Goal: Task Accomplishment & Management: Use online tool/utility

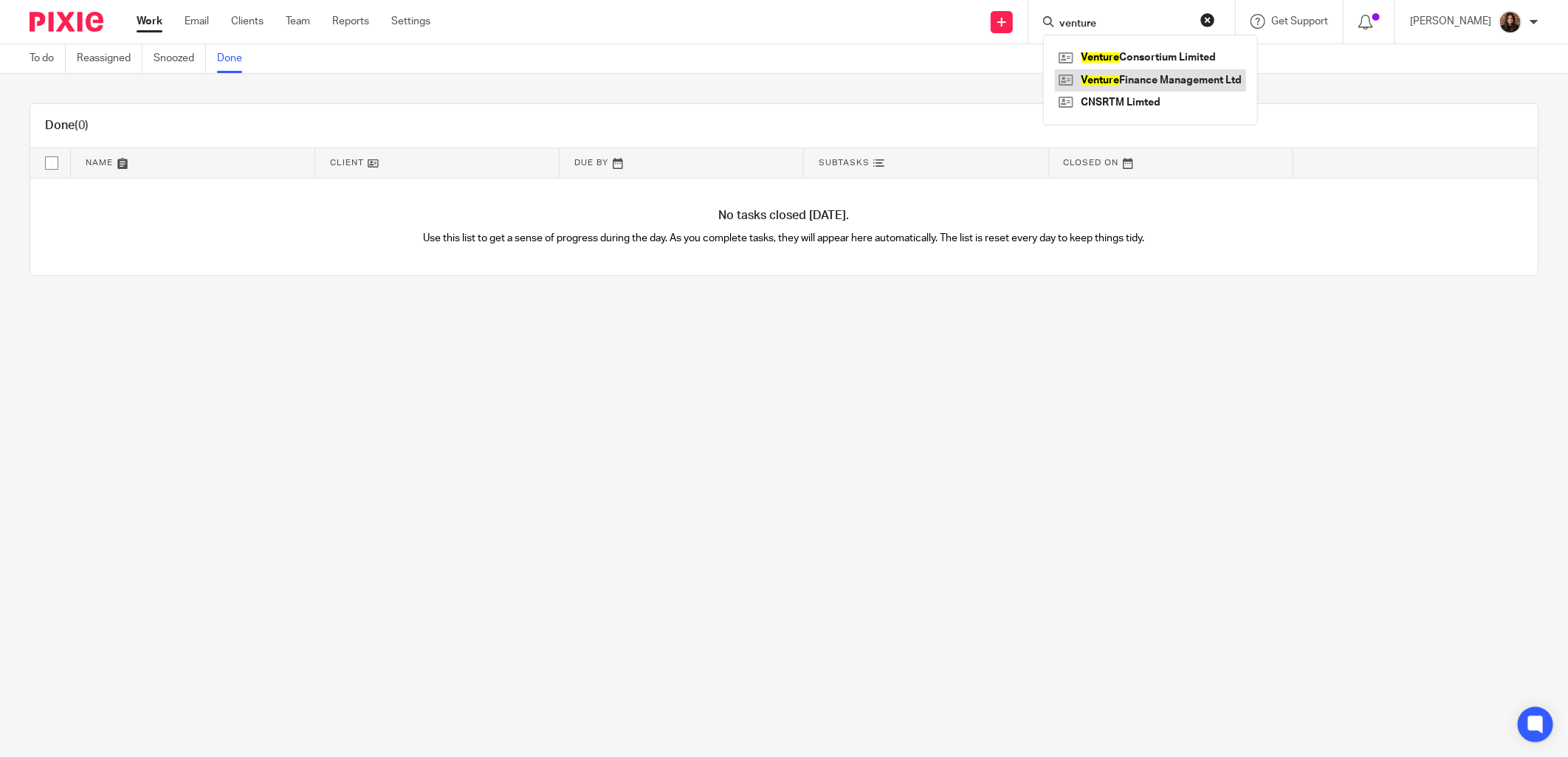
type input "venture"
click at [1119, 71] on link at bounding box center [1150, 80] width 191 height 22
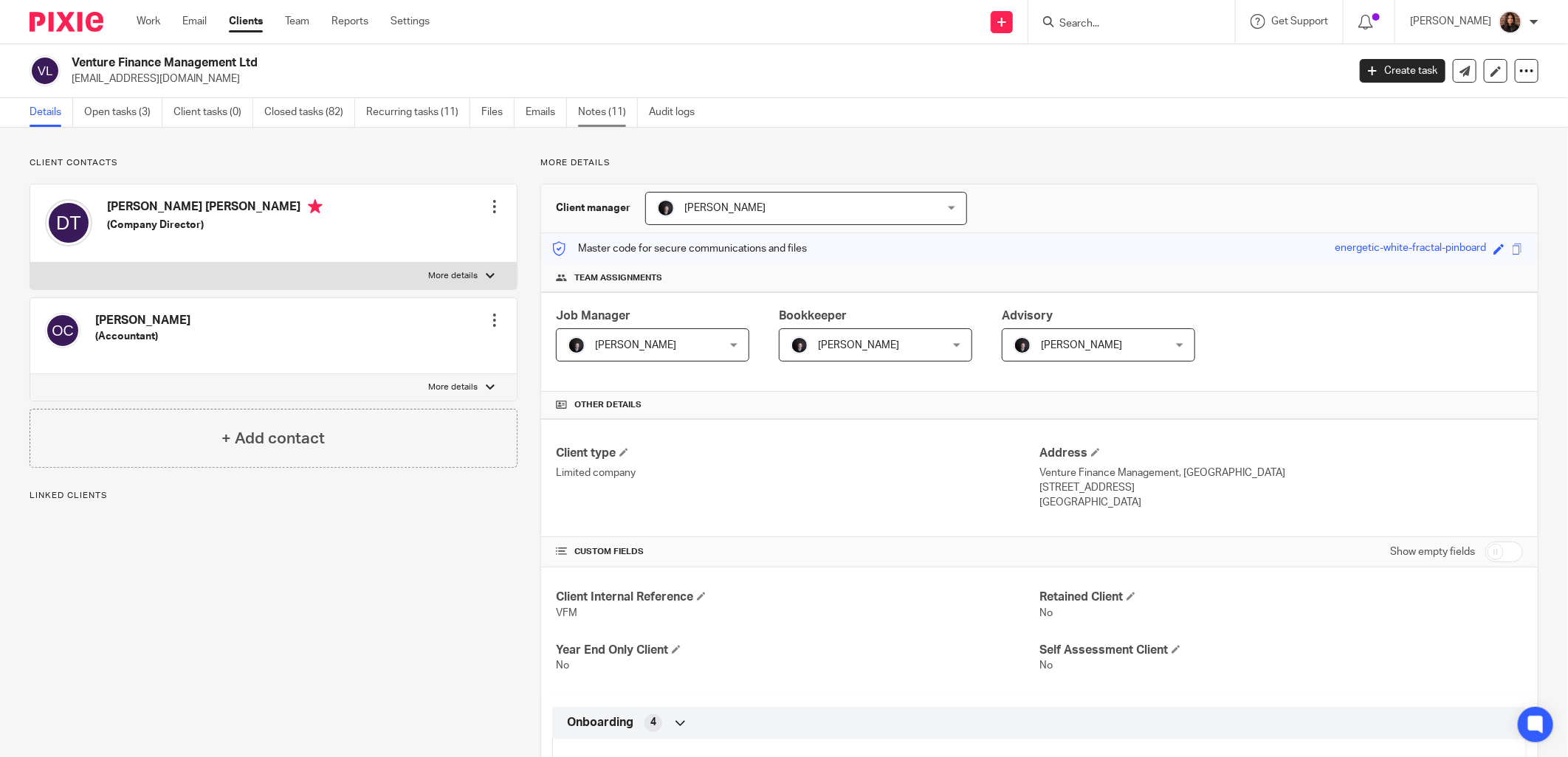
click at [617, 108] on link "Notes (11)" at bounding box center [608, 112] width 60 height 28
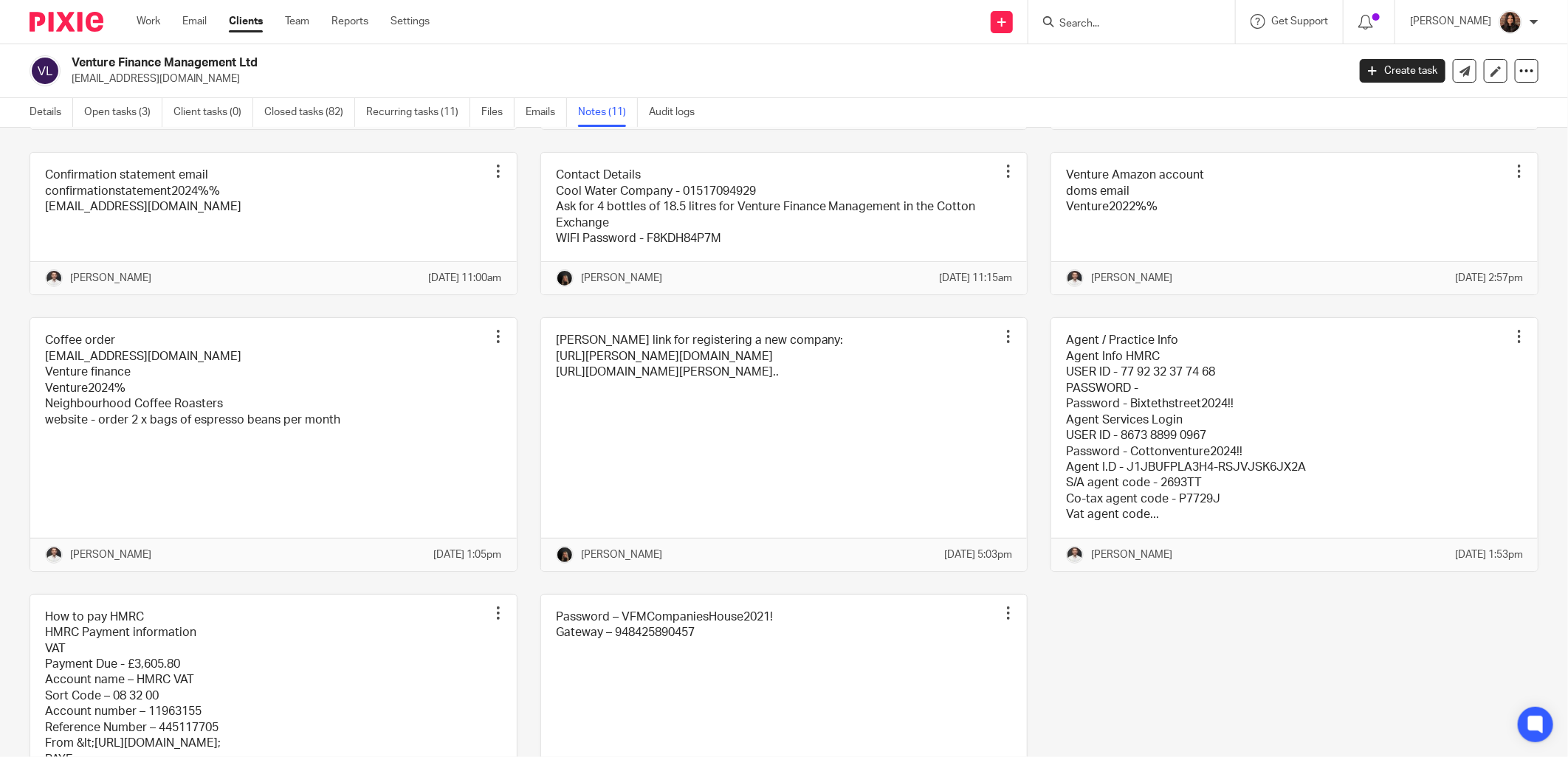
scroll to position [410, 0]
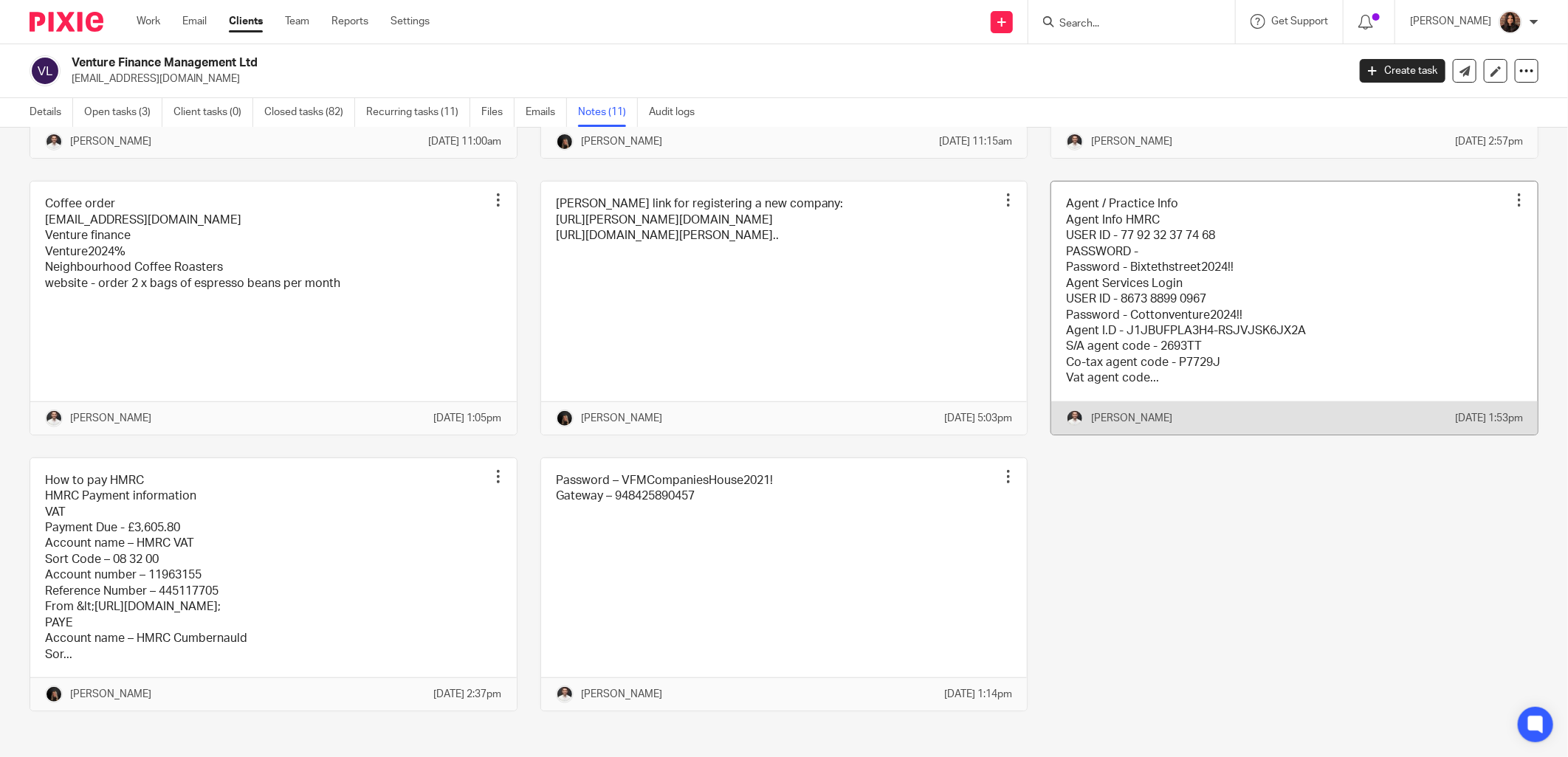
click at [1176, 300] on link at bounding box center [1294, 307] width 487 height 252
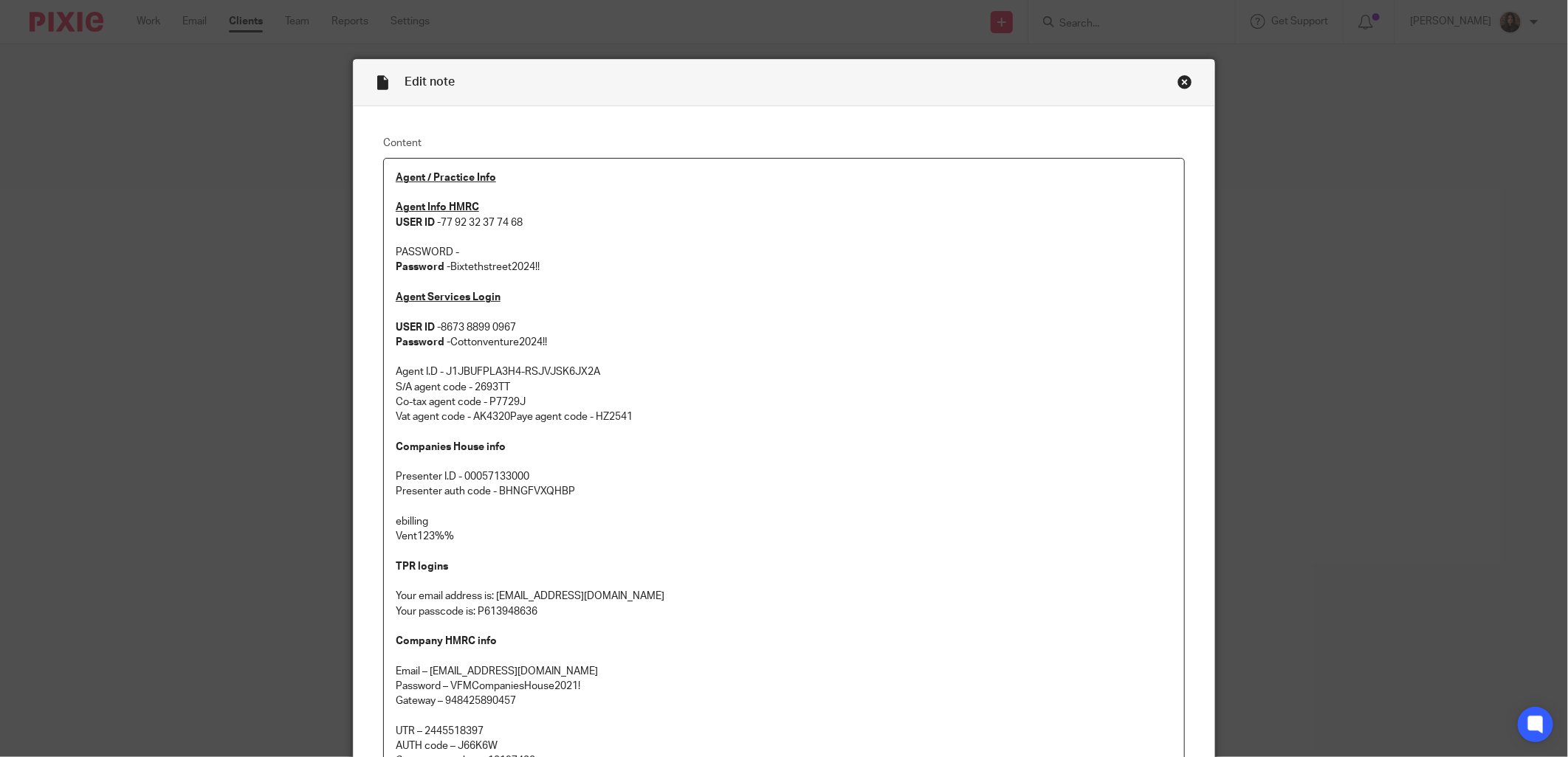
scroll to position [137, 0]
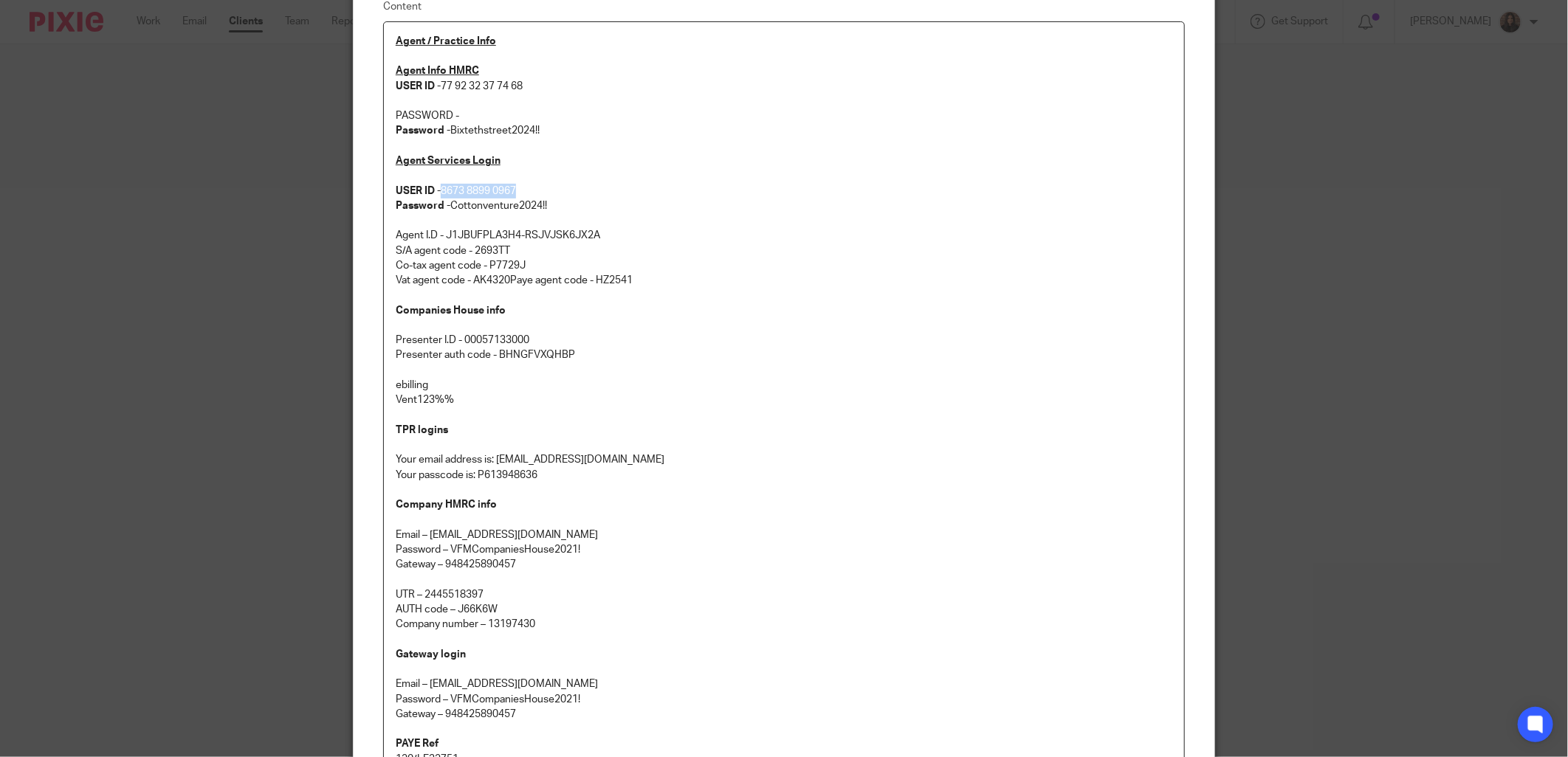
drag, startPoint x: 523, startPoint y: 189, endPoint x: 439, endPoint y: 190, distance: 84.0
click at [439, 190] on p "Agent Services Login USER ID - 8673 8899 0967 Password - Cottonventure2024!! Ag…" at bounding box center [784, 221] width 777 height 134
copy p "8673 8899 0967"
drag, startPoint x: 552, startPoint y: 204, endPoint x: 445, endPoint y: 204, distance: 107.0
click at [445, 204] on p "Agent Services Login USER ID - 8673 8899 0967 Password - Cottonventure2024!! Ag…" at bounding box center [784, 221] width 777 height 134
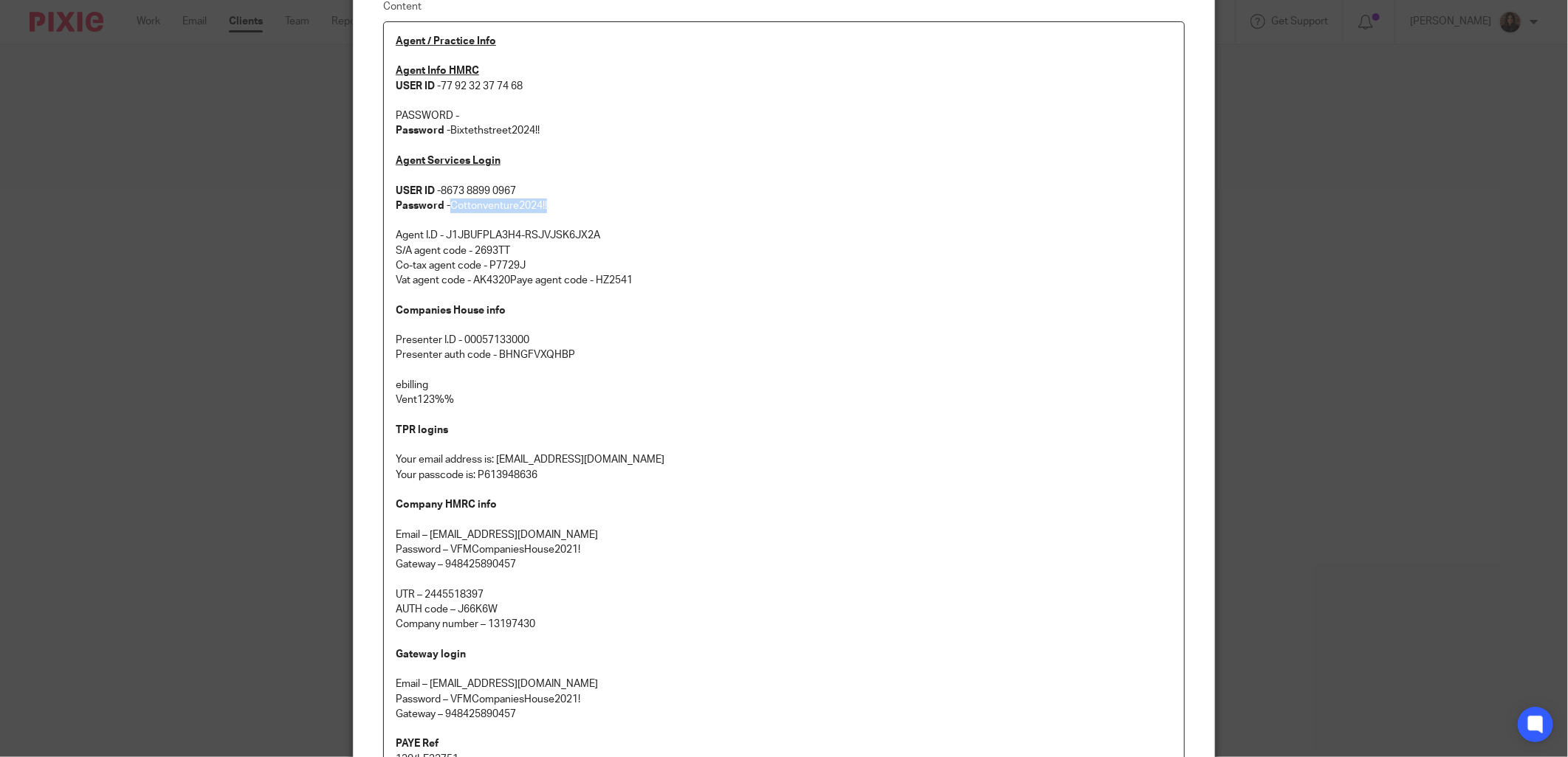
copy p "Cottonventure2024!!"
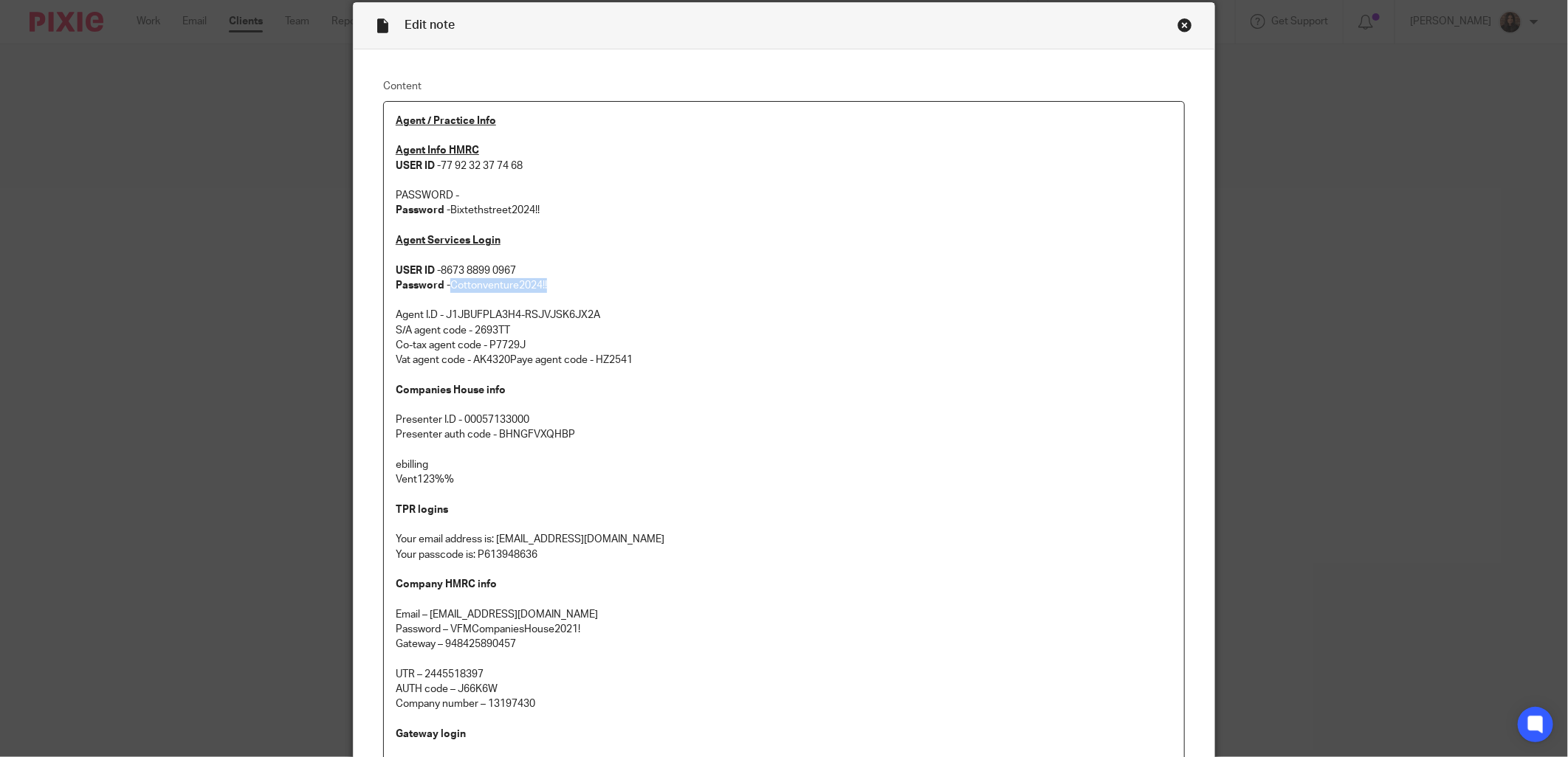
scroll to position [0, 0]
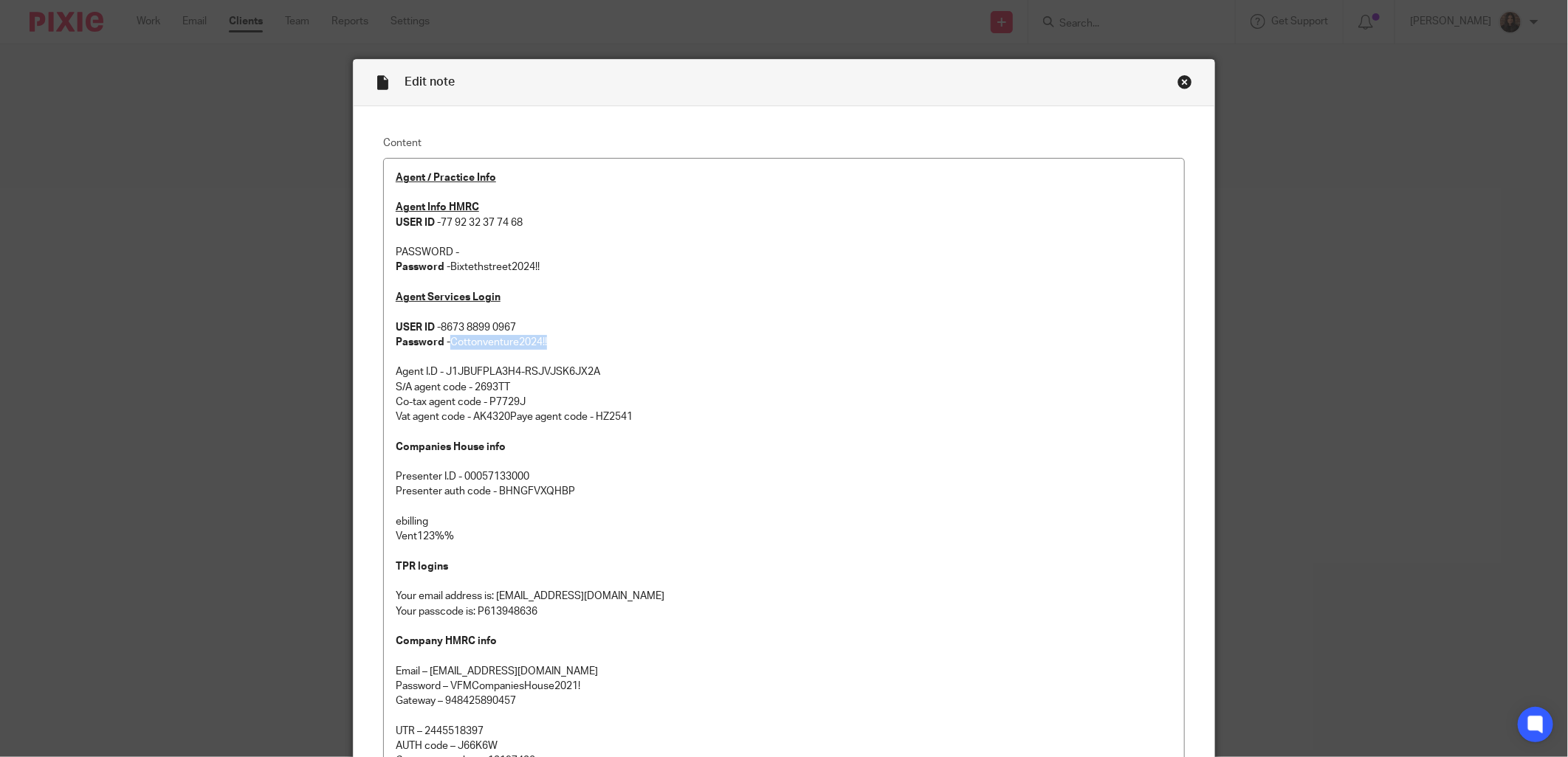
click at [1177, 80] on div "Close this dialog window" at bounding box center [1184, 81] width 15 height 15
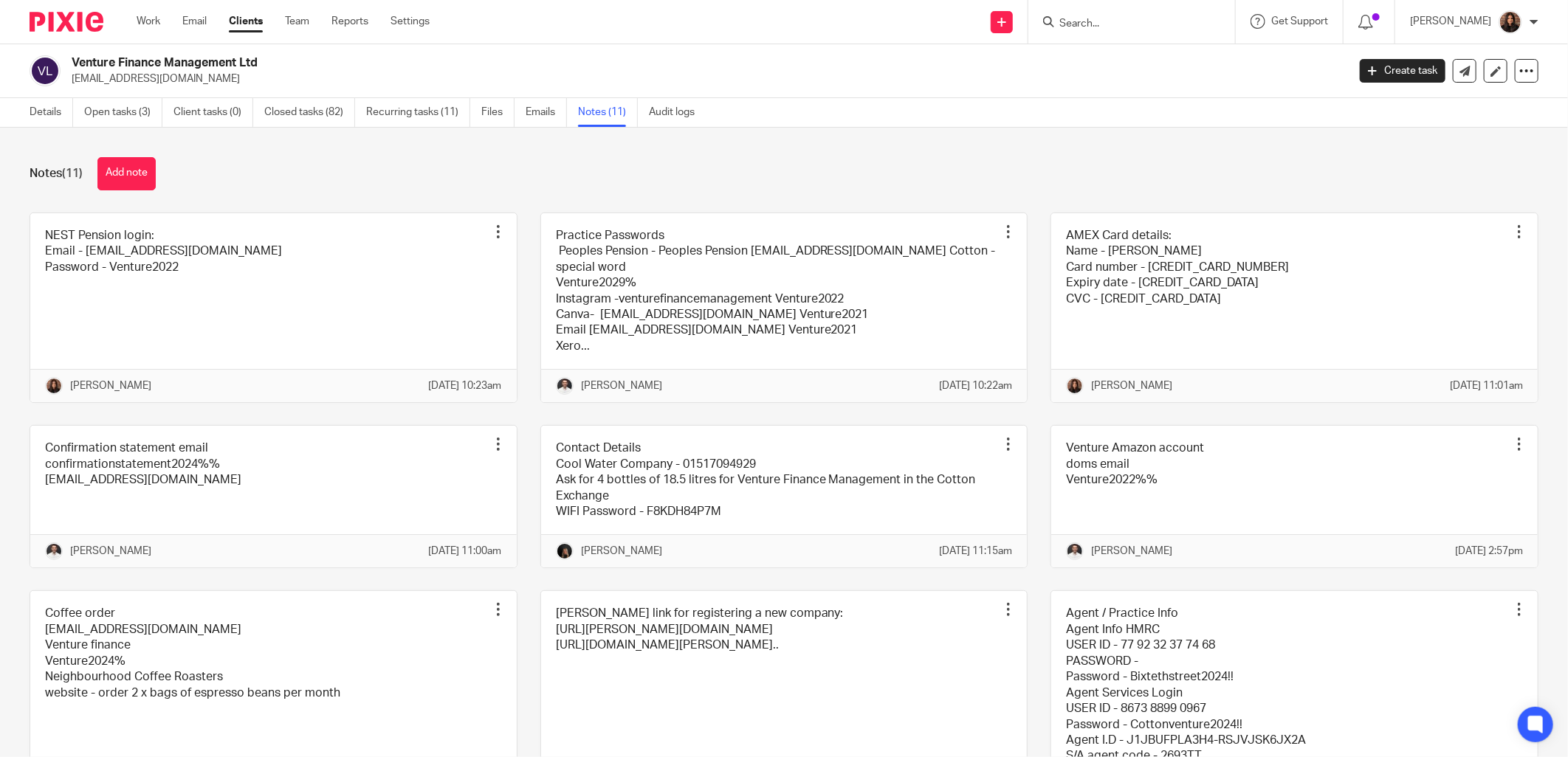
drag, startPoint x: 0, startPoint y: 0, endPoint x: 1087, endPoint y: 28, distance: 1087.4
click at [1087, 28] on input "Search" at bounding box center [1124, 24] width 133 height 13
type input "nexus"
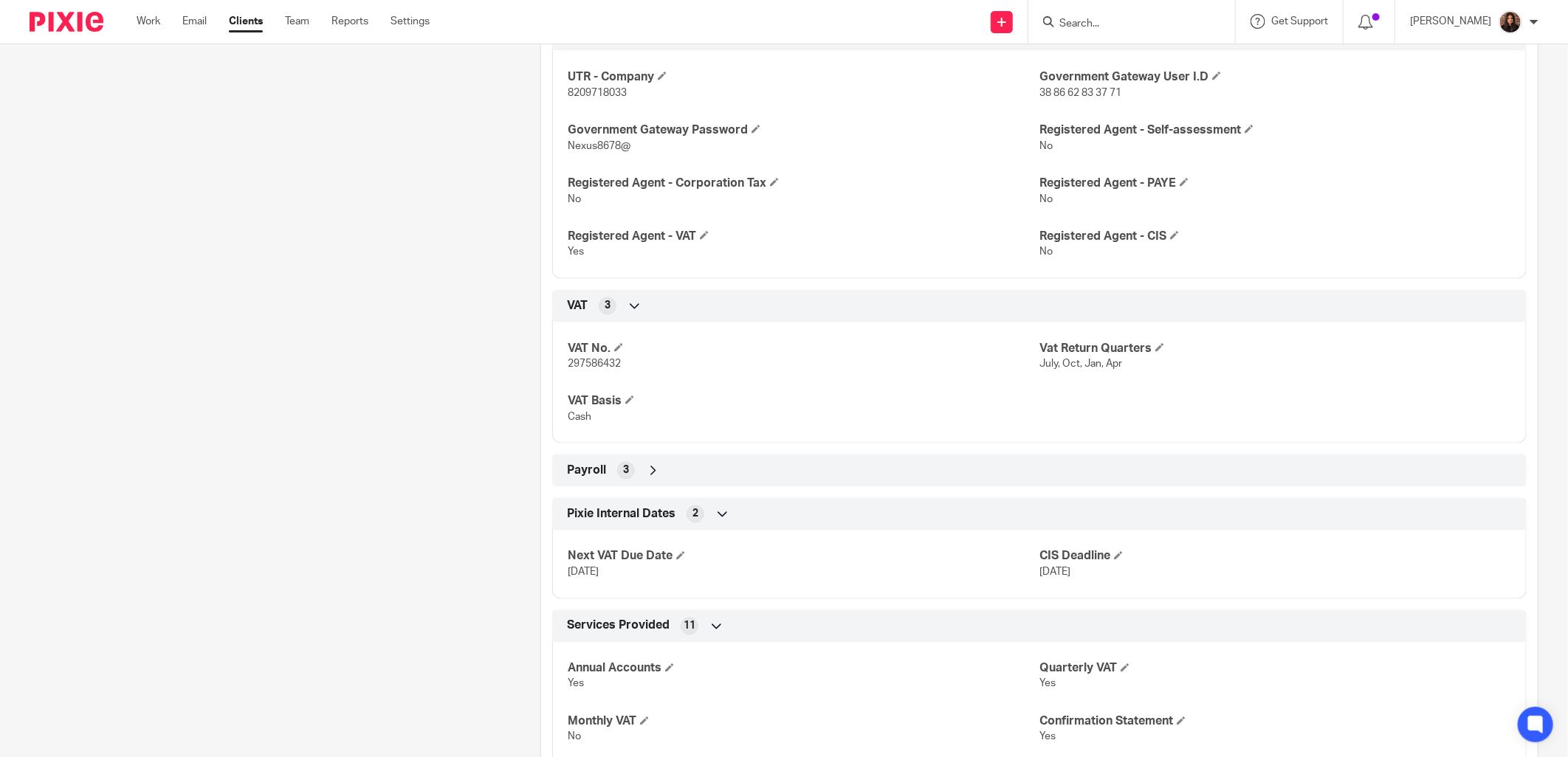
scroll to position [1366, 0]
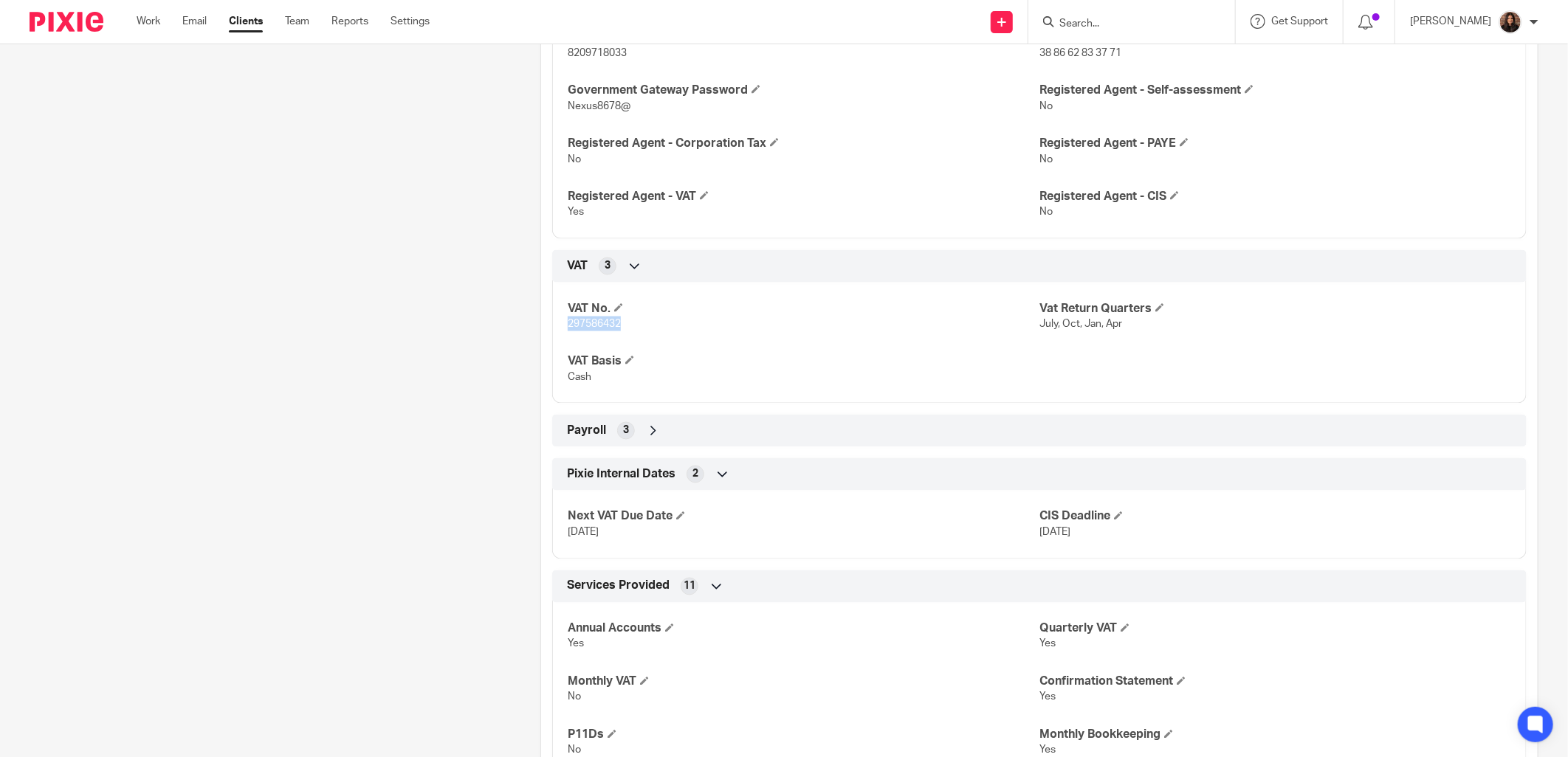
drag, startPoint x: 618, startPoint y: 327, endPoint x: 558, endPoint y: 327, distance: 60.0
click at [558, 327] on div "VAT No. 297586432 Vat Return Quarters July, Oct, Jan, Apr VAT Basis Cash" at bounding box center [1039, 337] width 974 height 133
copy span "297586432"
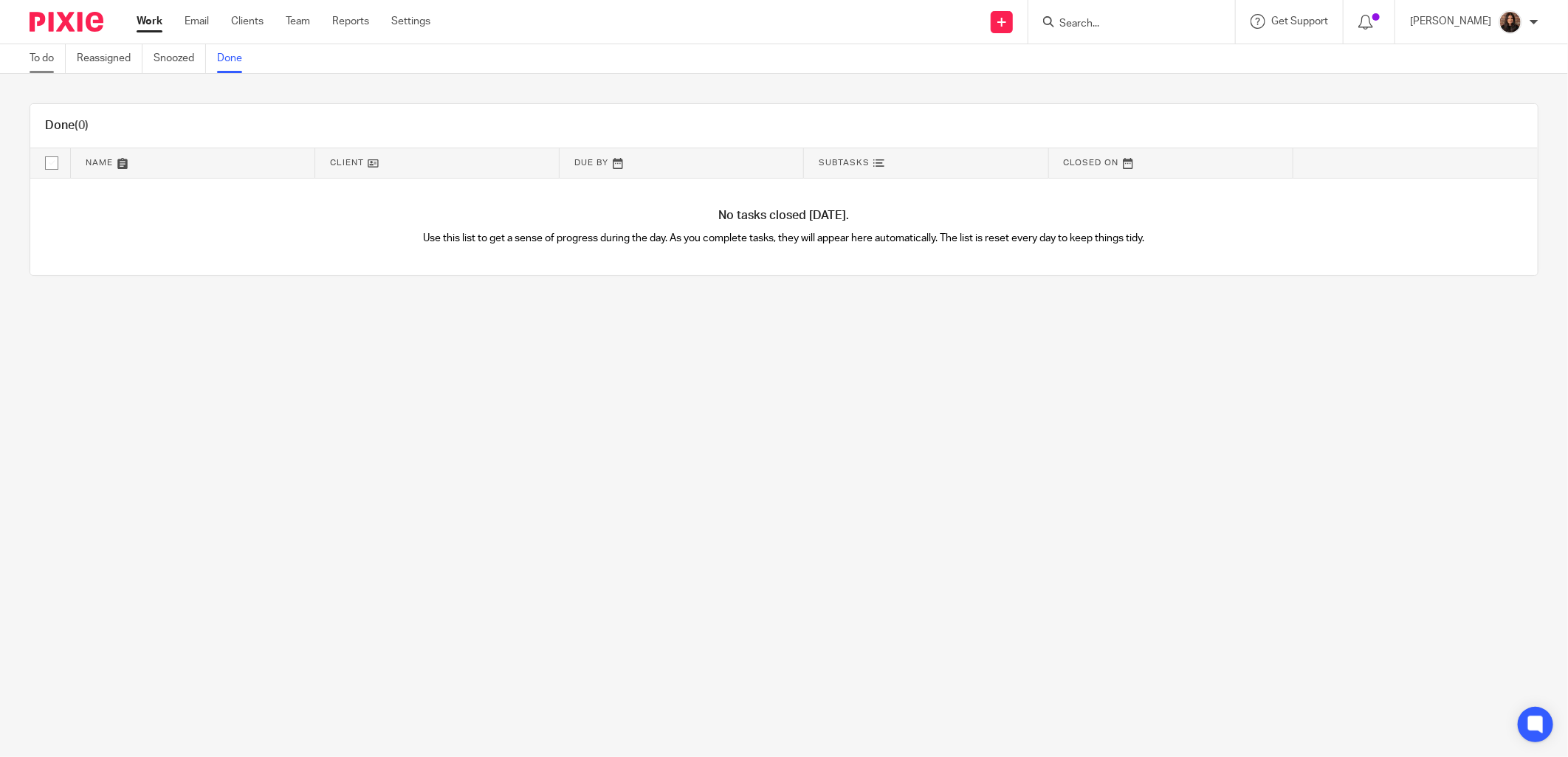
click at [41, 61] on link "To do" at bounding box center [47, 58] width 36 height 28
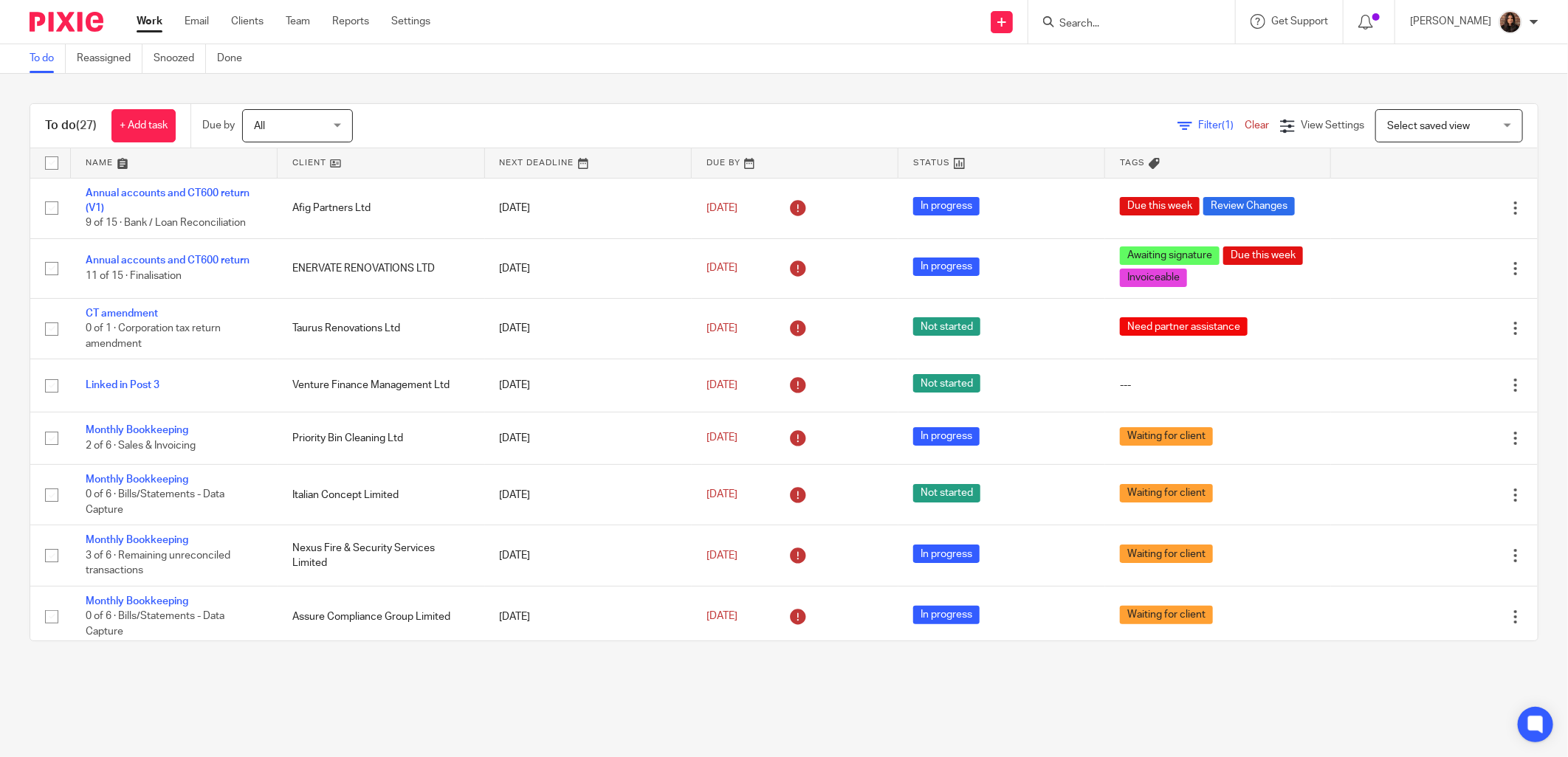
click at [1177, 120] on link "Filter (1)" at bounding box center [1210, 125] width 67 height 10
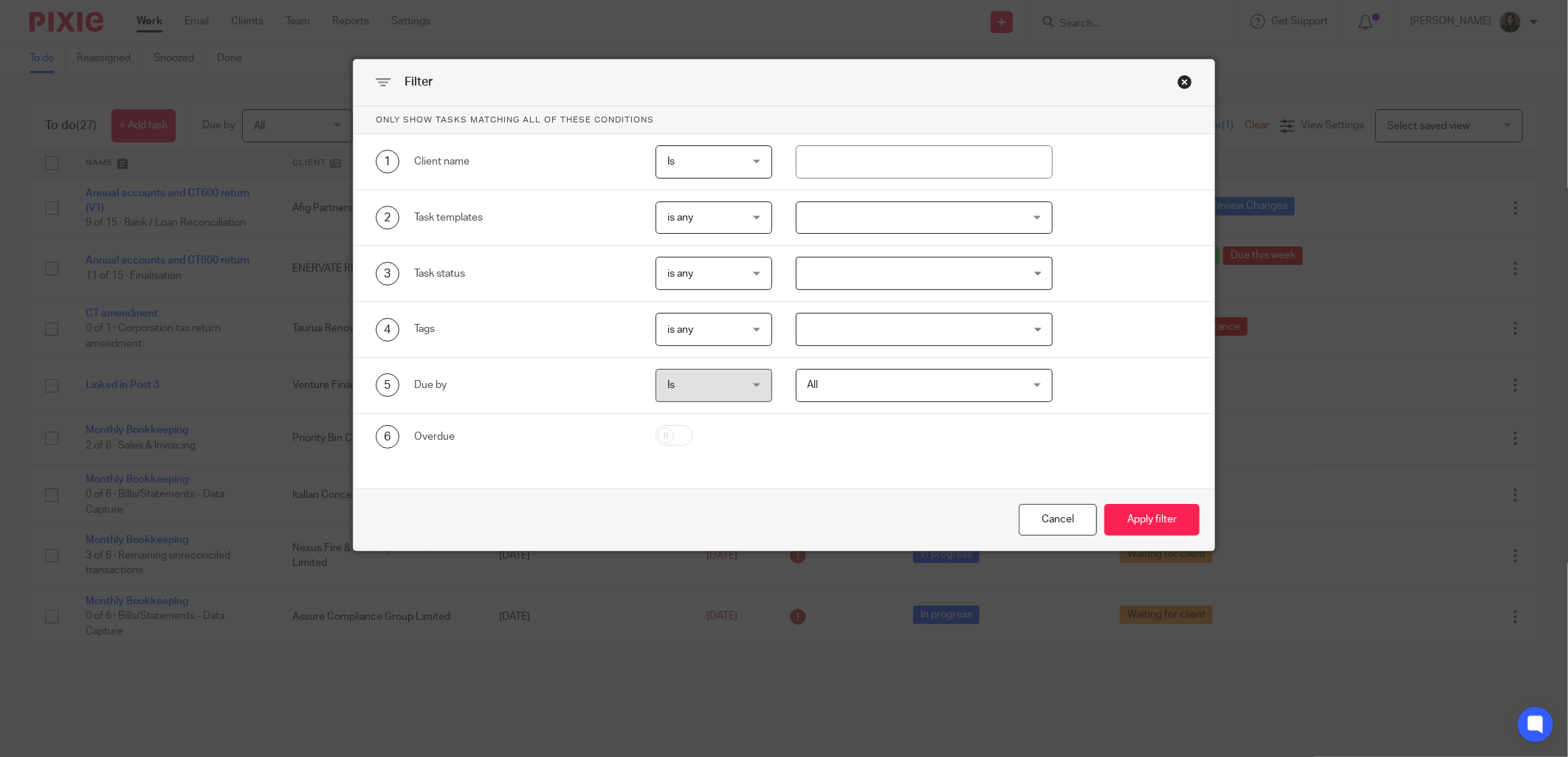
click at [985, 216] on div at bounding box center [924, 217] width 257 height 33
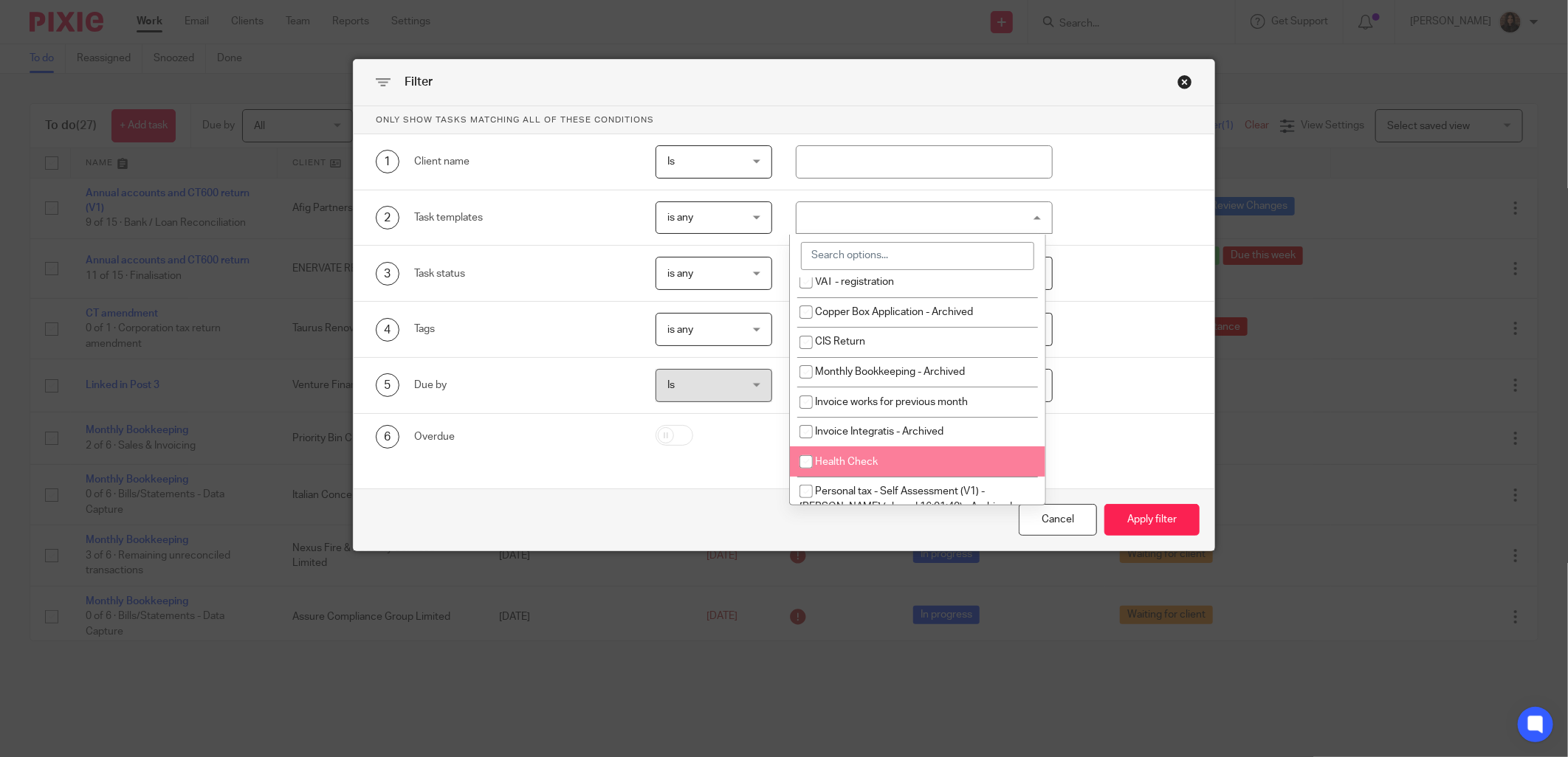
scroll to position [410, 0]
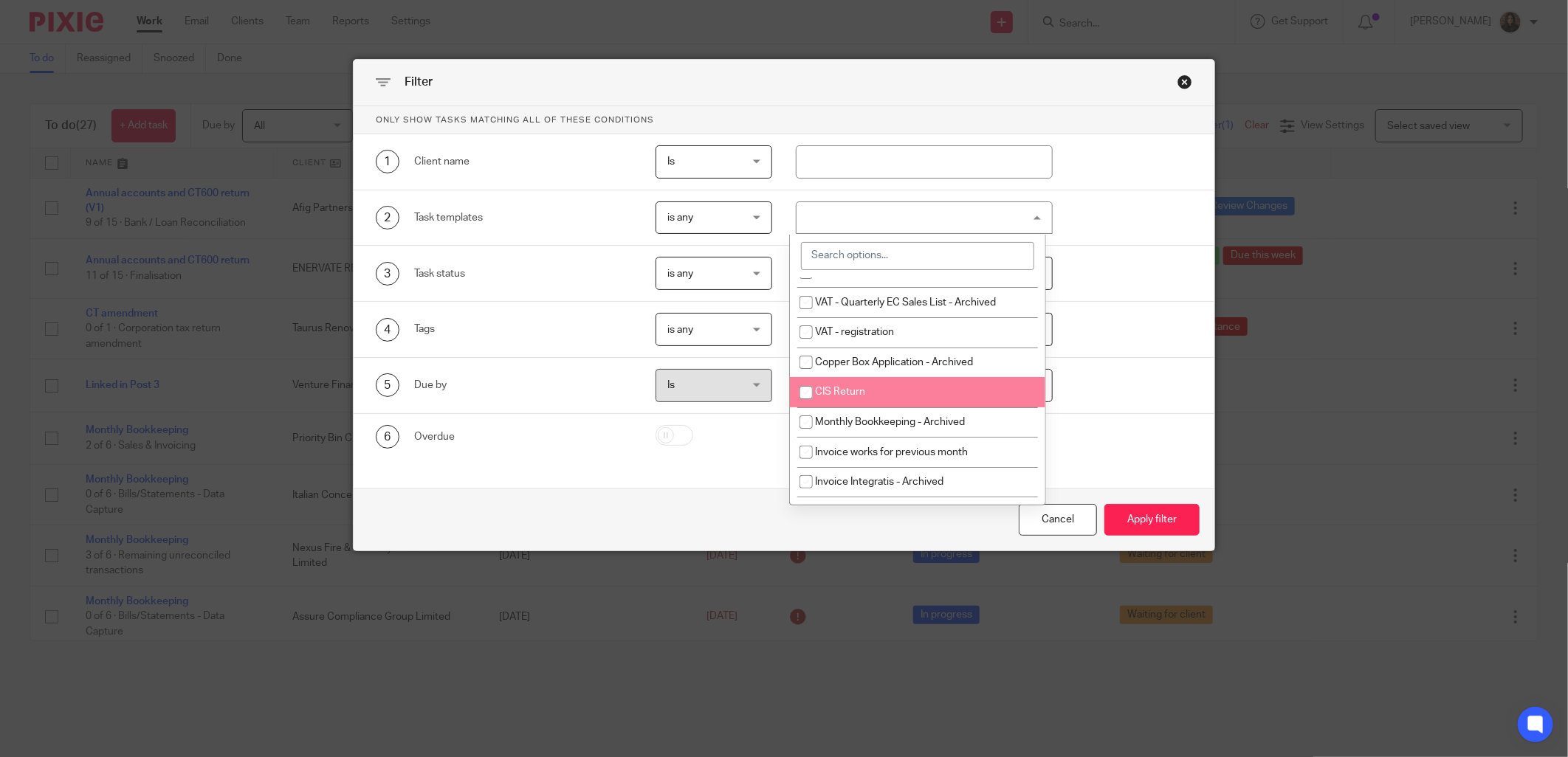
click at [858, 402] on li "CIS Return" at bounding box center [917, 392] width 255 height 30
checkbox input "true"
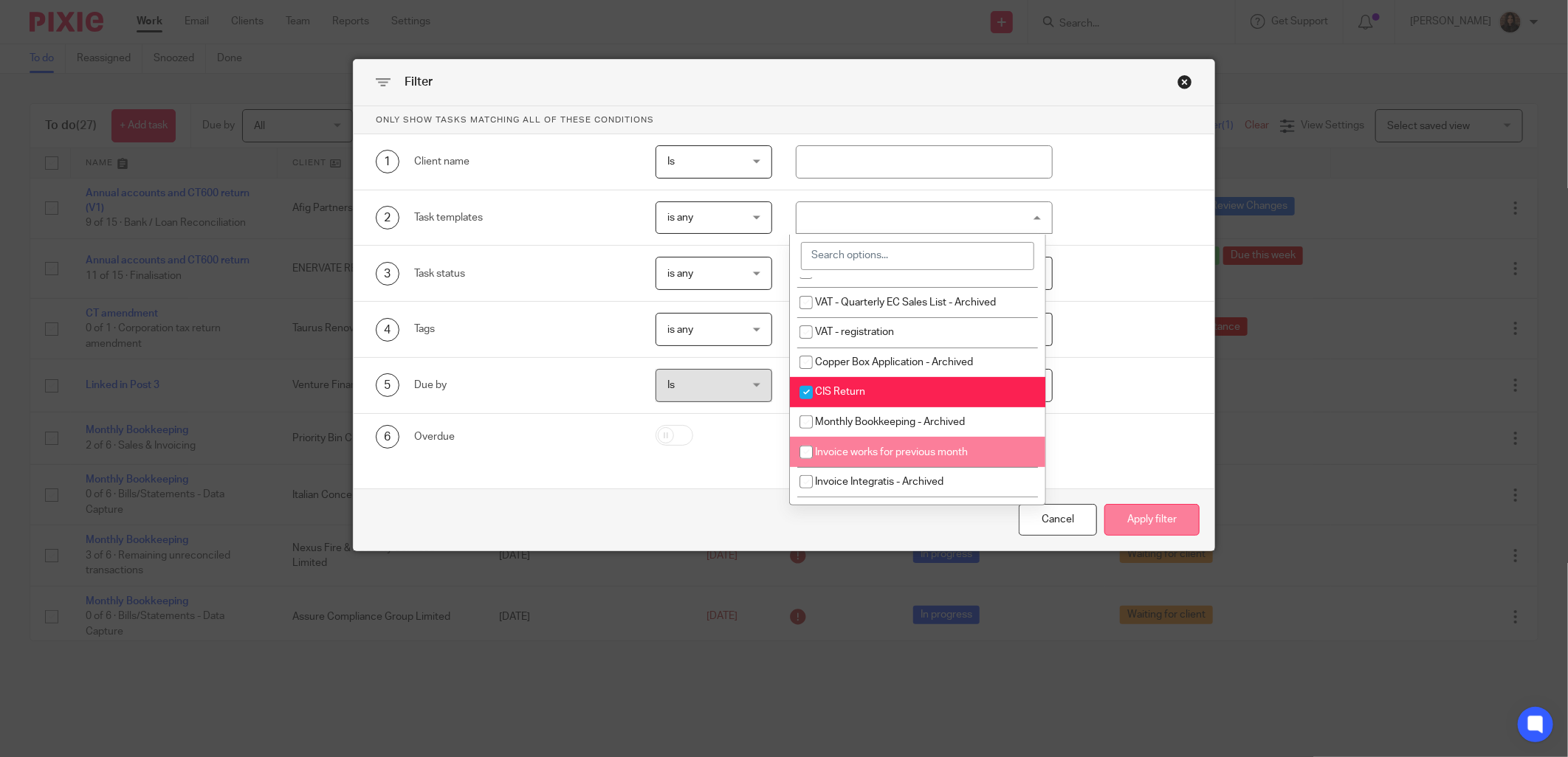
click at [1156, 518] on button "Apply filter" at bounding box center [1152, 520] width 95 height 32
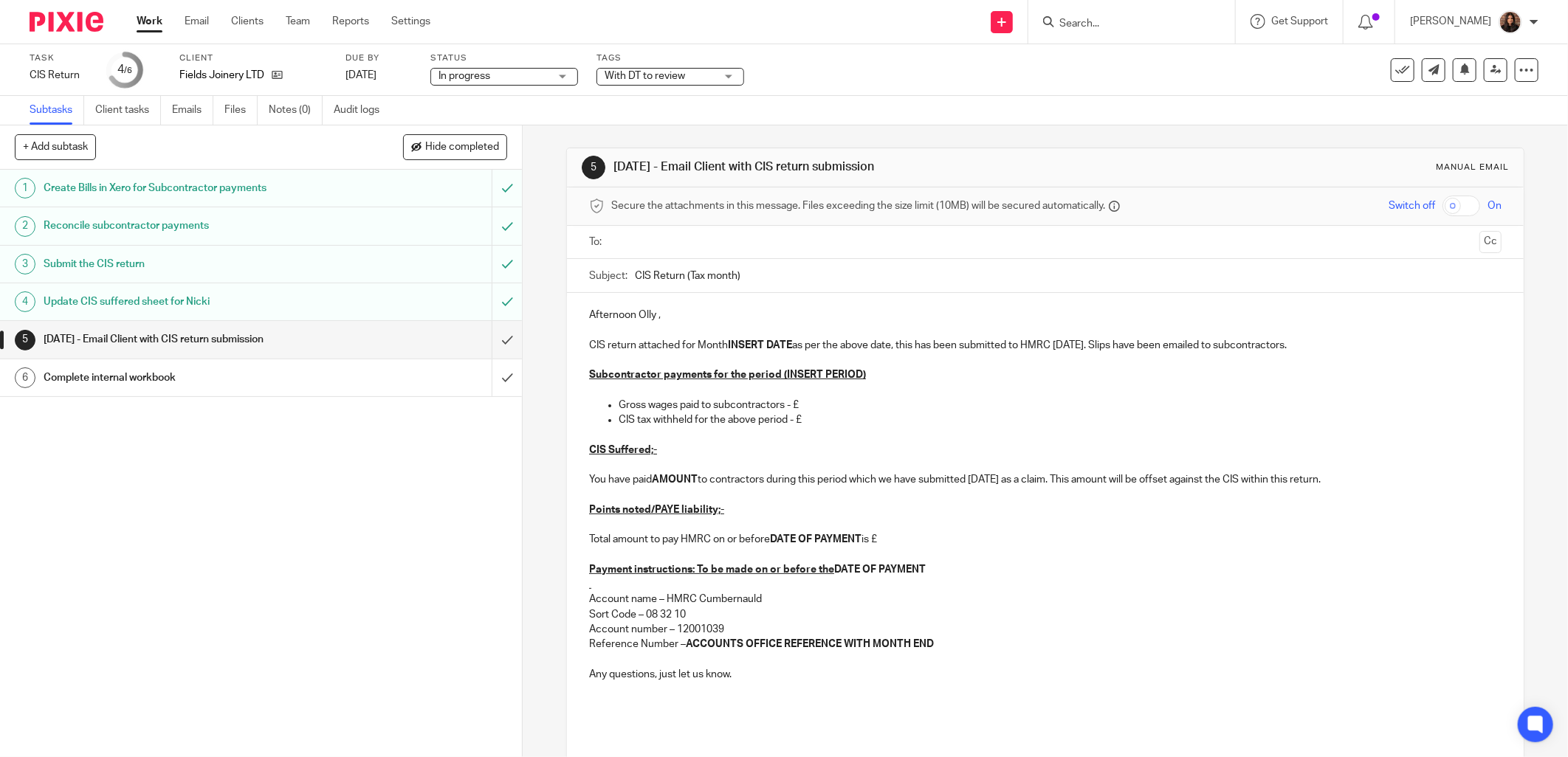
click at [617, 241] on input "text" at bounding box center [1045, 242] width 857 height 17
click at [732, 283] on input "CIS Return (Tax month)" at bounding box center [1068, 279] width 867 height 33
click at [764, 281] on input "CIS Return (Tax month 6)" at bounding box center [1068, 279] width 867 height 33
type input "CIS Return (Tax month 6) - Fields Joinery"
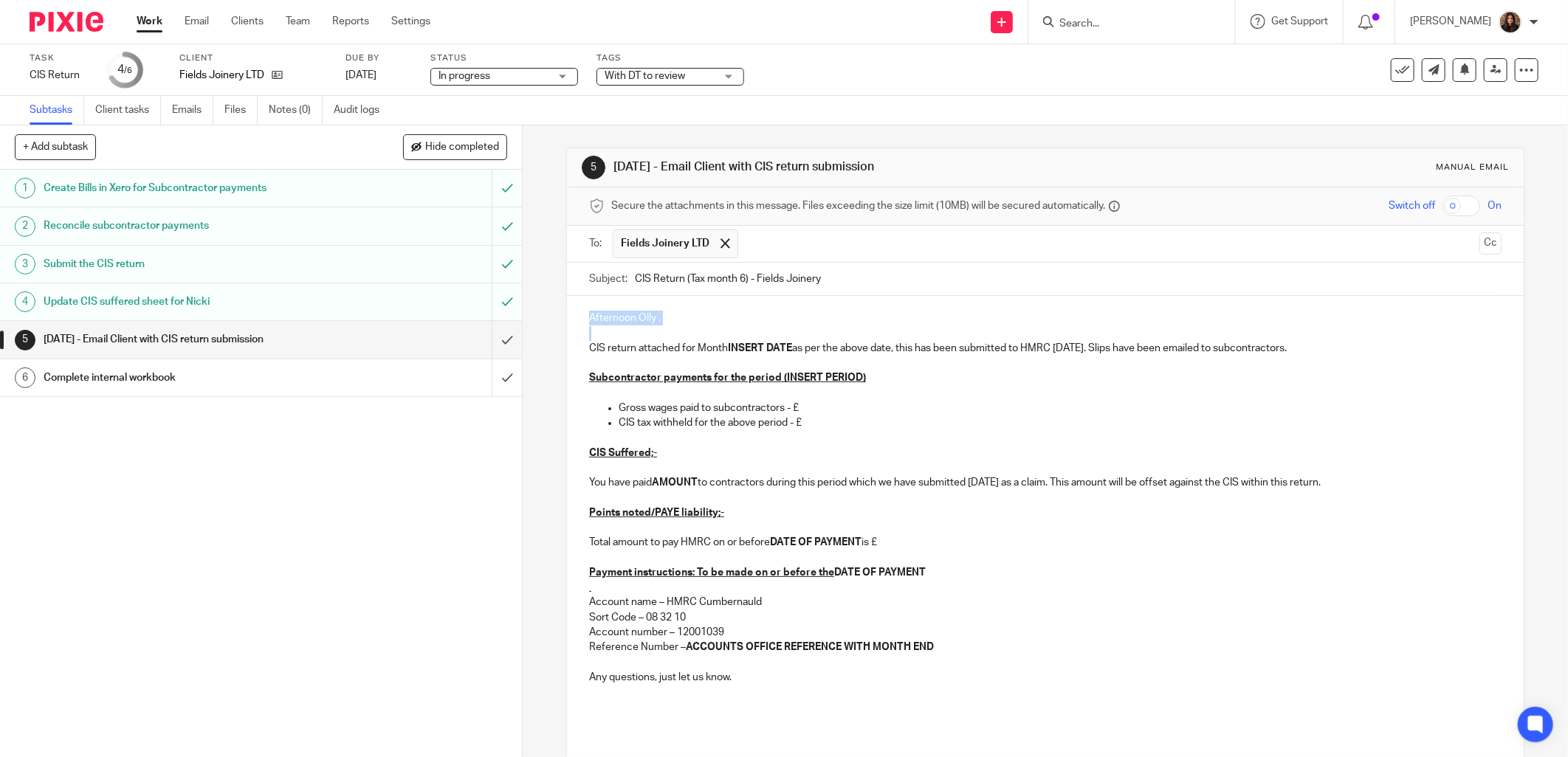
drag, startPoint x: 662, startPoint y: 328, endPoint x: 578, endPoint y: 320, distance: 84.4
click at [578, 320] on div "Afternoon Olly , CIS return attached for Month INSERT DATE as per the above dat…" at bounding box center [1045, 533] width 957 height 474
click at [676, 350] on p "CIS return attached for Month INSERT DATE as per the above date, this has been …" at bounding box center [1045, 347] width 912 height 15
click at [679, 351] on p "CIS return for Month INSERT DATE as per the above date, this has been submitted…" at bounding box center [1045, 347] width 912 height 15
click at [777, 345] on strong "INSERT DATE" at bounding box center [751, 347] width 65 height 10
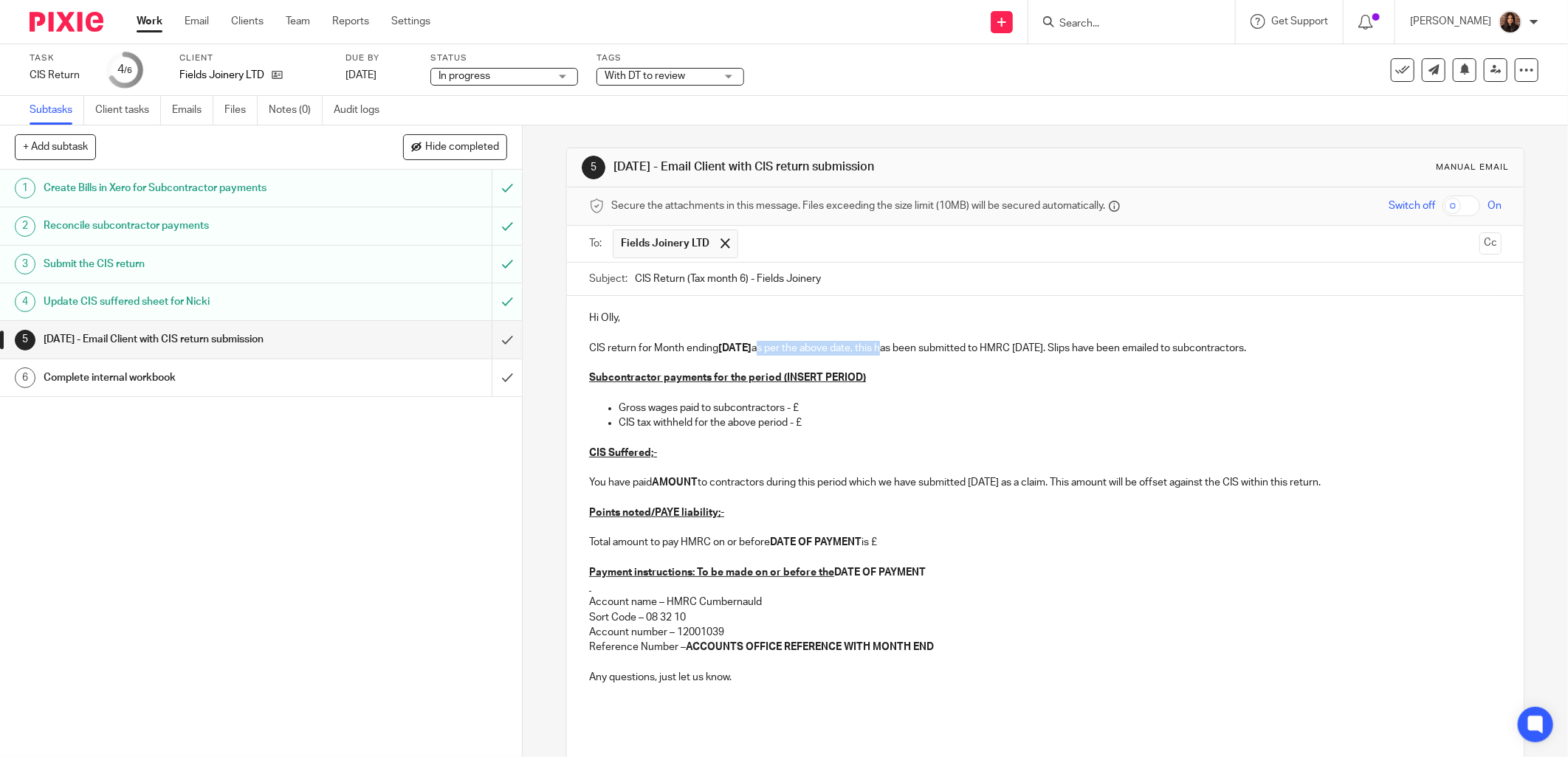
drag, startPoint x: 898, startPoint y: 348, endPoint x: 774, endPoint y: 354, distance: 124.1
click at [774, 354] on p "CIS return for Month ending 05/10/2025 as per the above date, this has been sub…" at bounding box center [1045, 347] width 912 height 15
click at [936, 348] on p "CIS return for Month ending 05/10/2025 has been submitted to HMRC today. Slips …" at bounding box center [1045, 347] width 912 height 15
click at [1040, 349] on p "CIS return for Month ending 05/10/2025 has been submitted to HMRC. Slips have b…" at bounding box center [1045, 347] width 912 height 15
click at [1096, 344] on p "CIS return for Month ending 05/10/2025 has been submitted to HMRC. Slips are at…" at bounding box center [1045, 347] width 912 height 15
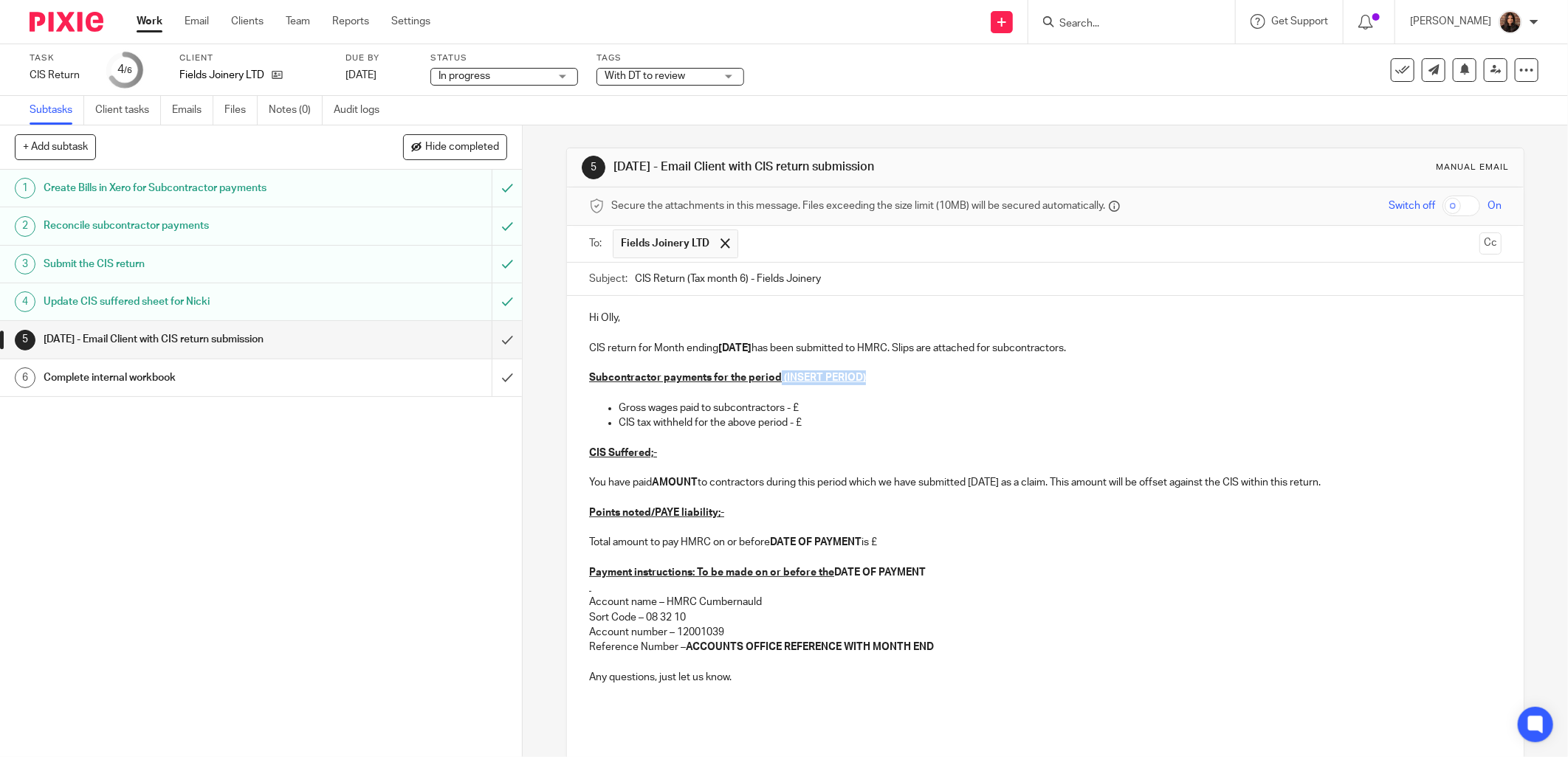
drag, startPoint x: 867, startPoint y: 375, endPoint x: 772, endPoint y: 377, distance: 95.0
click at [772, 377] on p "Subcontractor payments for the period (INSERT PERIOD)" at bounding box center [1045, 377] width 912 height 15
click at [808, 408] on p "Gross wages paid to subcontractors - £" at bounding box center [1060, 407] width 883 height 15
click at [810, 421] on p "CIS tax withheld for the above period - £" at bounding box center [1060, 422] width 883 height 15
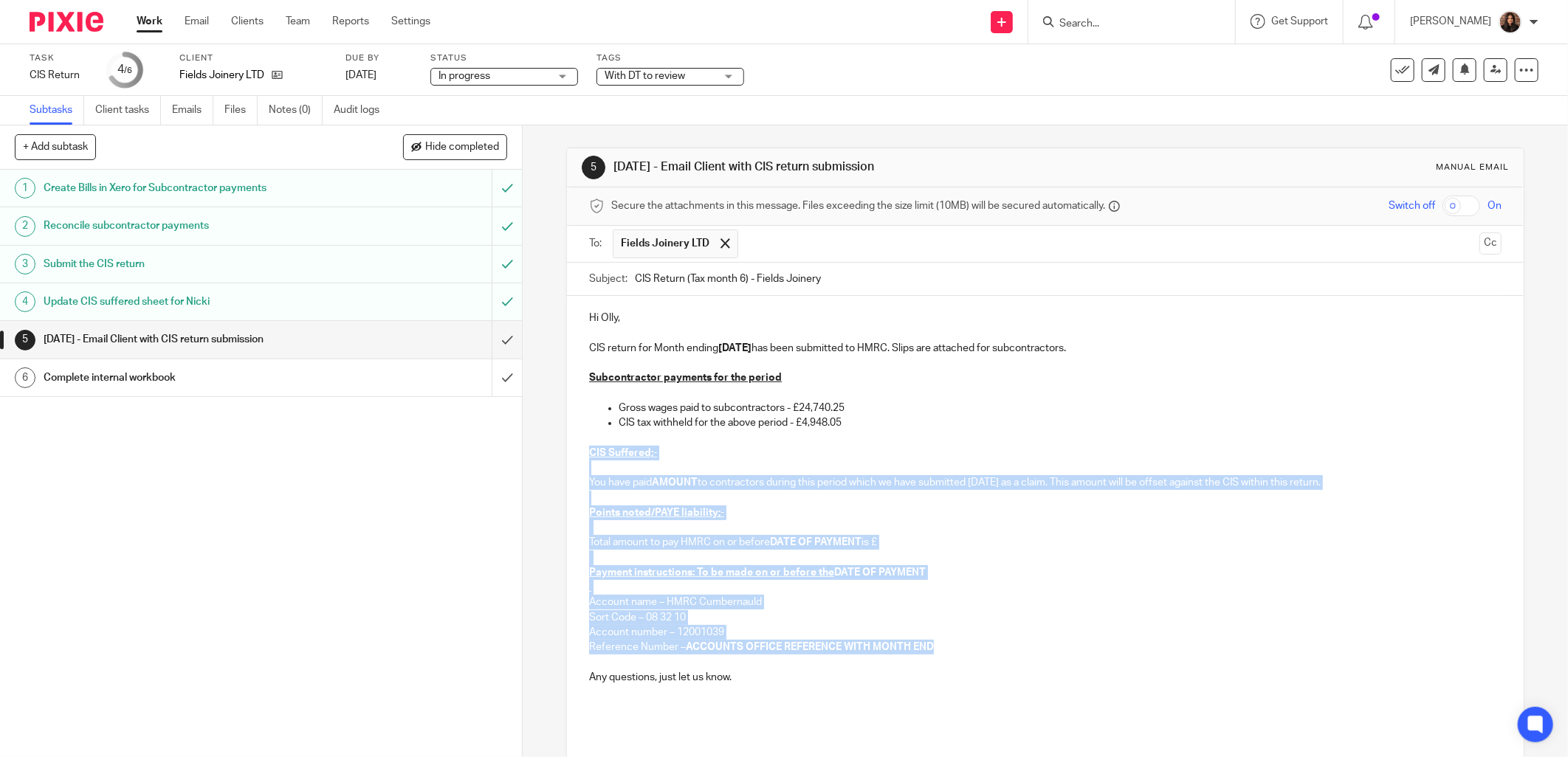
drag, startPoint x: 938, startPoint y: 649, endPoint x: 581, endPoint y: 447, distance: 410.2
click at [581, 447] on div "Hi Olly, CIS return for Month ending 05/10/2025 has been submitted to HMRC. Sli…" at bounding box center [1045, 533] width 957 height 474
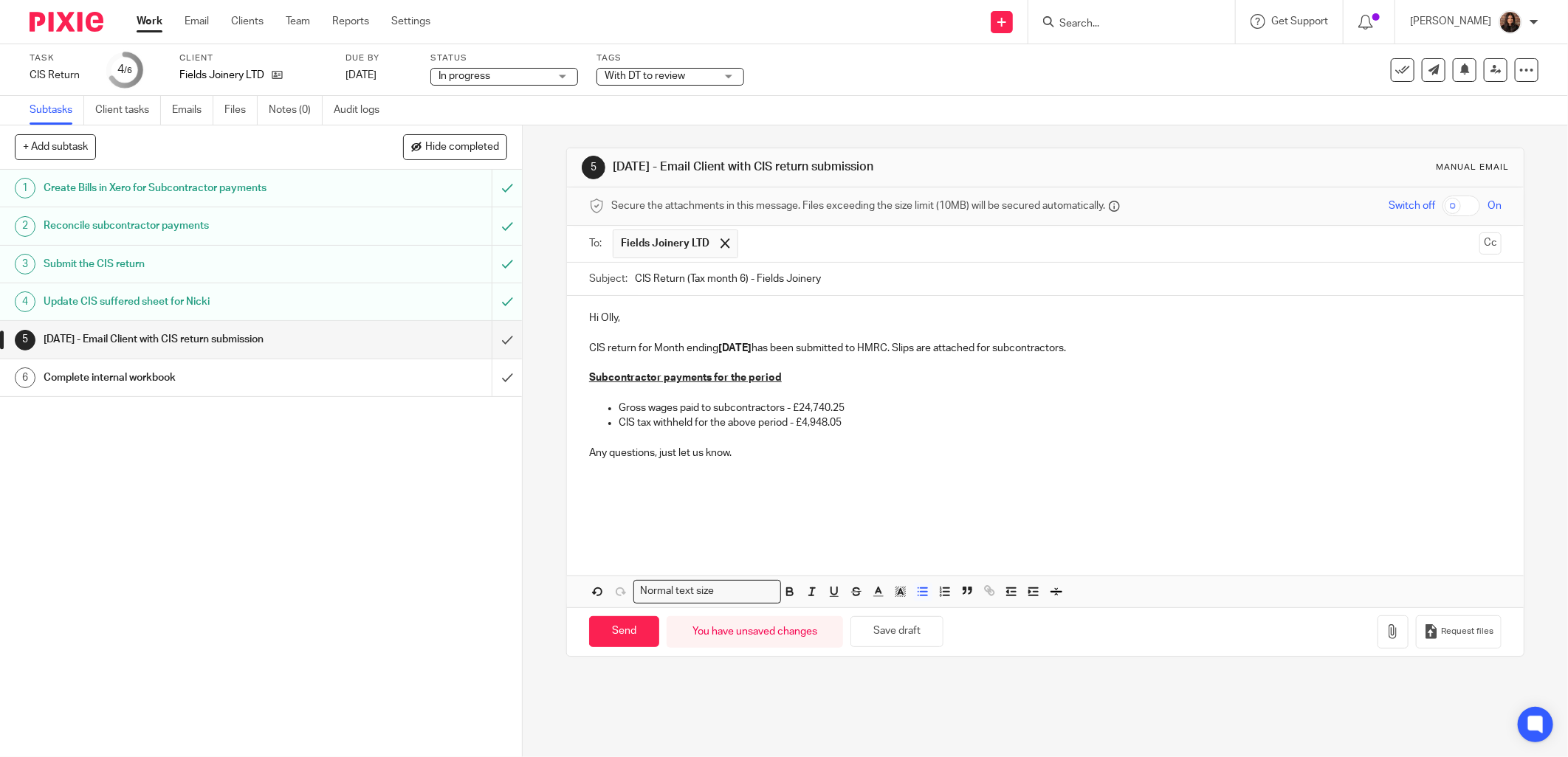
click at [735, 452] on p "Any questions, just let us know." at bounding box center [1045, 453] width 912 height 15
click at [609, 552] on div "Hi Olly, CIS return for Month ending 05/10/2025 has been submitted to HMRC. Sli…" at bounding box center [1045, 451] width 957 height 310
click at [601, 530] on p at bounding box center [1045, 527] width 912 height 15
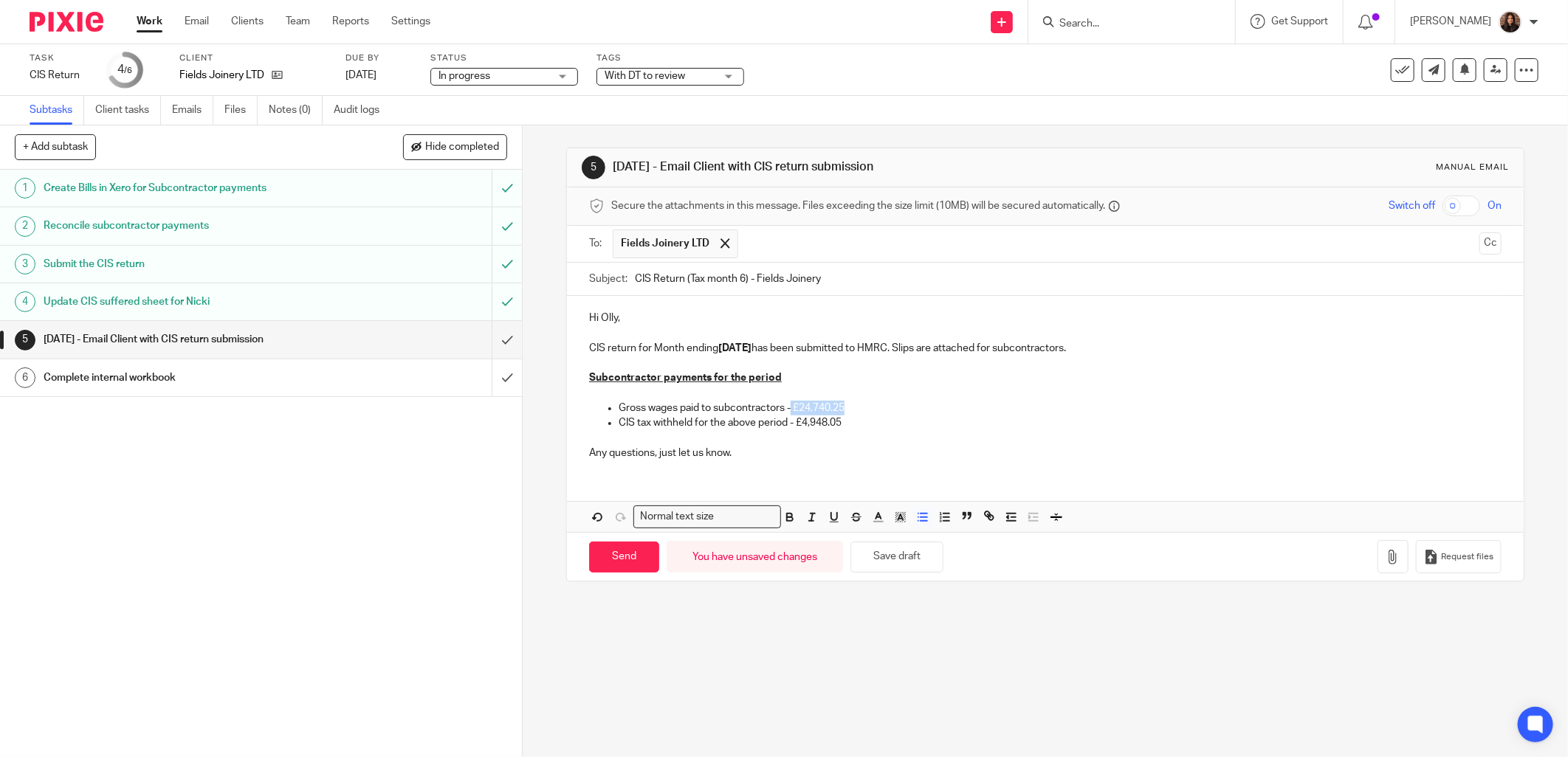
drag, startPoint x: 846, startPoint y: 407, endPoint x: 788, endPoint y: 410, distance: 58.1
click at [788, 410] on p "Gross wages paid to subcontractors - £24,740.25" at bounding box center [1060, 407] width 883 height 15
click at [846, 410] on p "Gross wages paid to subcontractors - £24,740.25" at bounding box center [1060, 407] width 883 height 15
drag, startPoint x: 844, startPoint y: 409, endPoint x: 792, endPoint y: 411, distance: 52.0
click at [792, 411] on p "Gross wages paid to subcontractors - £24,740.25" at bounding box center [1060, 407] width 883 height 15
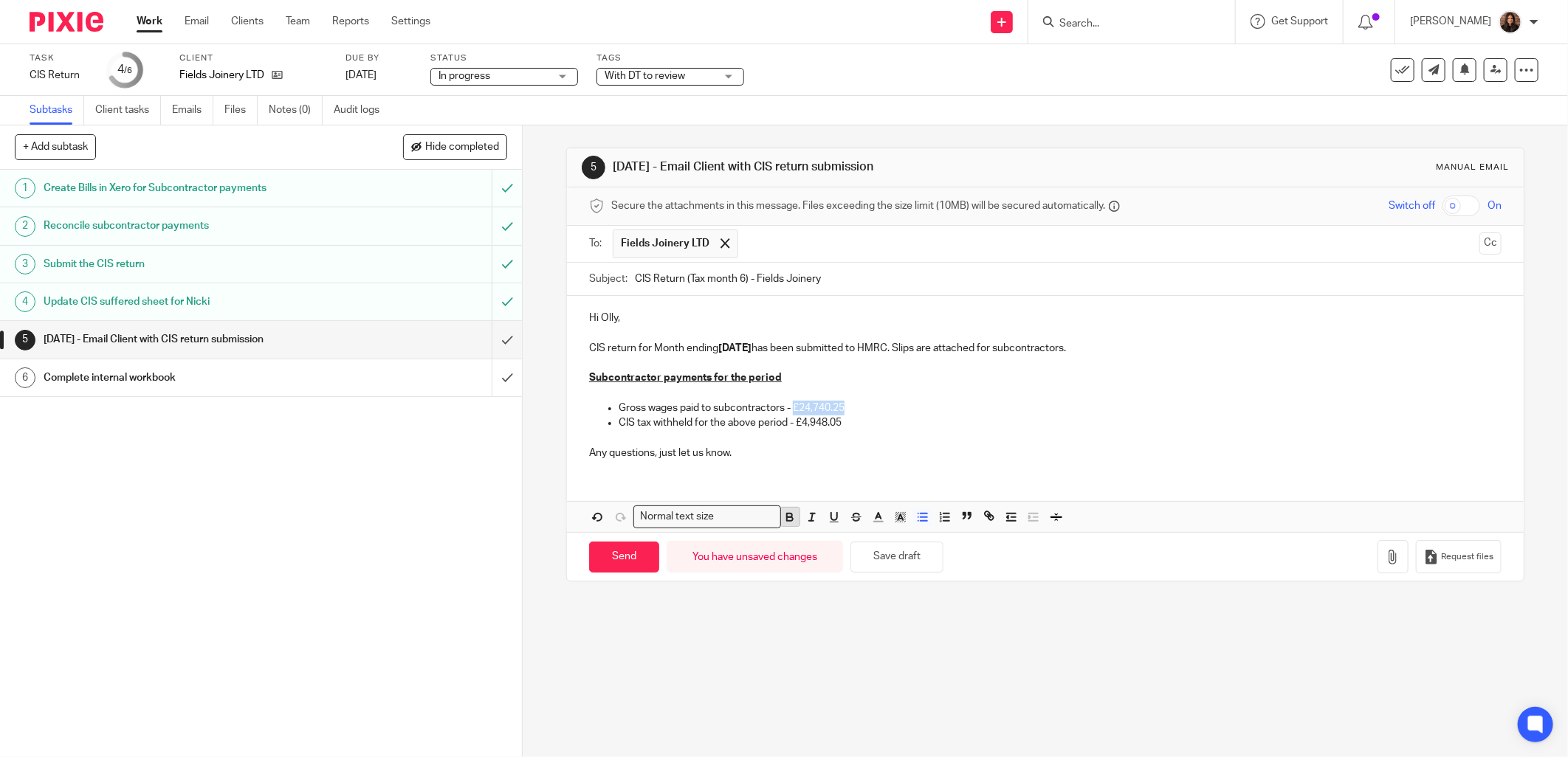
click at [787, 519] on icon "button" at bounding box center [790, 519] width 6 height 4
drag, startPoint x: 845, startPoint y: 424, endPoint x: 794, endPoint y: 424, distance: 51.0
click at [794, 424] on p "CIS tax withheld for the above period - £4,948.05" at bounding box center [1060, 422] width 883 height 15
click at [783, 511] on icon "button" at bounding box center [789, 516] width 13 height 13
click at [870, 414] on p "Gross wages paid to subcontractors - £24,740.25" at bounding box center [1060, 407] width 883 height 15
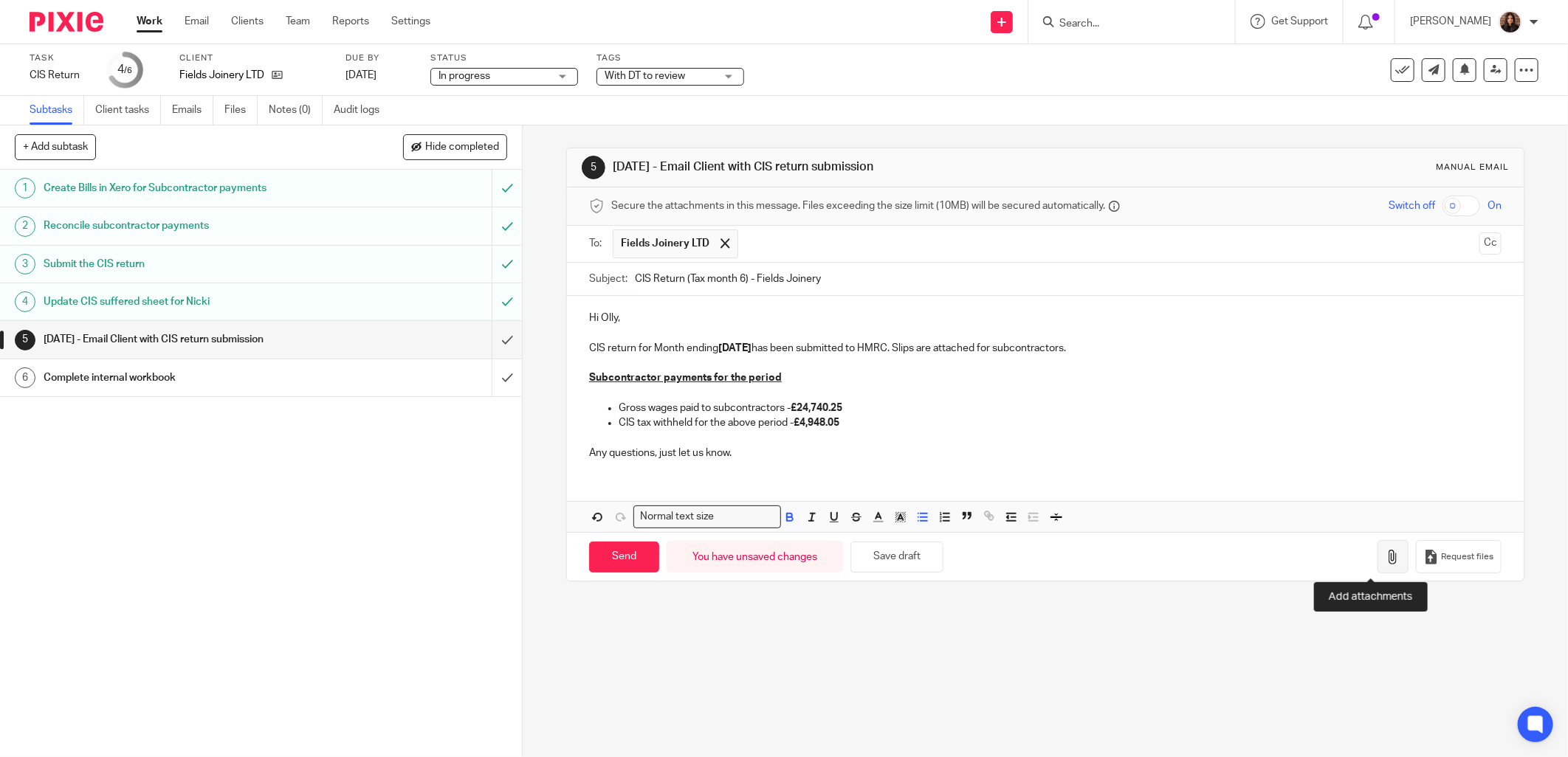
click at [1386, 554] on icon "button" at bounding box center [1393, 556] width 15 height 15
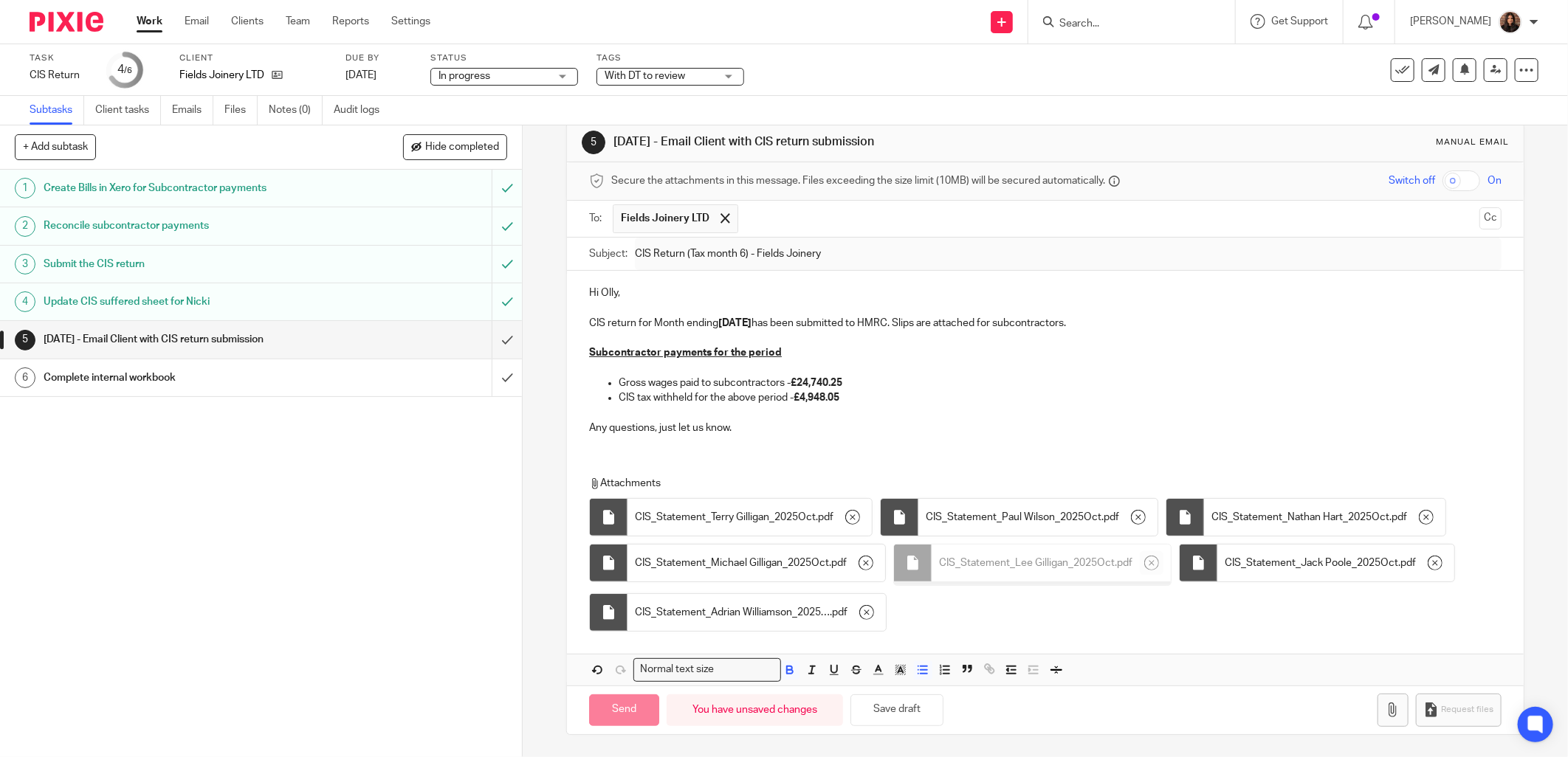
scroll to position [68, 0]
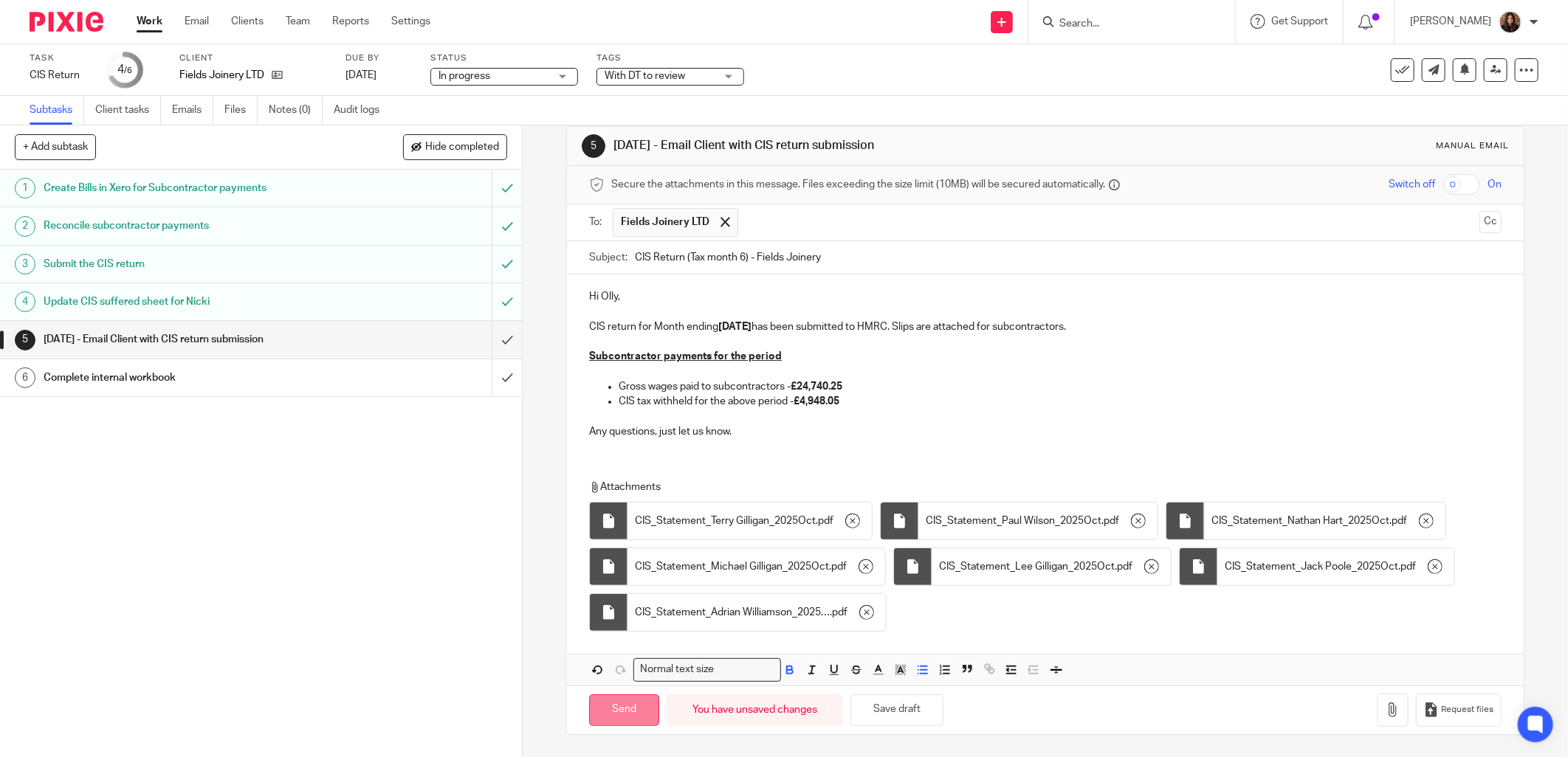
click at [614, 709] on input "Send" at bounding box center [624, 709] width 70 height 32
type input "Sent"
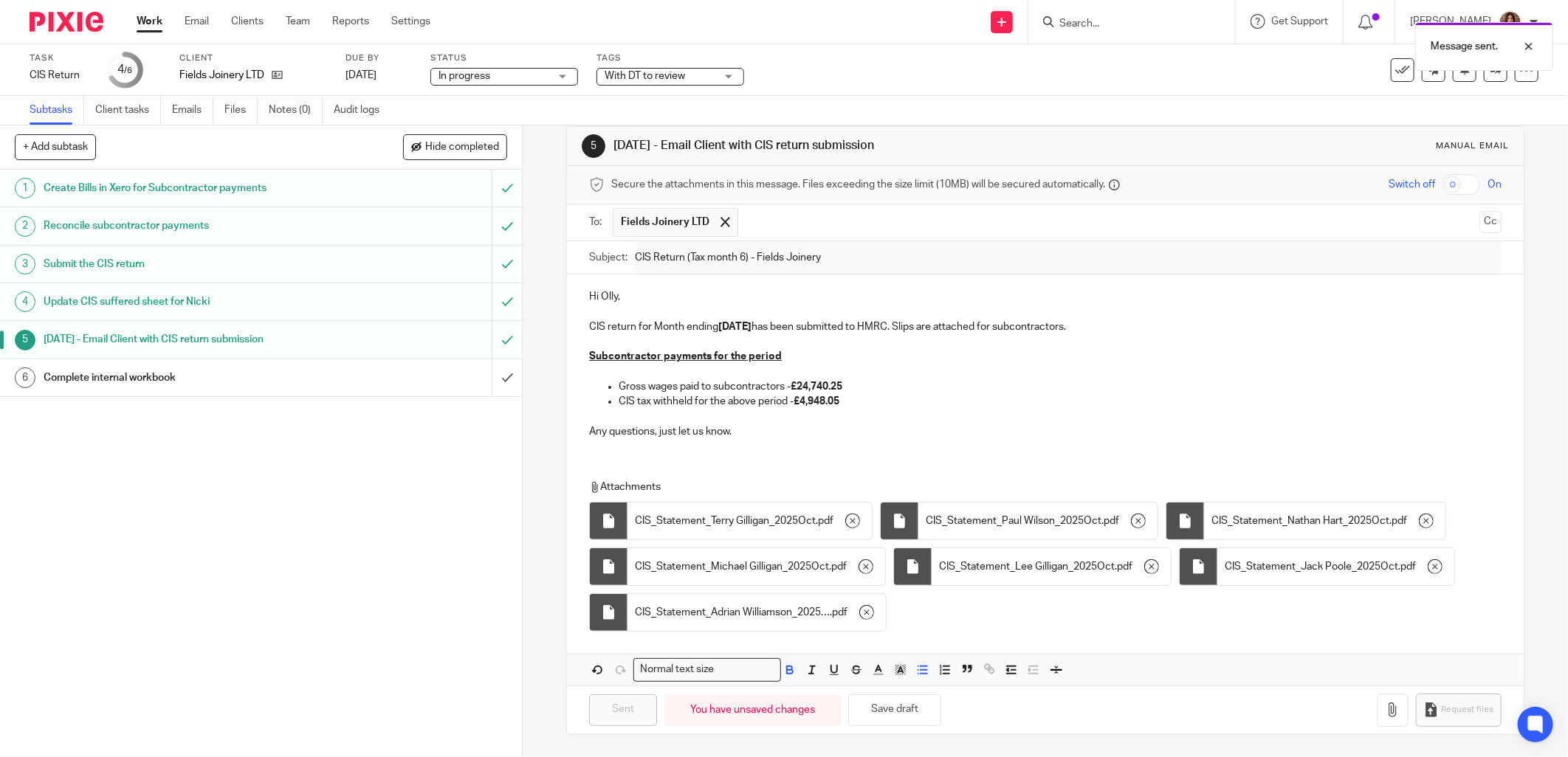
click at [341, 387] on div "Complete internal workbook" at bounding box center [260, 377] width 433 height 22
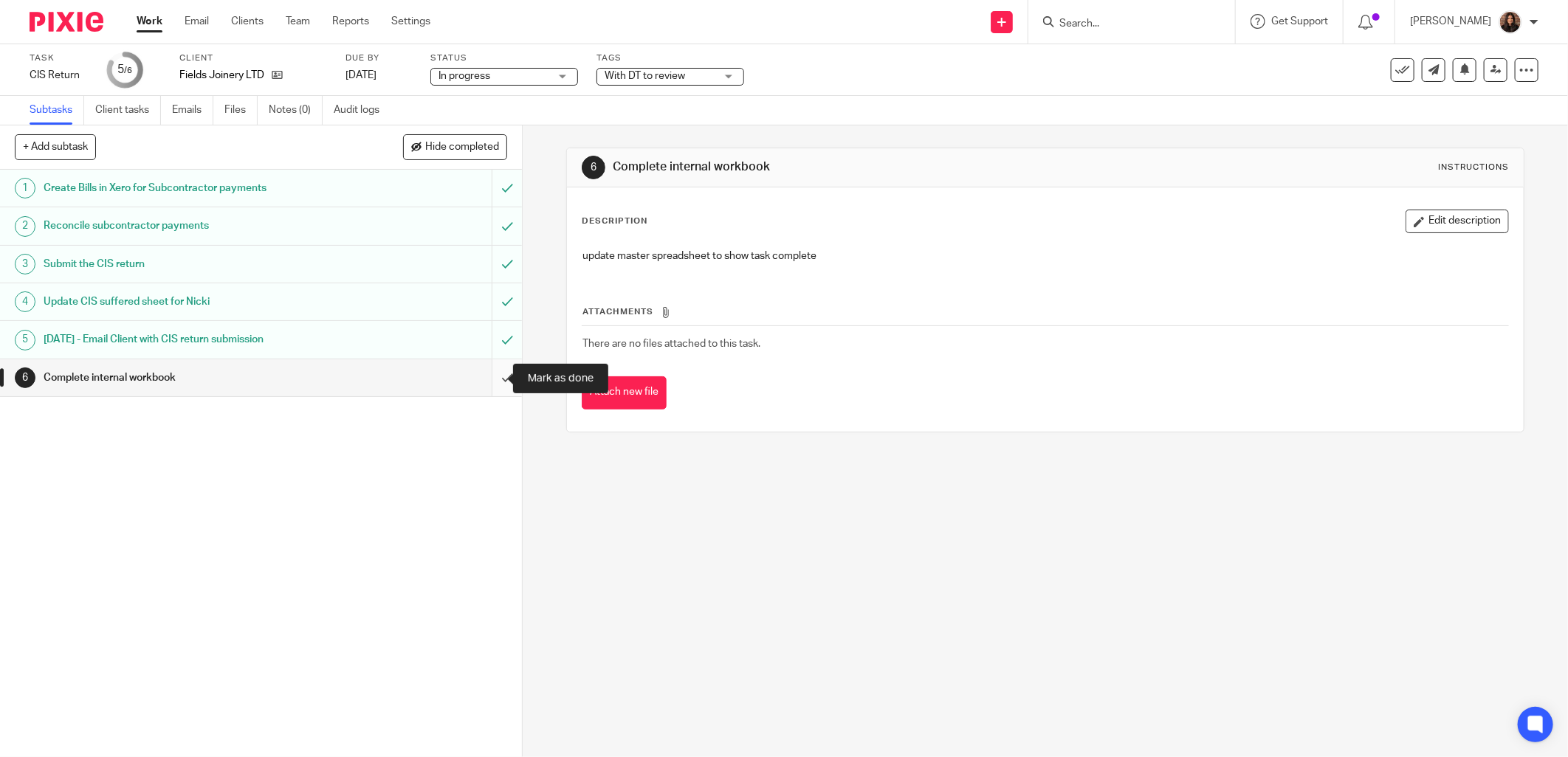
click at [492, 374] on input "submit" at bounding box center [261, 377] width 522 height 37
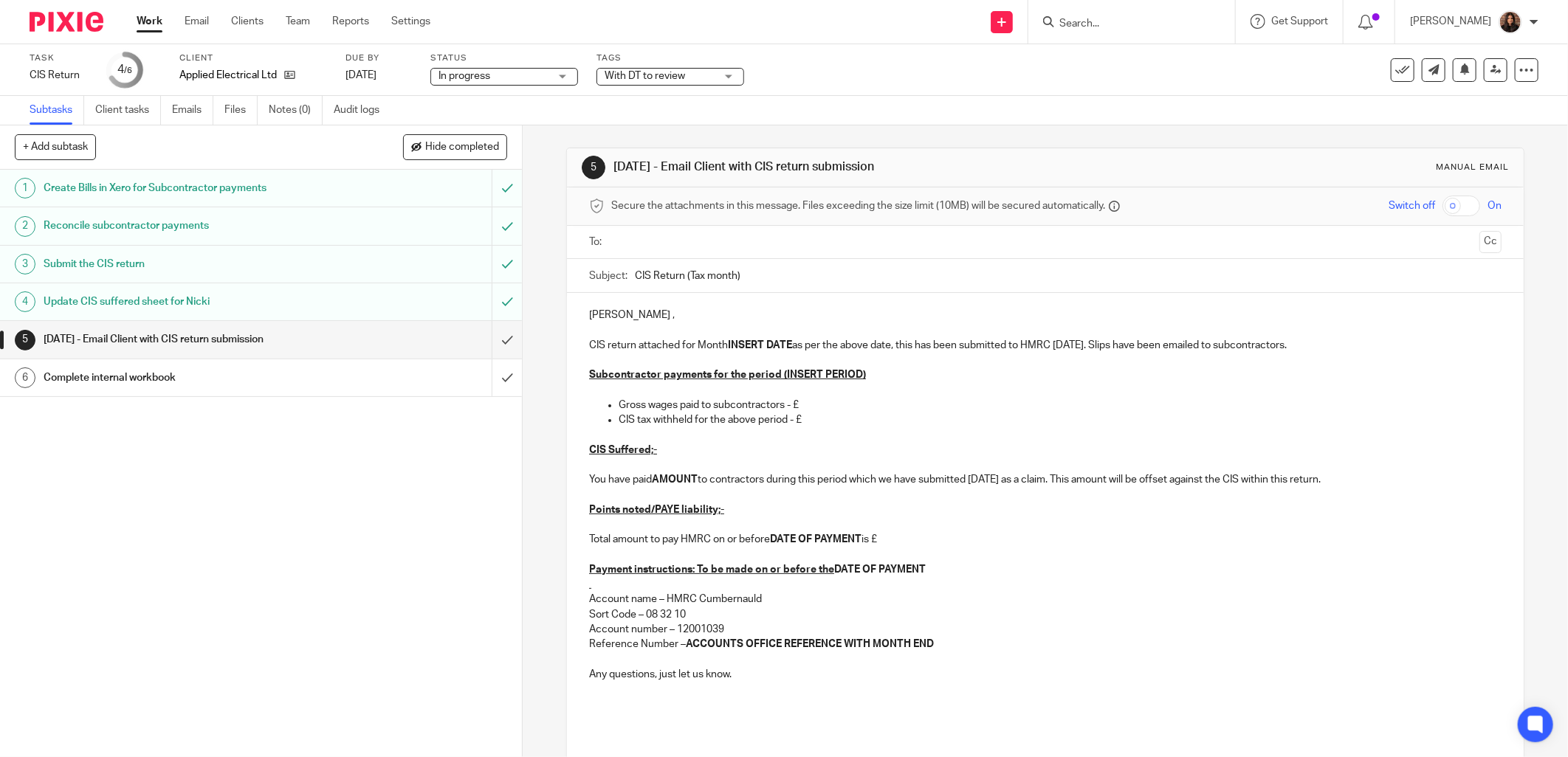
click at [643, 238] on input "text" at bounding box center [1045, 242] width 857 height 17
click at [732, 279] on input "CIS Return (Tax month)" at bounding box center [1068, 279] width 867 height 33
click at [765, 281] on input "CIS Return (Tax month 6)" at bounding box center [1068, 279] width 867 height 33
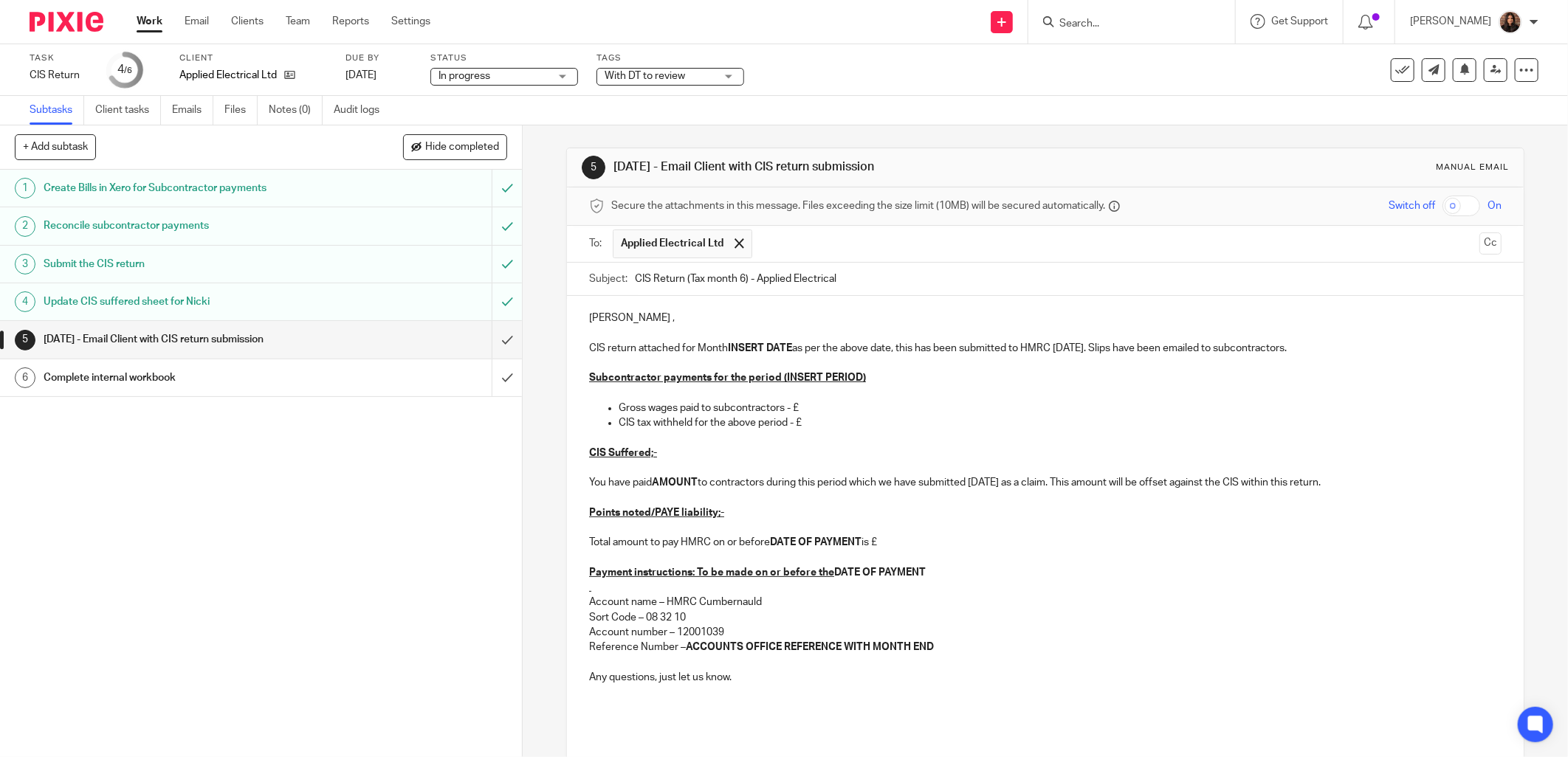
type input "CIS Return (Tax month 6) - Applied Electrical"
drag, startPoint x: 677, startPoint y: 318, endPoint x: 586, endPoint y: 320, distance: 91.0
click at [589, 320] on p "Afternoon Anthony ," at bounding box center [1045, 317] width 912 height 15
click at [690, 354] on p "CIS return attached for Month INSERT DATE as per the above date, this has been …" at bounding box center [1045, 347] width 912 height 15
click at [677, 349] on p "CIS return attached for Month INSERT DATE as per the above date, this has been …" at bounding box center [1045, 347] width 912 height 15
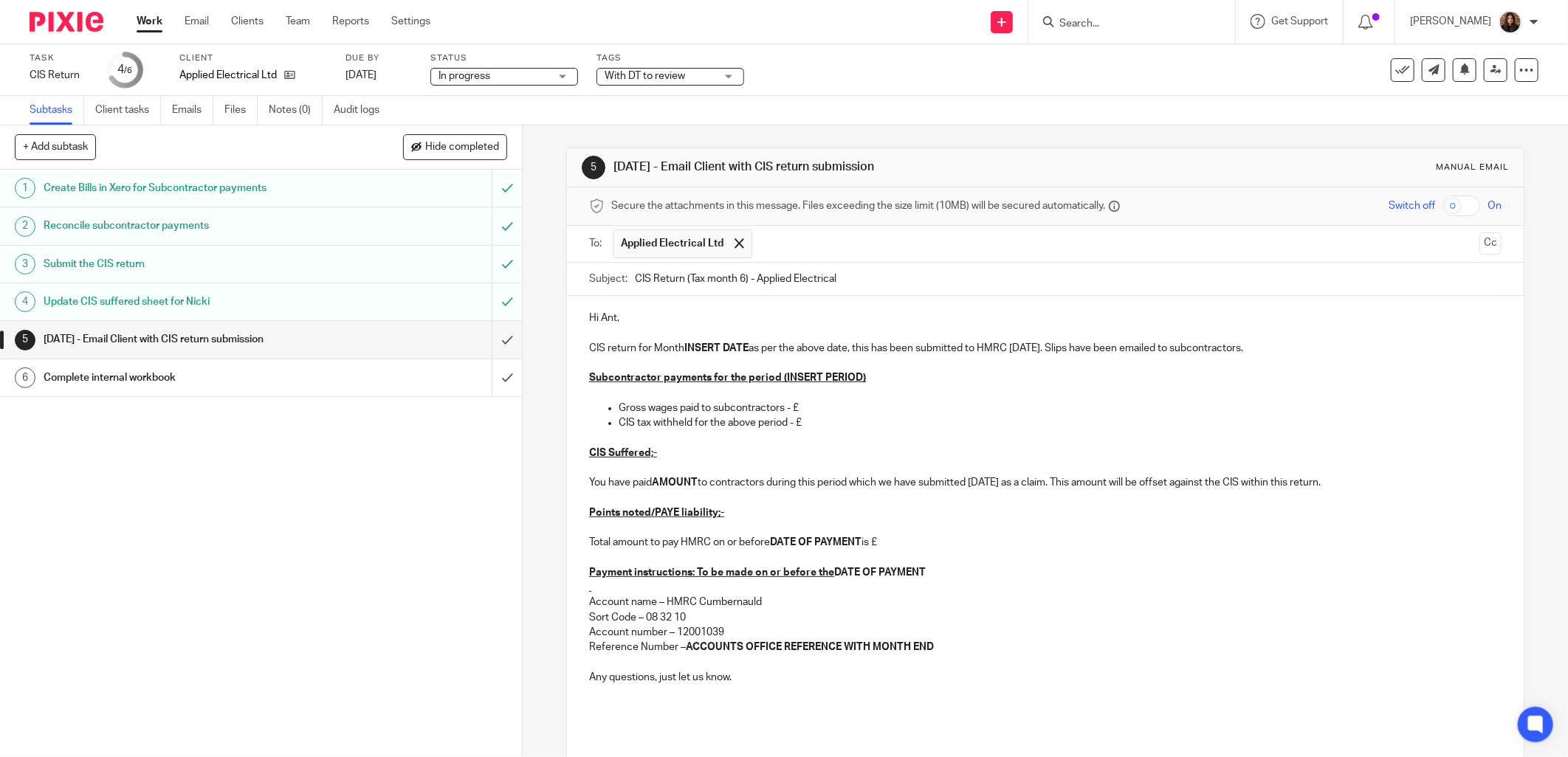
click at [674, 349] on p "CIS return for Month INSERT DATE as per the above date, this has been submitted…" at bounding box center [1045, 347] width 912 height 15
click at [675, 351] on p "CIS return for Month INSERT DATE as per the above date, this has been submitted…" at bounding box center [1045, 347] width 912 height 15
click at [679, 348] on p "CIS return for Month INSERT DATE as per the above date, this has been submitted…" at bounding box center [1045, 347] width 912 height 15
click at [777, 349] on strong "INSERT DATE" at bounding box center [751, 347] width 65 height 10
click at [897, 348] on p "CIS return for Month ending 05/10/2025 as per the above date, this has been sub…" at bounding box center [1045, 347] width 912 height 15
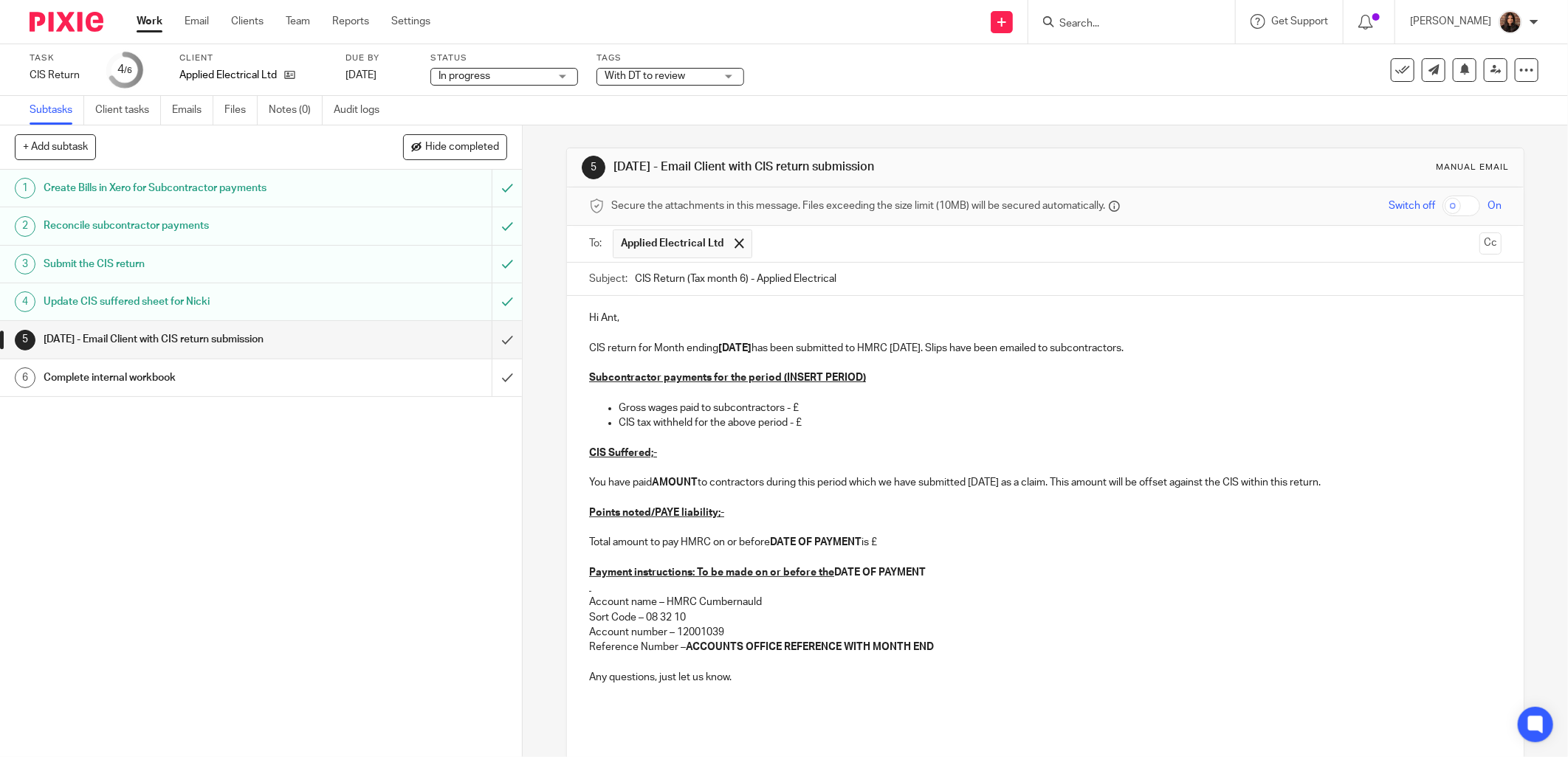
click at [862, 279] on input "CIS Return (Tax month 6) - Applied Electrical" at bounding box center [1068, 279] width 867 height 33
type input "CIS Return (Tax month 6) - Applied Electrical LTD"
click at [869, 375] on p "Subcontractor payments for the period (INSERT PERIOD)" at bounding box center [1045, 377] width 912 height 15
drag, startPoint x: 874, startPoint y: 377, endPoint x: 772, endPoint y: 379, distance: 102.0
click at [772, 379] on p "Subcontractor payments for the period (INSERT PERIOD)" at bounding box center [1045, 377] width 912 height 15
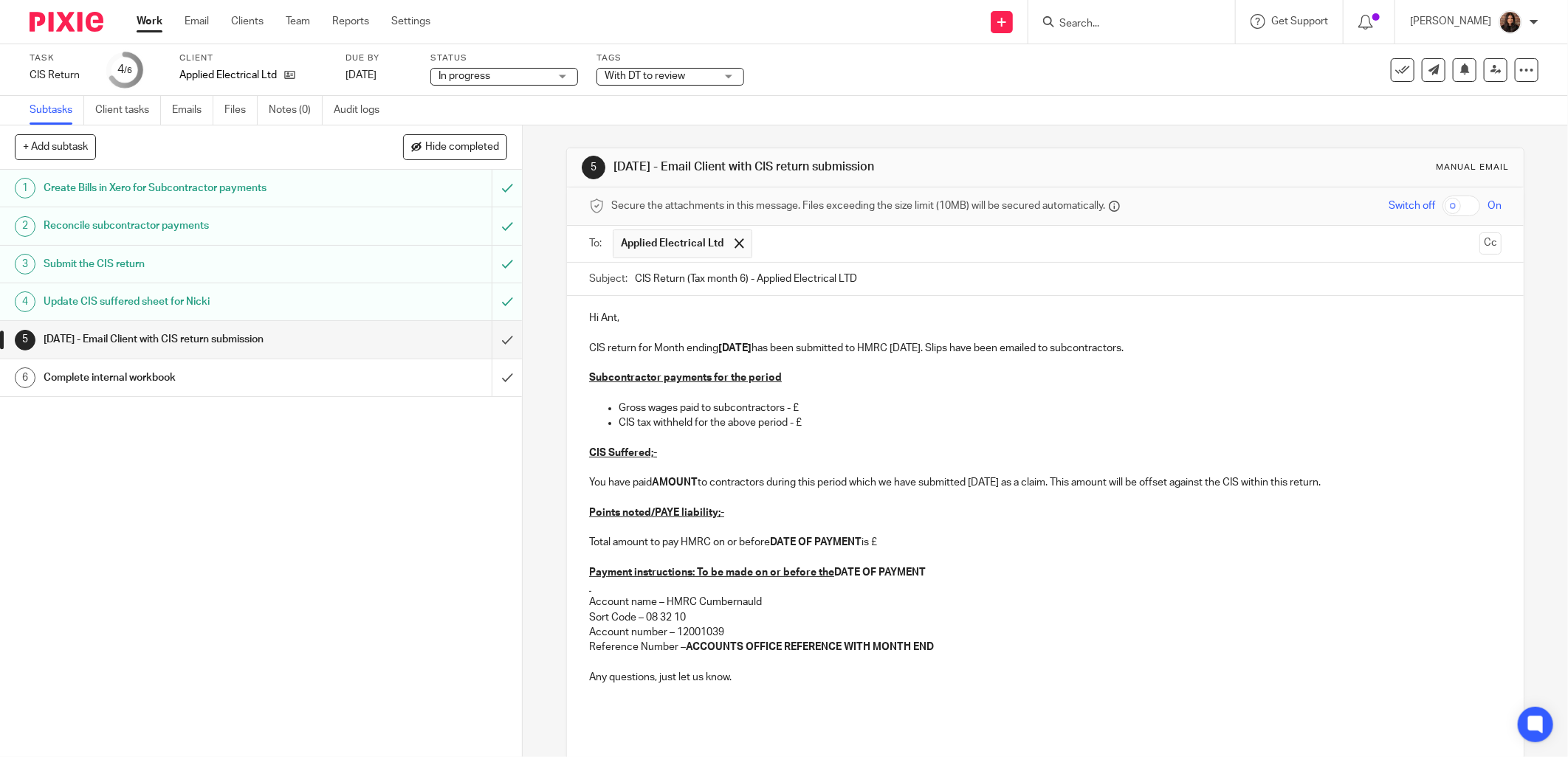
click at [810, 406] on p "Gross wages paid to subcontractors - £" at bounding box center [1060, 407] width 883 height 15
click at [818, 424] on p "CIS tax withheld for the above period - £" at bounding box center [1060, 422] width 883 height 15
click at [938, 349] on p "CIS return for Month ending 05/10/2025 has been submitted to HMRC today. Slips …" at bounding box center [1045, 347] width 912 height 15
click at [1040, 350] on p "CIS return for Month ending 05/10/2025 has been submitted to HMRC. Slips have b…" at bounding box center [1045, 347] width 912 height 15
click at [802, 409] on p "Gross wages paid to subcontractors - £" at bounding box center [1060, 407] width 883 height 15
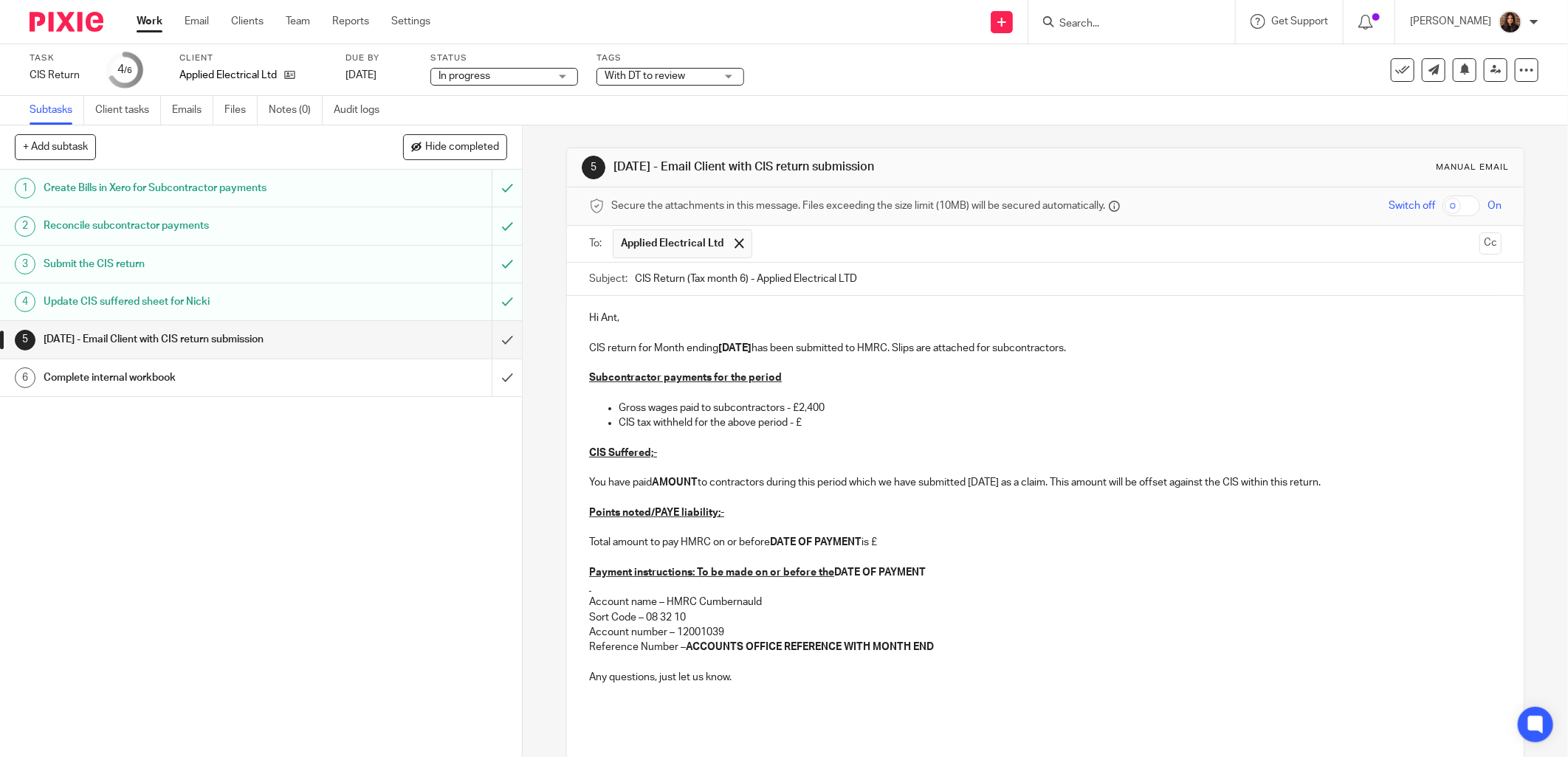
click at [814, 417] on p "CIS tax withheld for the above period - £" at bounding box center [1060, 422] width 883 height 15
click at [675, 460] on p at bounding box center [1045, 467] width 912 height 15
click at [694, 483] on p "You have paid AMOUNT to contractors during this period which we have submitted …" at bounding box center [1045, 482] width 912 height 15
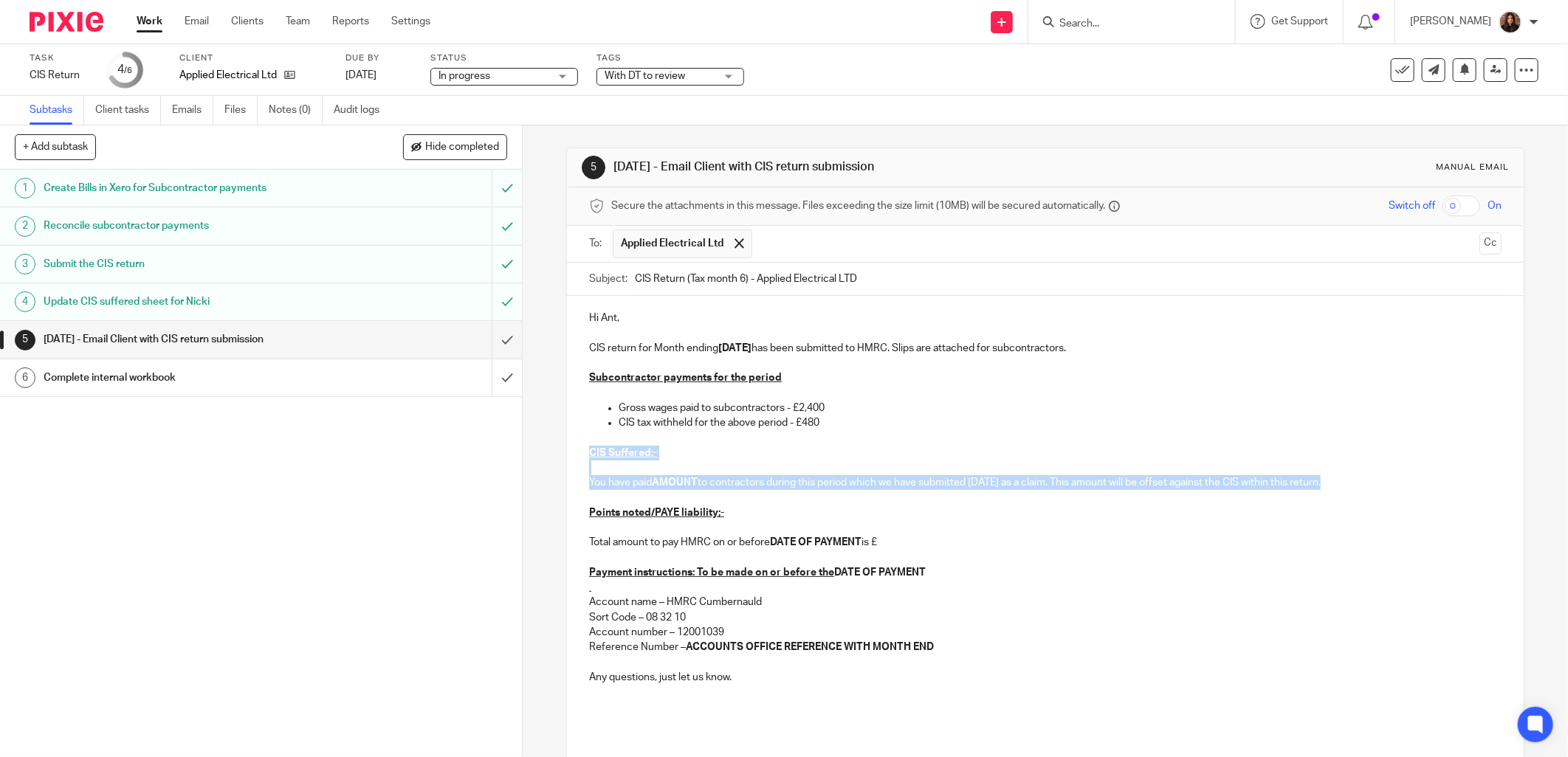
drag, startPoint x: 1324, startPoint y: 480, endPoint x: 574, endPoint y: 460, distance: 750.3
click at [574, 460] on div "Hi Ant, CIS return for Month ending 05/10/2025 has been submitted to HMRC. Slip…" at bounding box center [1045, 533] width 957 height 474
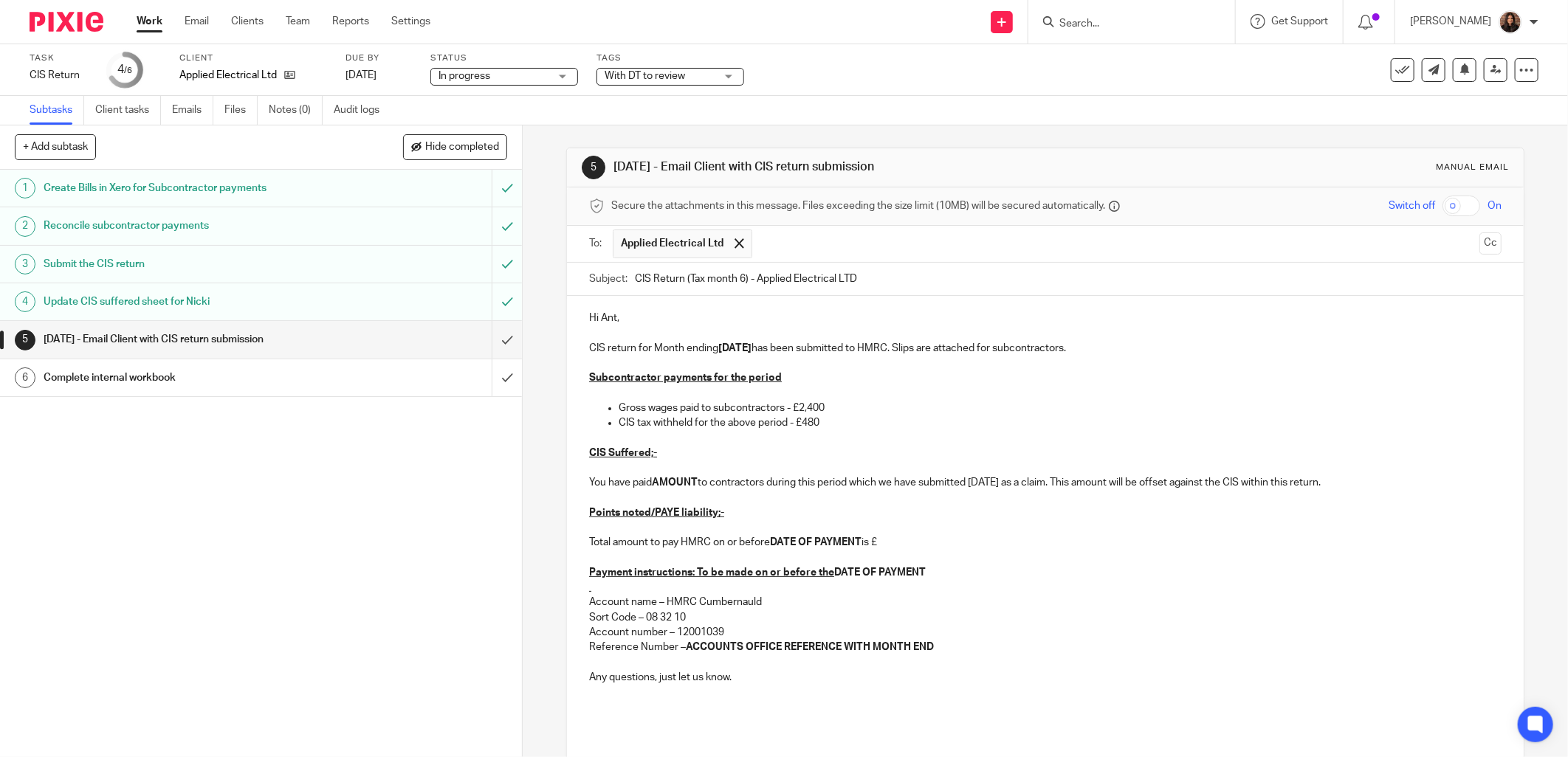
click at [672, 643] on p "Reference Number – ACCOUNTS OFFICE REFERENCE WITH MONTH END" at bounding box center [1045, 646] width 912 height 15
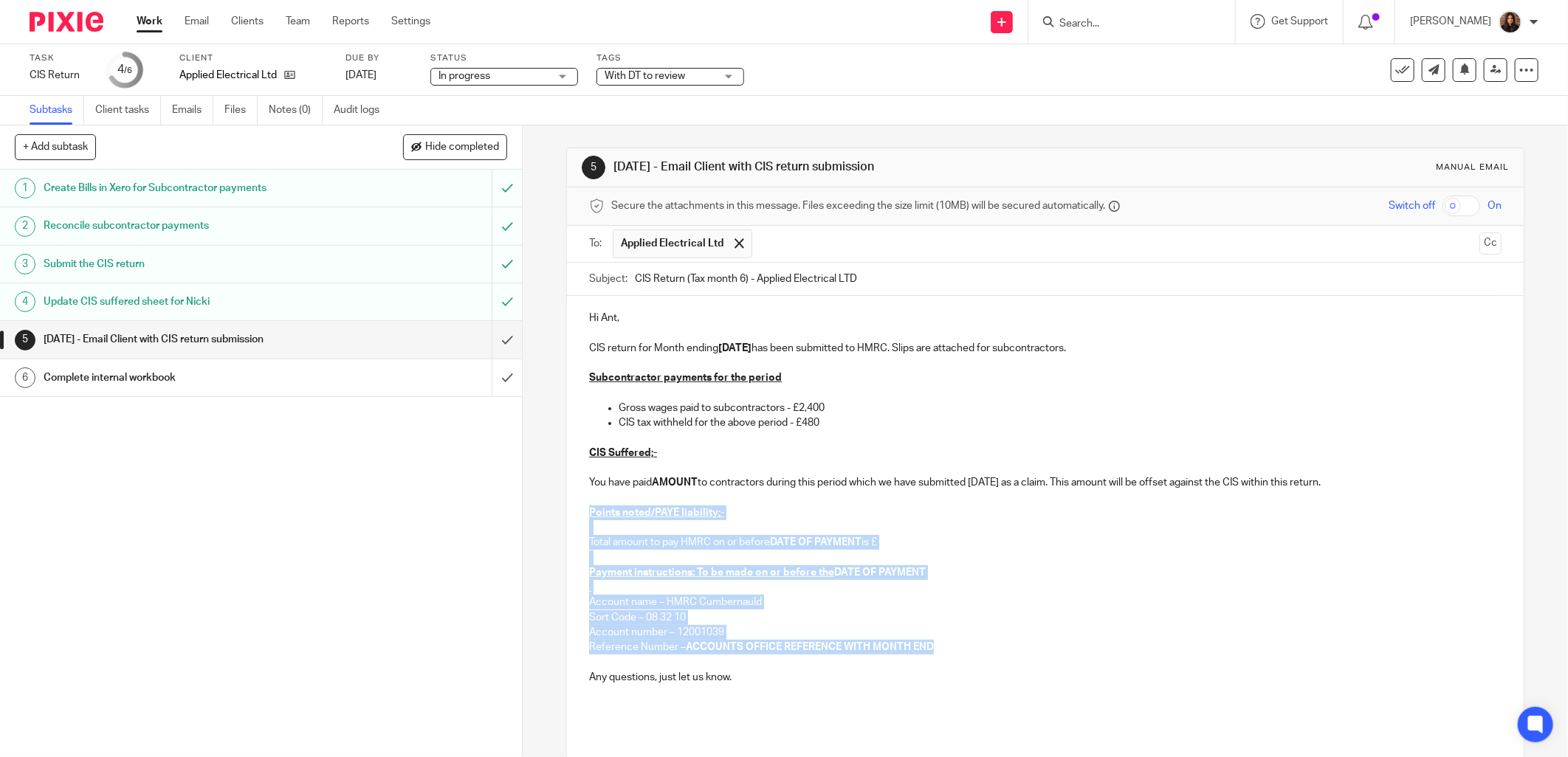
drag, startPoint x: 935, startPoint y: 647, endPoint x: 572, endPoint y: 513, distance: 386.9
click at [572, 513] on div "Hi Ant, CIS return for Month ending 05/10/2025 has been submitted to HMRC. Slip…" at bounding box center [1045, 533] width 957 height 474
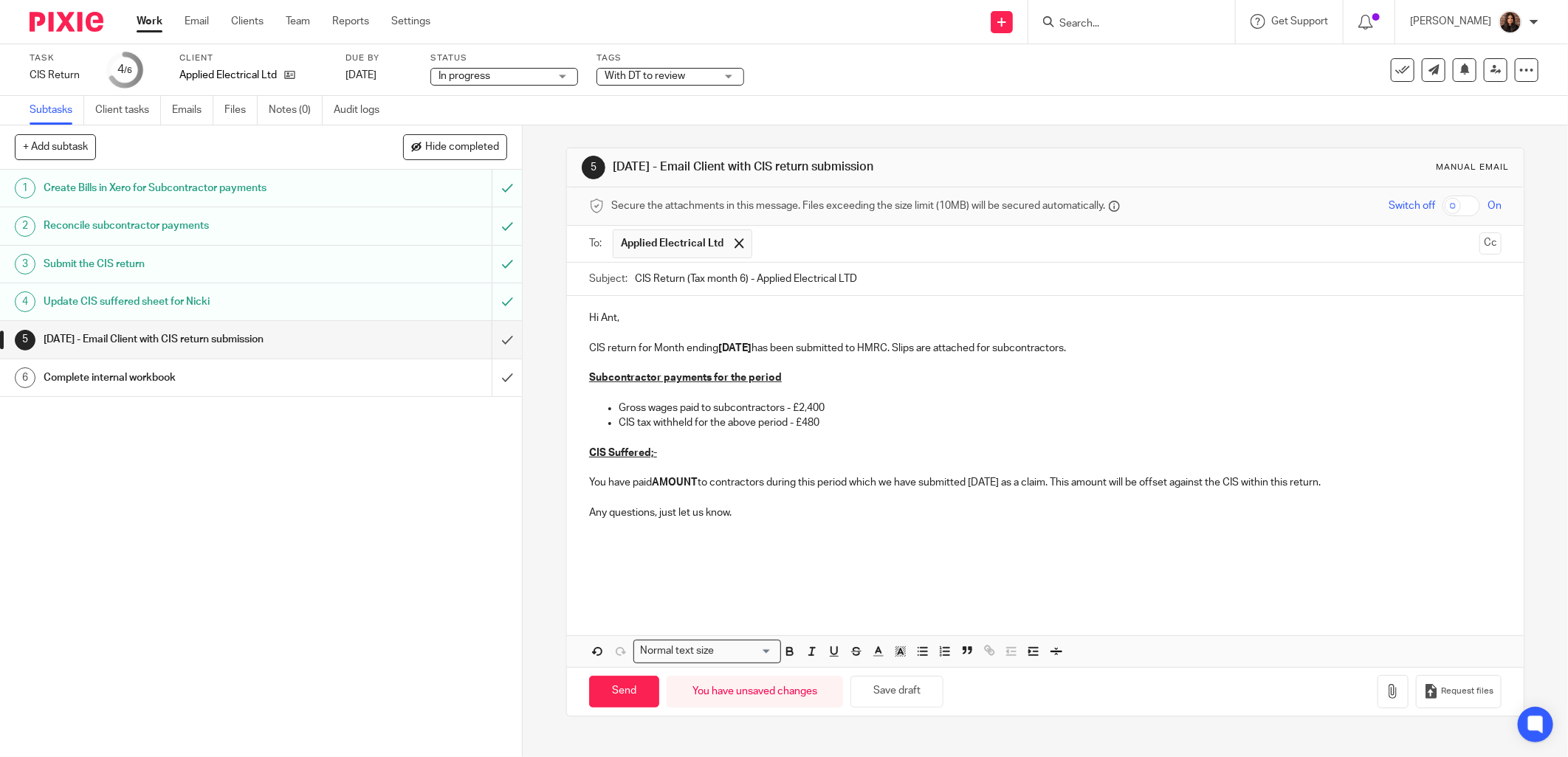
click at [694, 484] on p "You have paid AMOUNT to contractors during this period which we have submitted …" at bounding box center [1045, 482] width 912 height 15
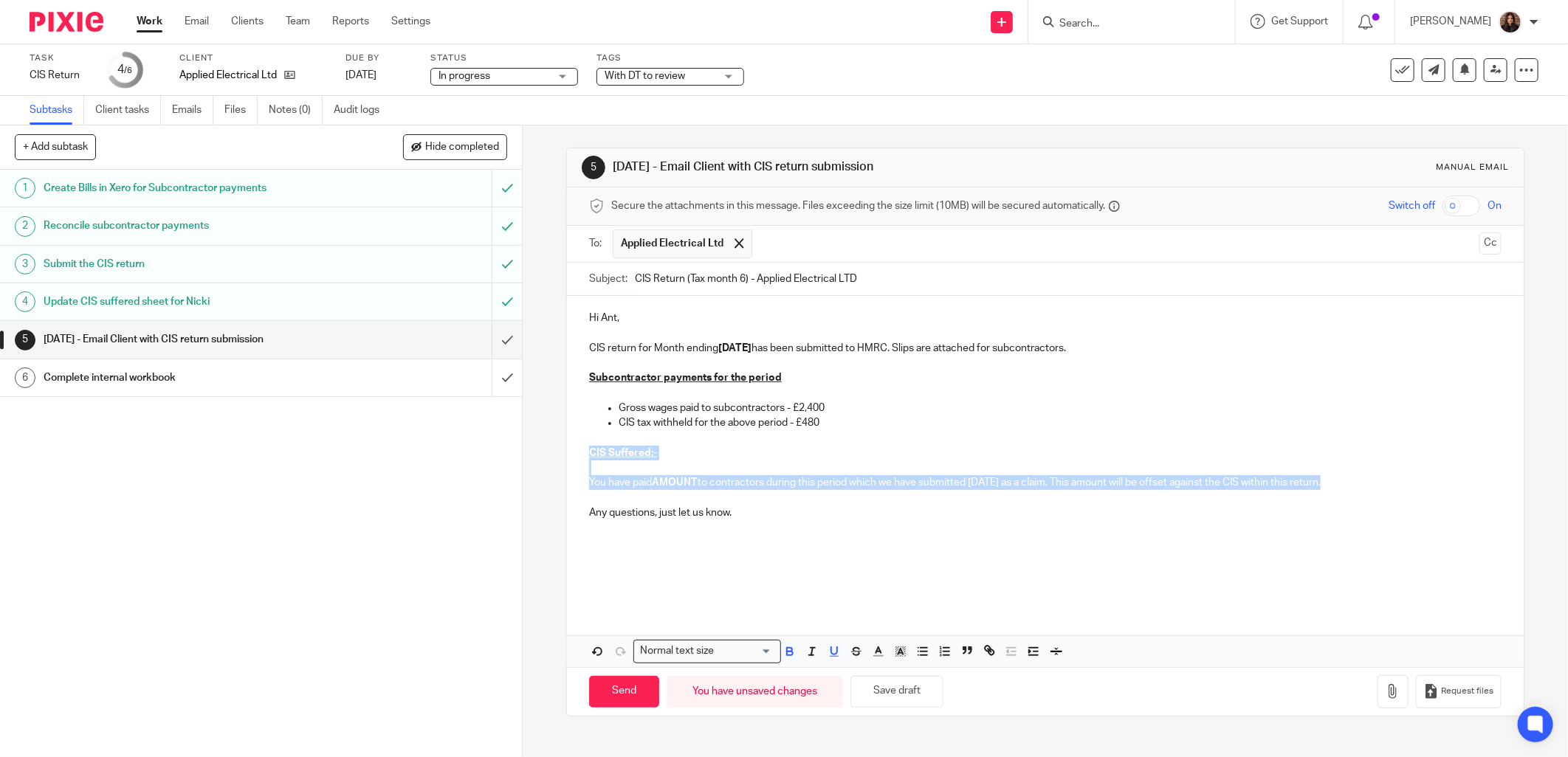
drag, startPoint x: 1323, startPoint y: 482, endPoint x: 631, endPoint y: 455, distance: 692.5
click at [574, 456] on div "Hi Ant, CIS return for Month ending 05/10/2025 has been submitted to HMRC. Slip…" at bounding box center [1045, 450] width 957 height 310
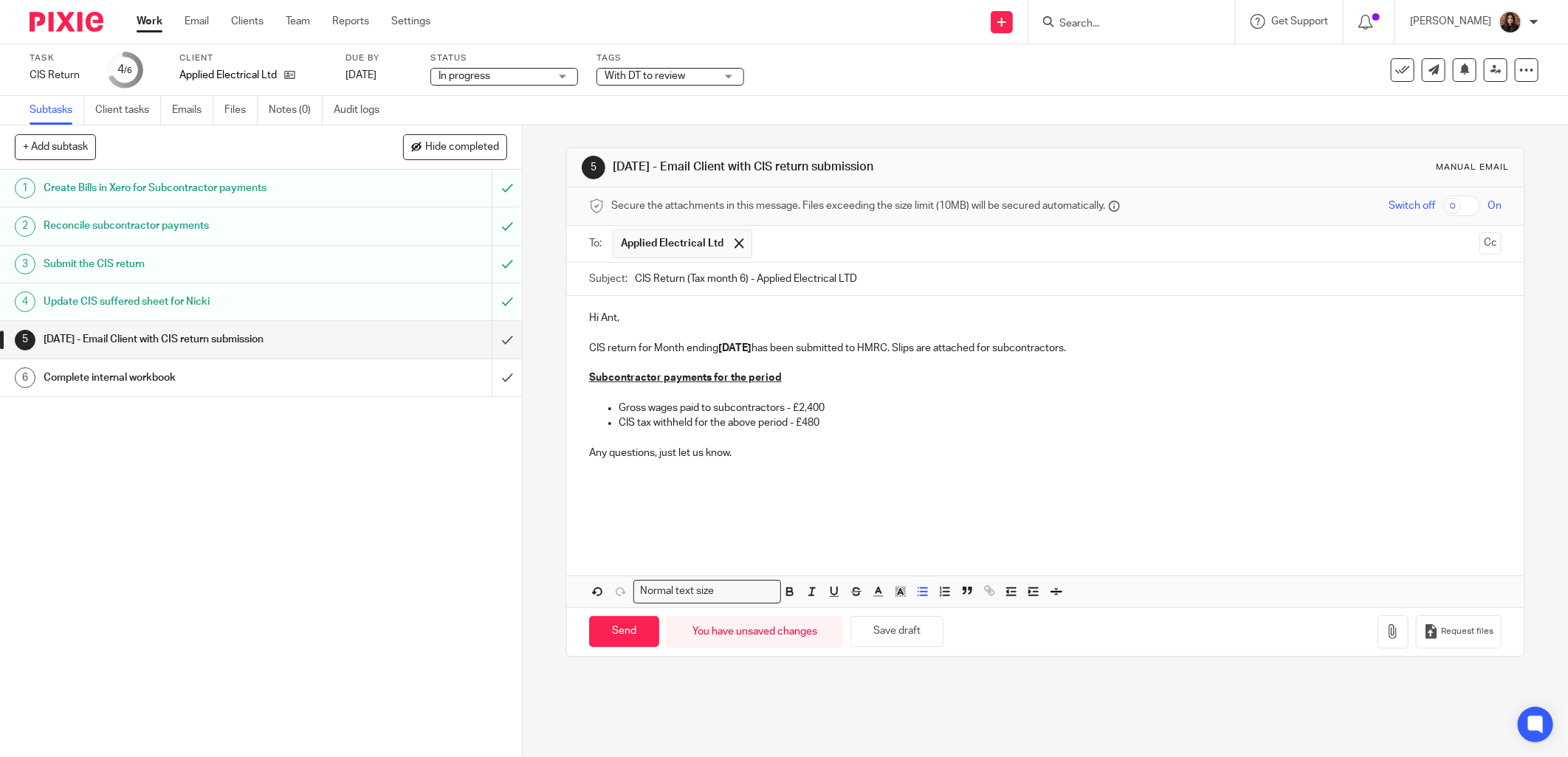
click at [589, 523] on p at bounding box center [1045, 527] width 912 height 15
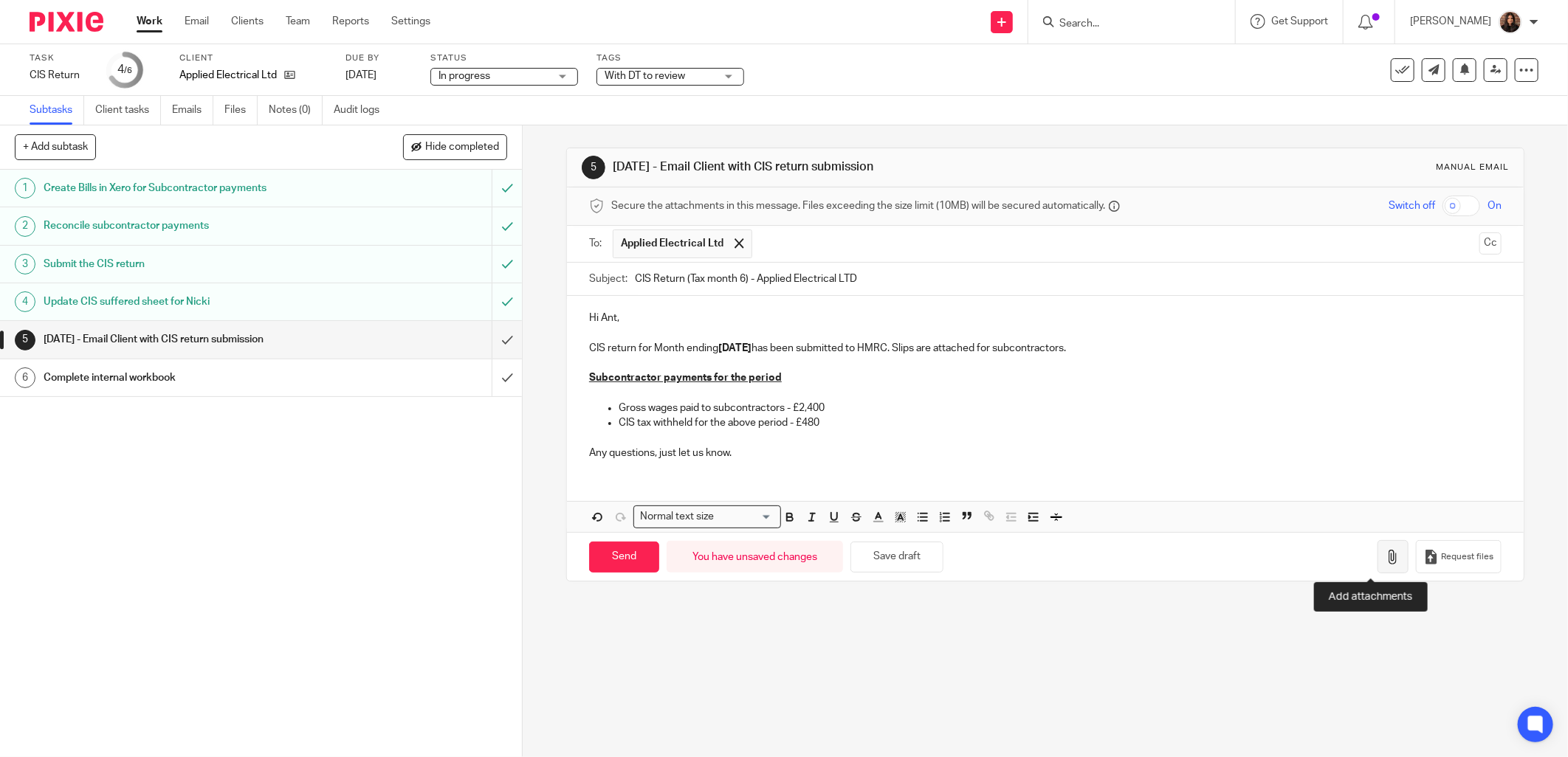
click at [1377, 546] on button "button" at bounding box center [1393, 556] width 31 height 33
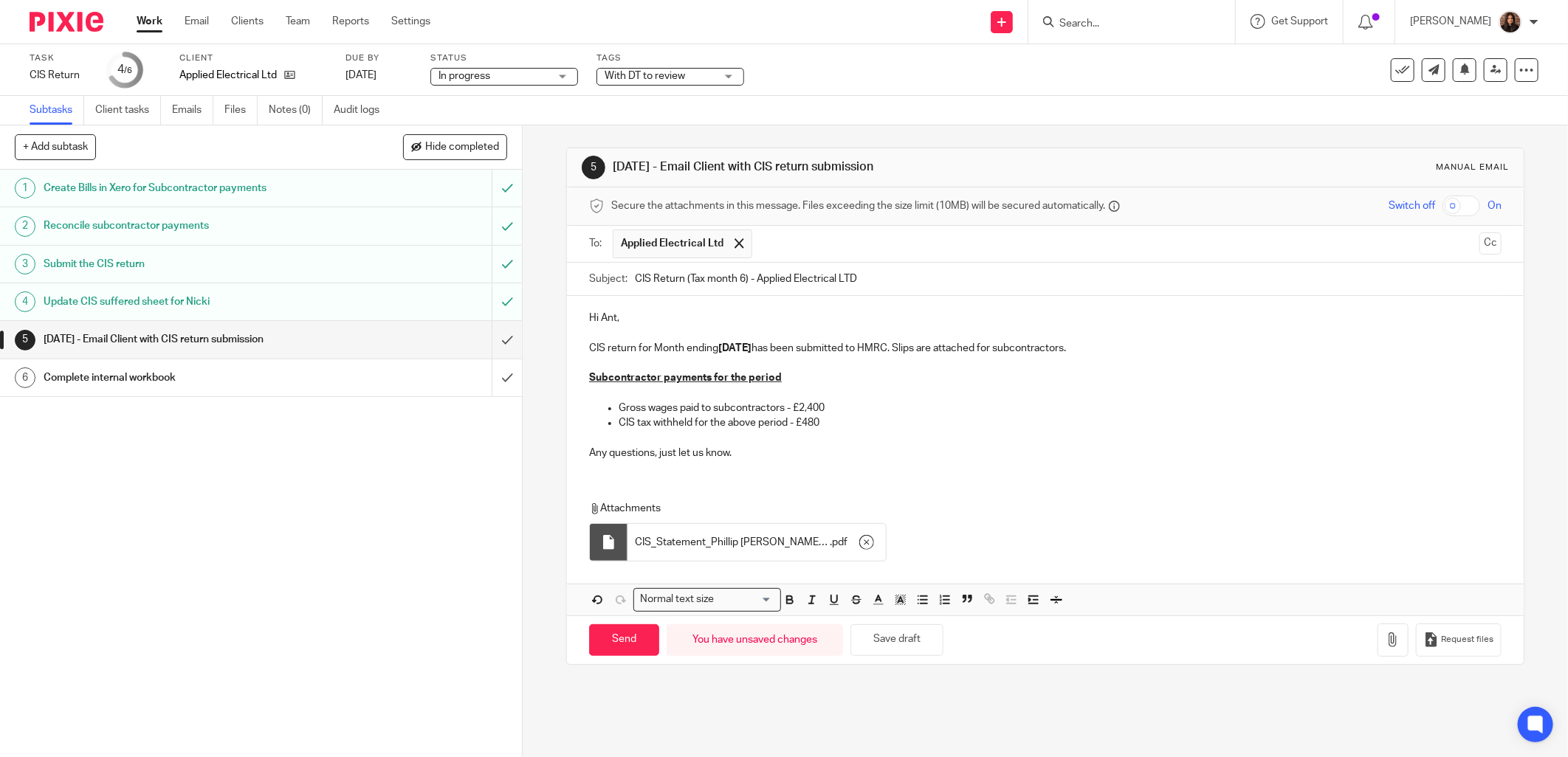
click at [1106, 21] on input "Search" at bounding box center [1124, 24] width 133 height 13
type input "velozia"
click at [1215, 16] on button "reset" at bounding box center [1207, 19] width 15 height 15
click at [905, 77] on div "Task CIS Return Save CIS Return 4 /6 Client Applied Electrical Ltd Due by 18 Oc…" at bounding box center [657, 70] width 1257 height 35
click at [618, 320] on p "Hi Ant," at bounding box center [1045, 317] width 912 height 15
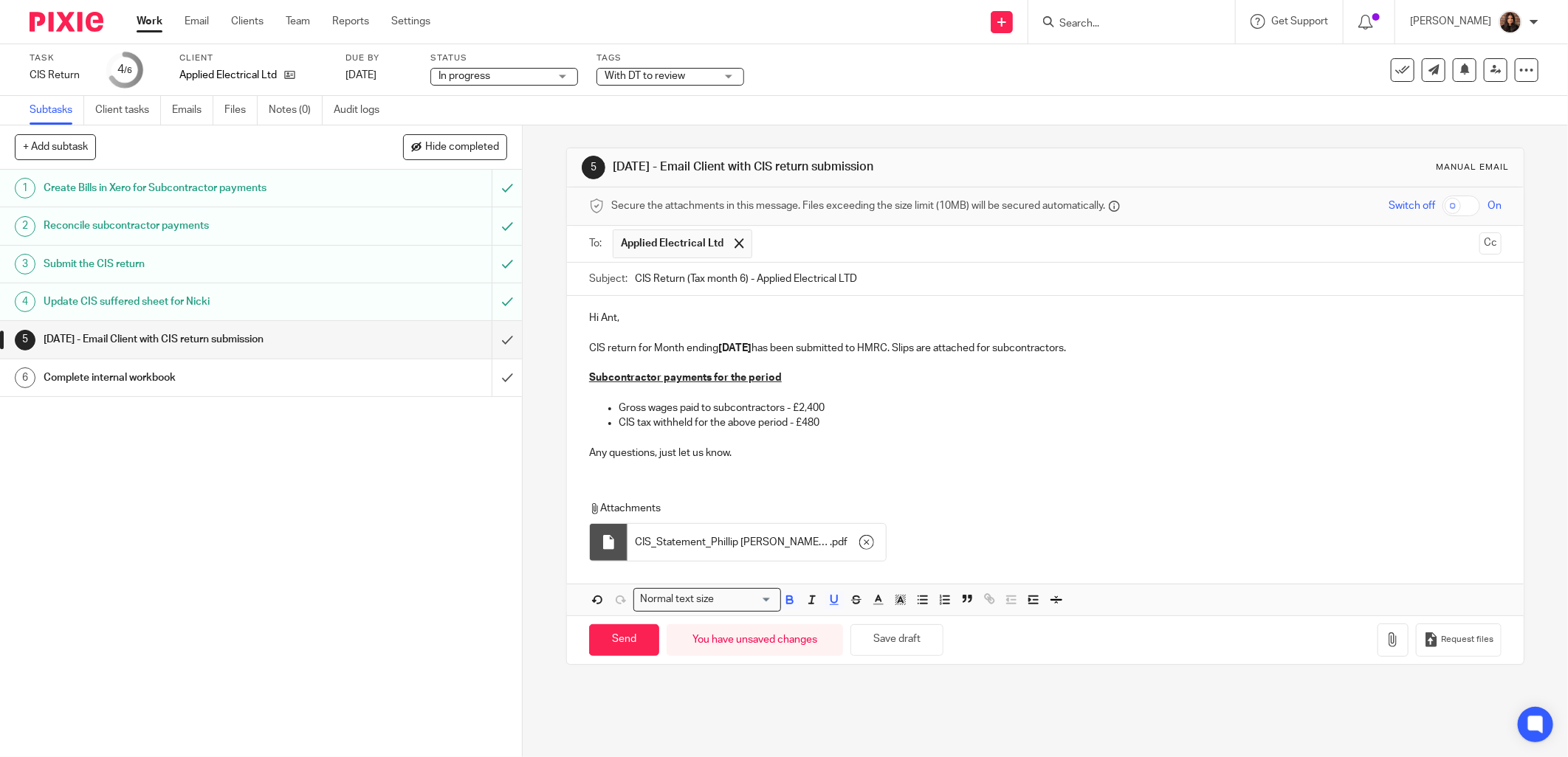
click at [785, 377] on p "Subcontractor payments for the period" at bounding box center [1045, 377] width 912 height 15
click at [716, 410] on p "Gross wages paid to subcontractors - £2,400" at bounding box center [1060, 407] width 883 height 15
click at [783, 407] on p "Gross wages paid to subcontractors - £2,400" at bounding box center [1060, 407] width 883 height 15
click at [624, 428] on p "CIS tax withheld for the above period - £480" at bounding box center [1060, 422] width 883 height 15
click at [684, 424] on p "CIS tax withheld for the above period - £480" at bounding box center [1060, 422] width 883 height 15
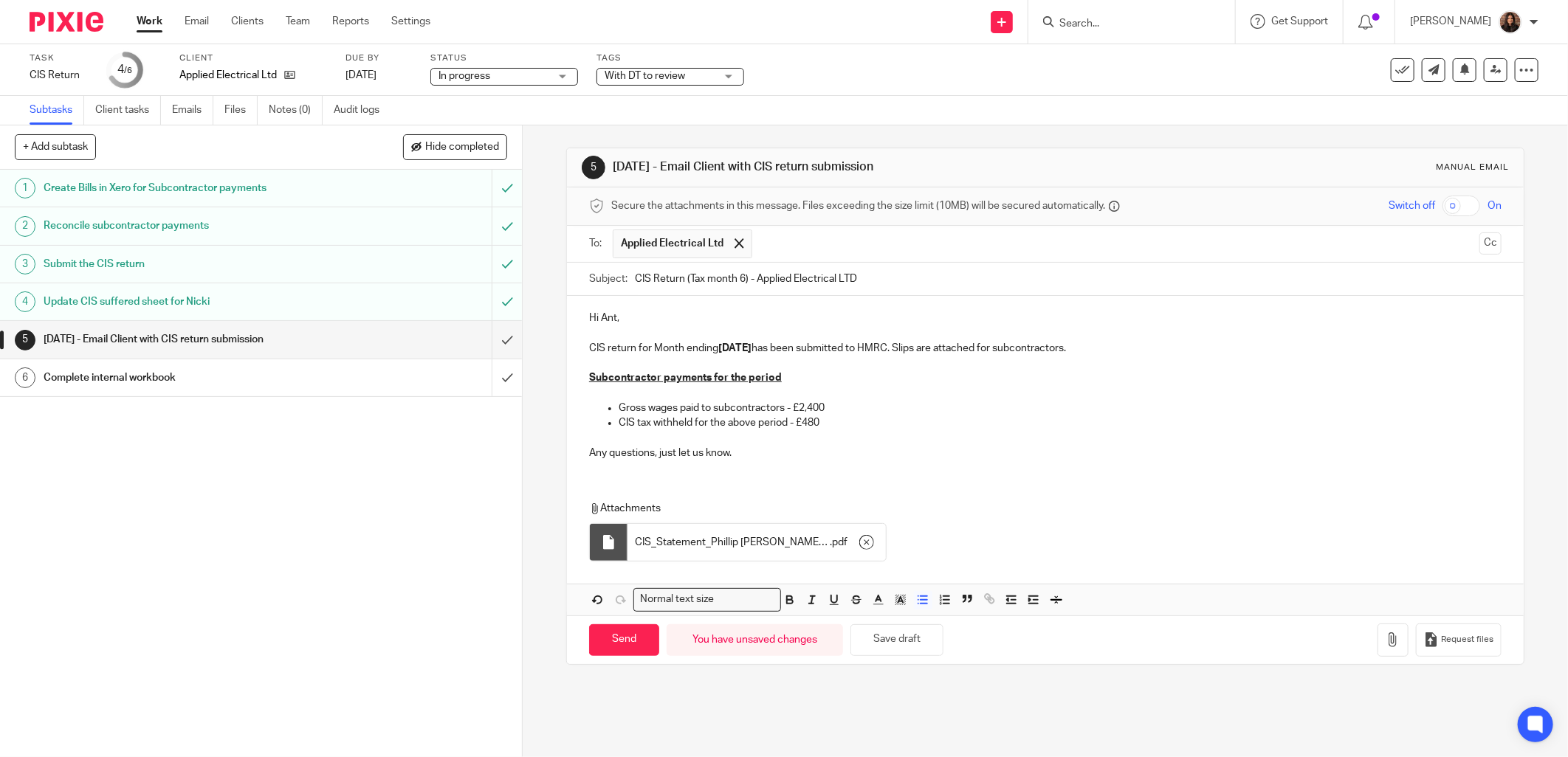
click at [784, 423] on p "CIS tax withheld for the above period - £480" at bounding box center [1060, 422] width 883 height 15
click at [819, 425] on p "CIS tax withheld for the above period - £480" at bounding box center [1060, 422] width 883 height 15
click at [726, 452] on p "Any questions, just let us know." at bounding box center [1045, 453] width 912 height 15
click at [727, 453] on p "Any questions, just let us know." at bounding box center [1045, 453] width 912 height 15
click at [825, 424] on p "CIS tax withheld for the above period - £480" at bounding box center [1060, 422] width 883 height 15
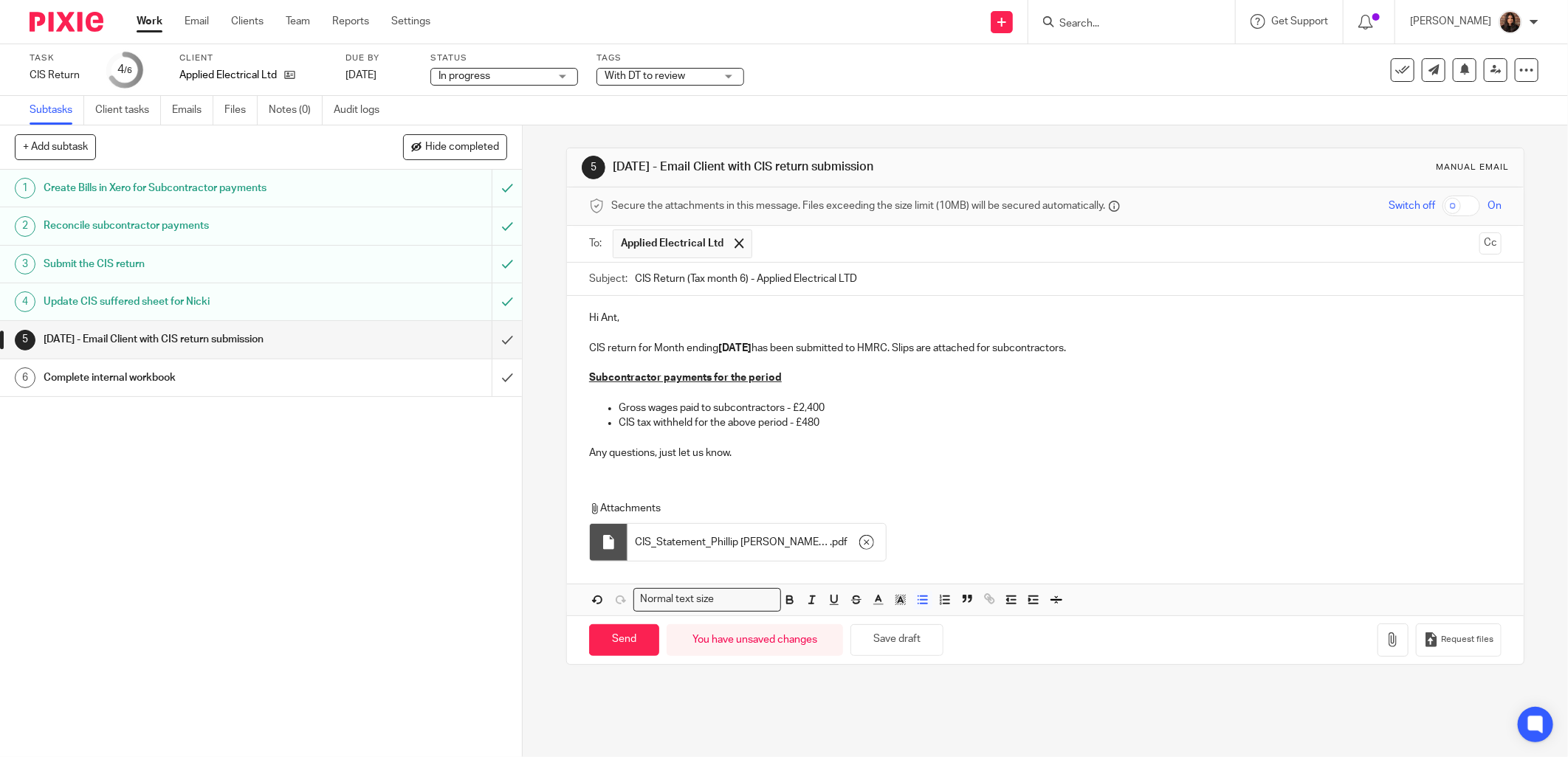
click at [825, 399] on p at bounding box center [1045, 393] width 912 height 15
click at [827, 410] on p "Gross wages paid to subcontractors - £2,400" at bounding box center [1060, 407] width 883 height 15
click at [1378, 653] on button "button" at bounding box center [1393, 639] width 31 height 33
click at [621, 638] on input "Send" at bounding box center [624, 639] width 70 height 32
type input "Sent"
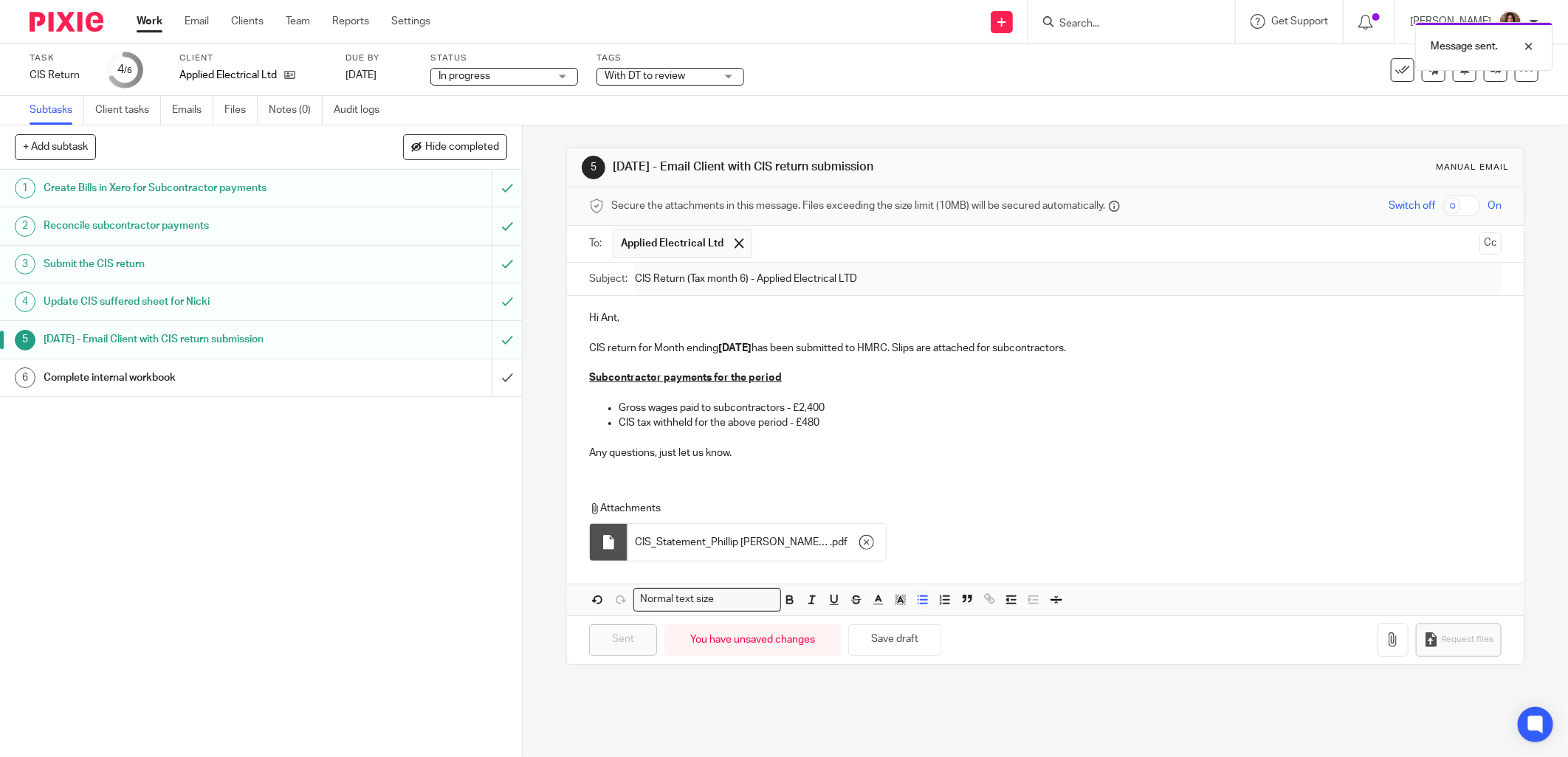
click at [381, 383] on div "Complete internal workbook" at bounding box center [260, 377] width 433 height 22
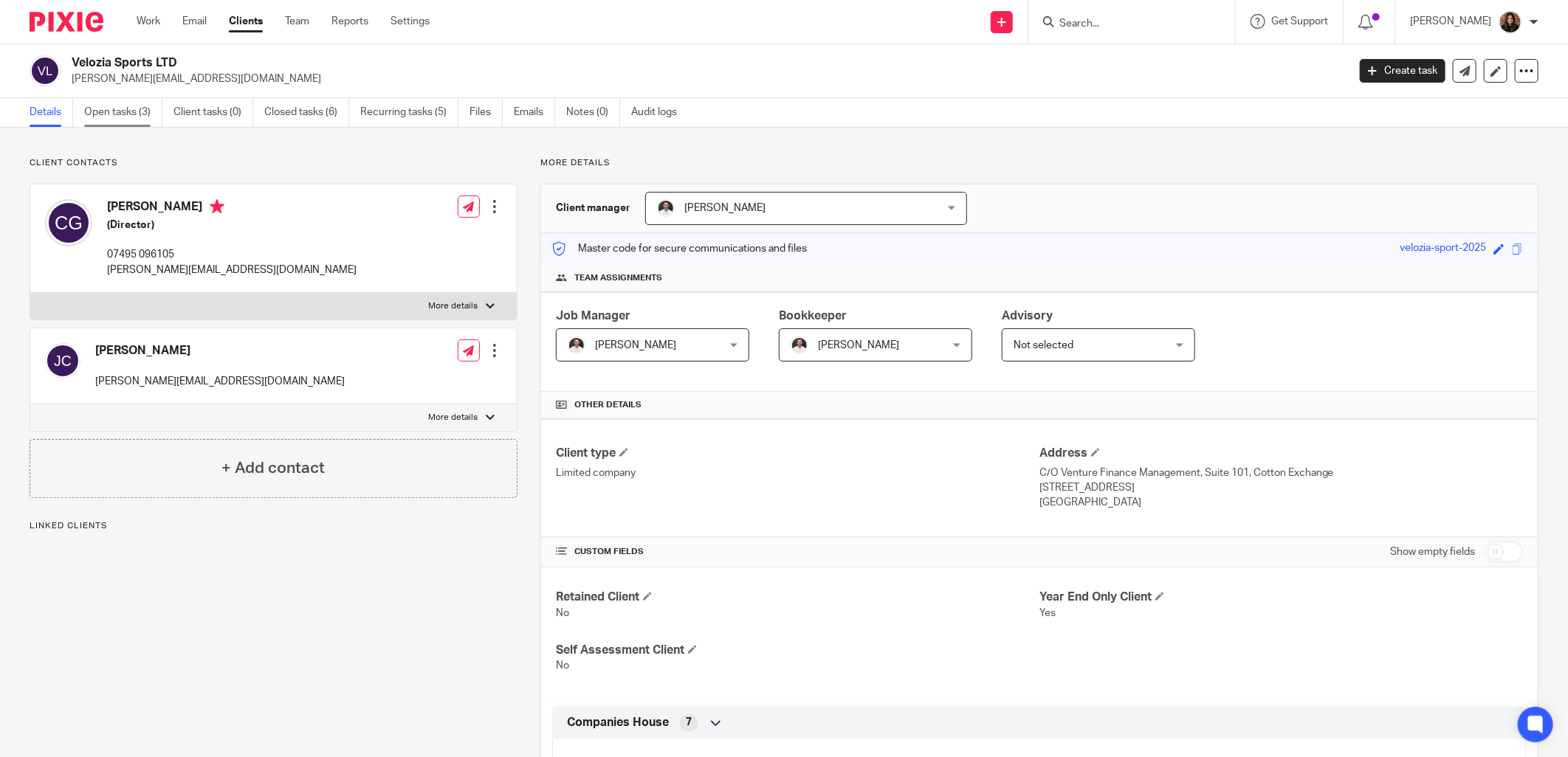
click at [120, 108] on link "Open tasks (3)" at bounding box center [123, 112] width 78 height 28
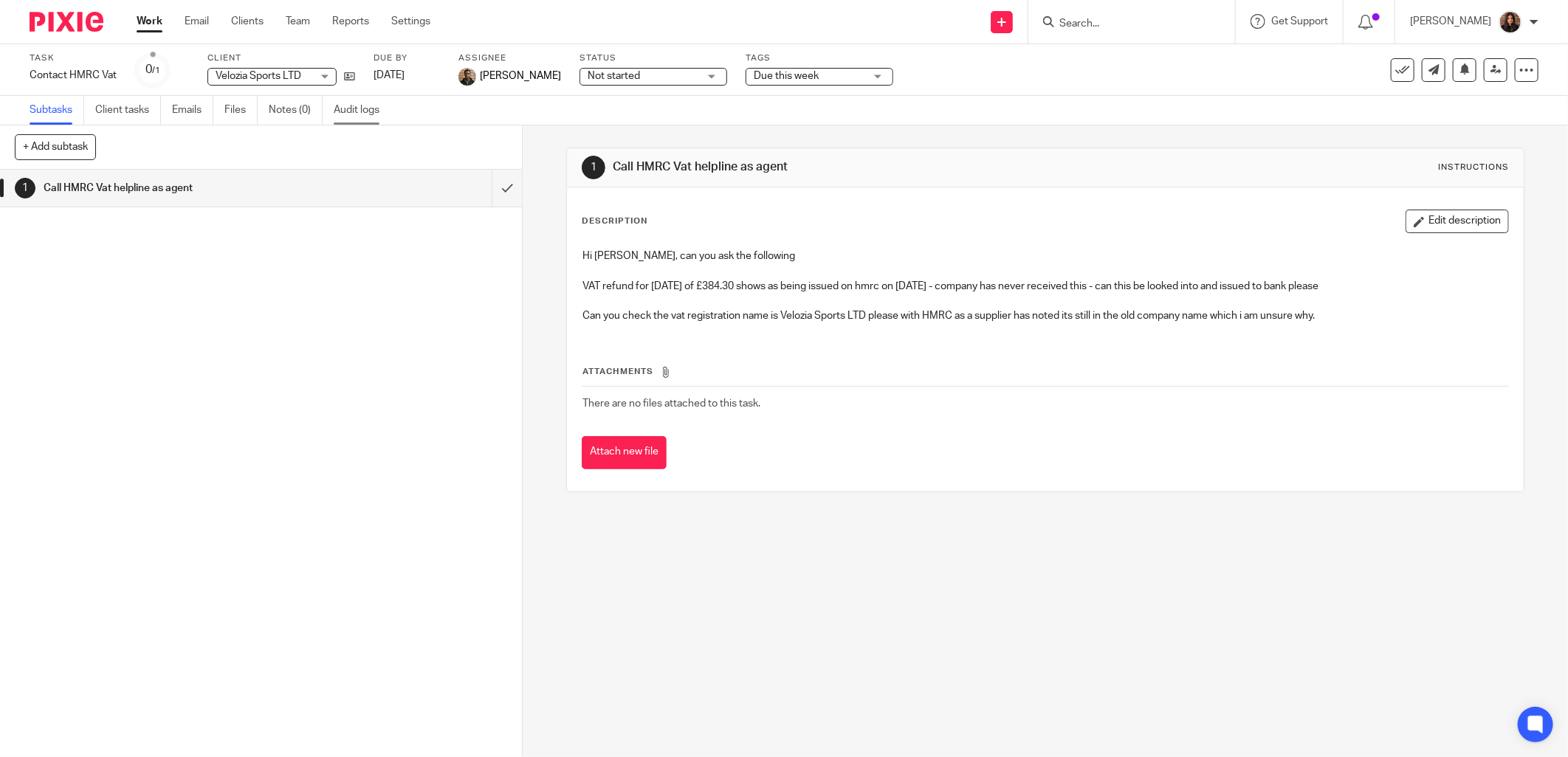
click at [371, 106] on link "Audit logs" at bounding box center [362, 110] width 57 height 28
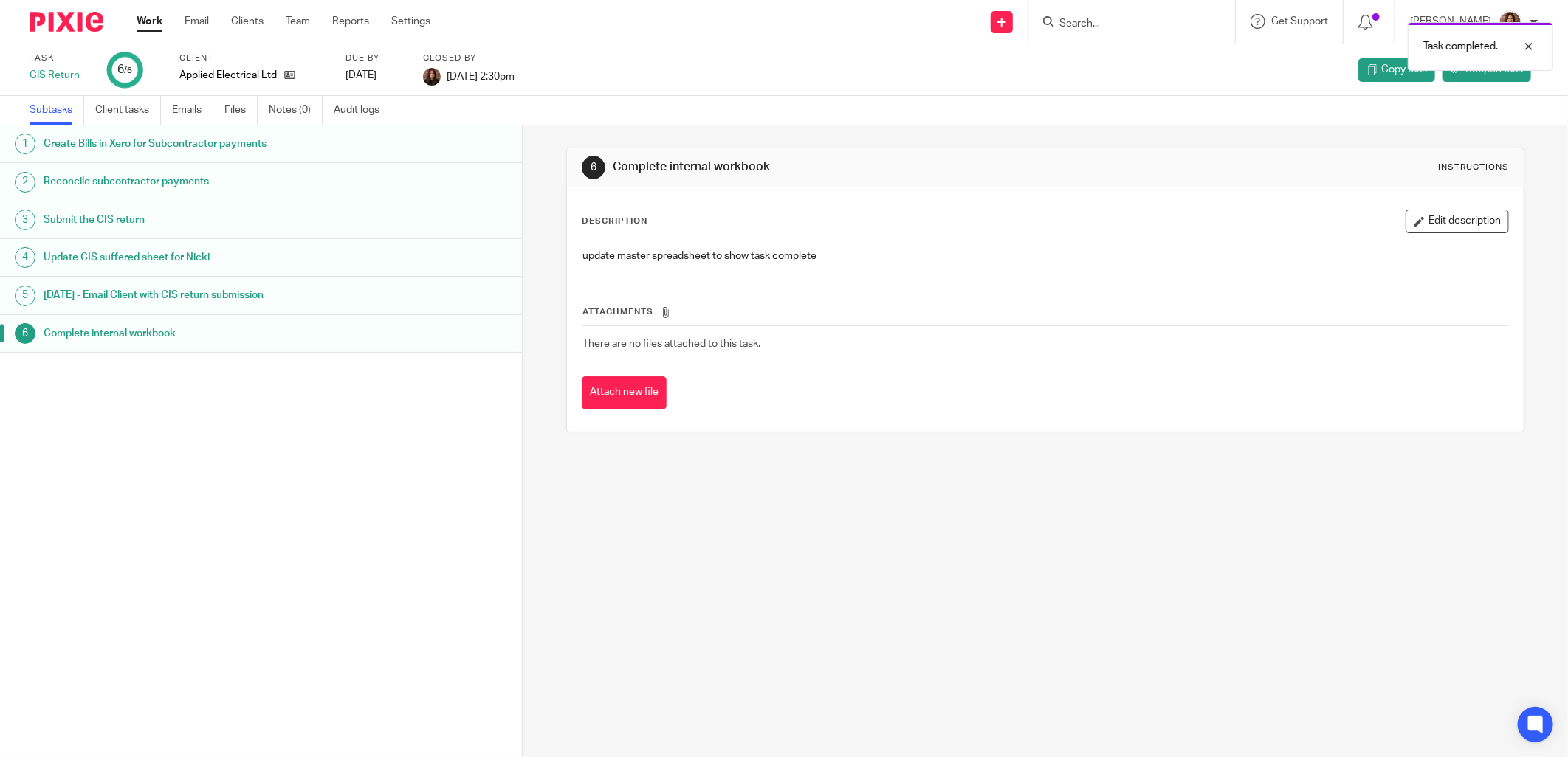
drag, startPoint x: 594, startPoint y: 466, endPoint x: 517, endPoint y: 281, distance: 200.4
click at [595, 467] on div "6 Complete internal workbook Instructions Description Edit description update m…" at bounding box center [1045, 441] width 1045 height 632
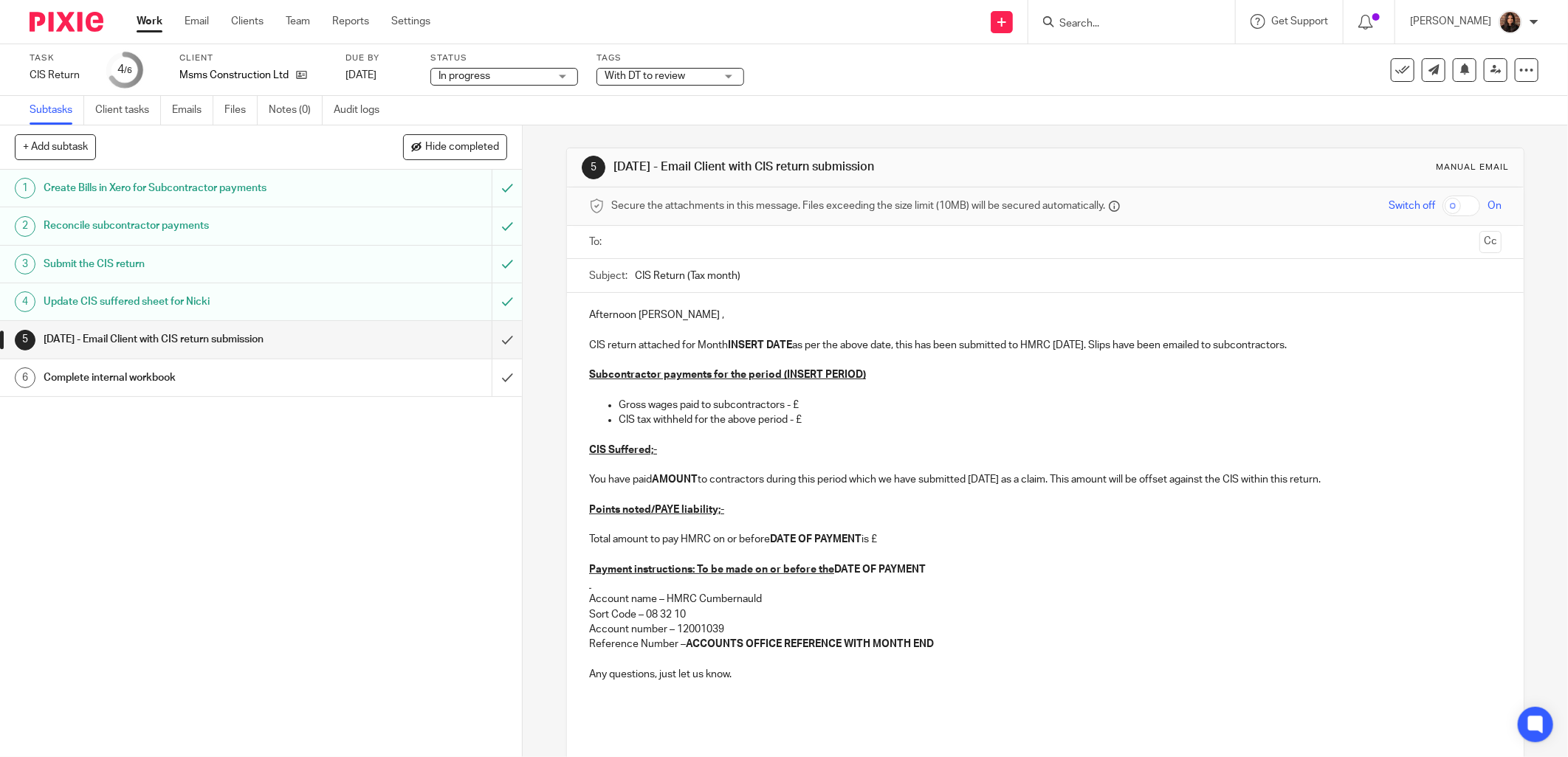
click at [637, 244] on input "text" at bounding box center [1045, 242] width 857 height 17
click at [732, 281] on input "CIS Return (Tax month)" at bounding box center [1068, 279] width 867 height 33
click at [808, 276] on input "CIS Return (Tax month 6)" at bounding box center [1068, 279] width 867 height 33
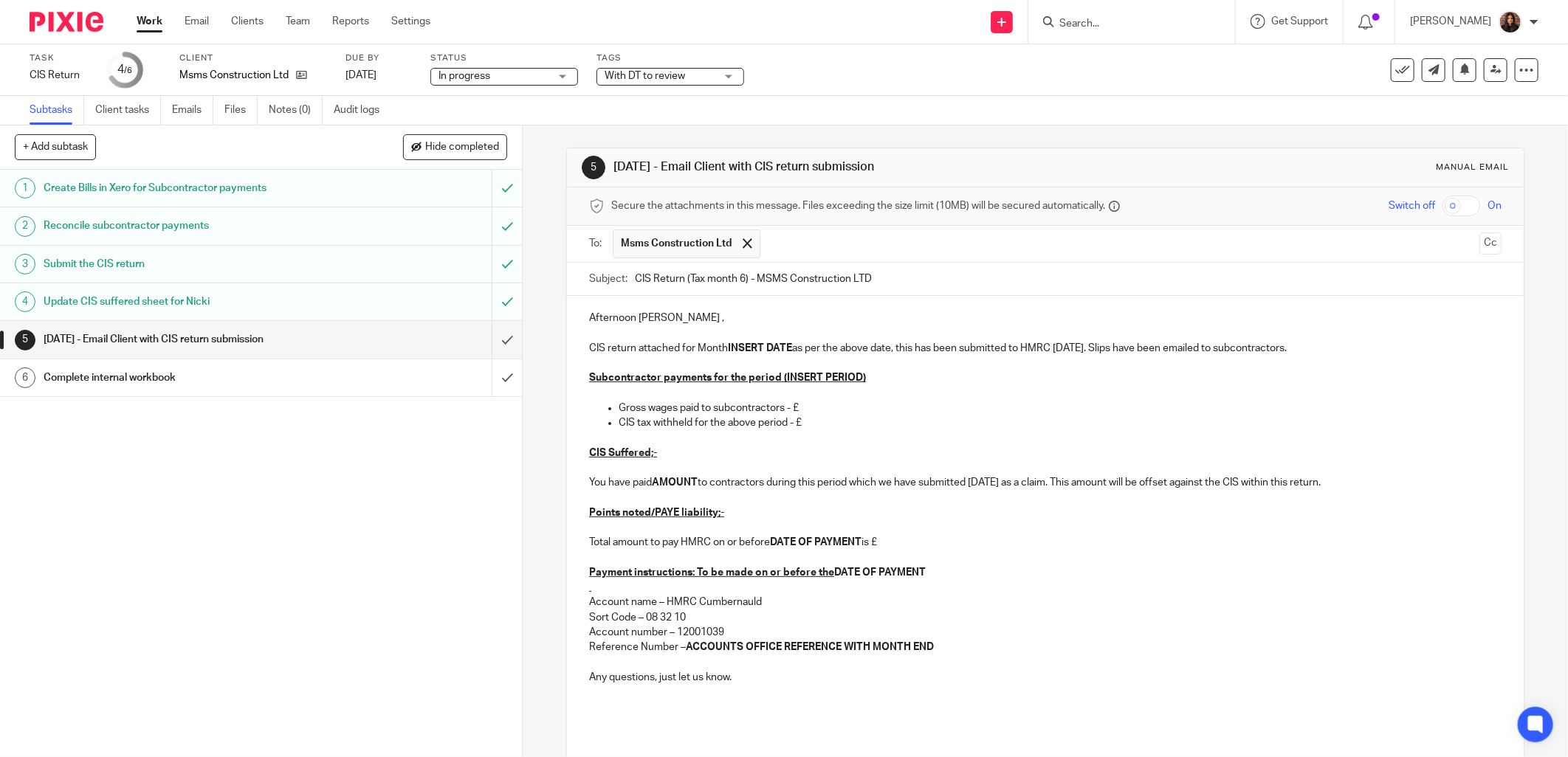
type input "CIS Return (Tax month 6) - MSMS Construction LTD"
drag, startPoint x: 684, startPoint y: 318, endPoint x: 579, endPoint y: 314, distance: 105.1
click at [579, 314] on div "Afternoon Michael , CIS return attached for Month INSERT DATE as per the above …" at bounding box center [1045, 533] width 957 height 474
click at [727, 347] on strong "INSERT DATE" at bounding box center [760, 347] width 65 height 10
click at [677, 350] on p "CIS return attached for Month ending INSERT DATE as per the above date, this ha…" at bounding box center [1045, 347] width 912 height 15
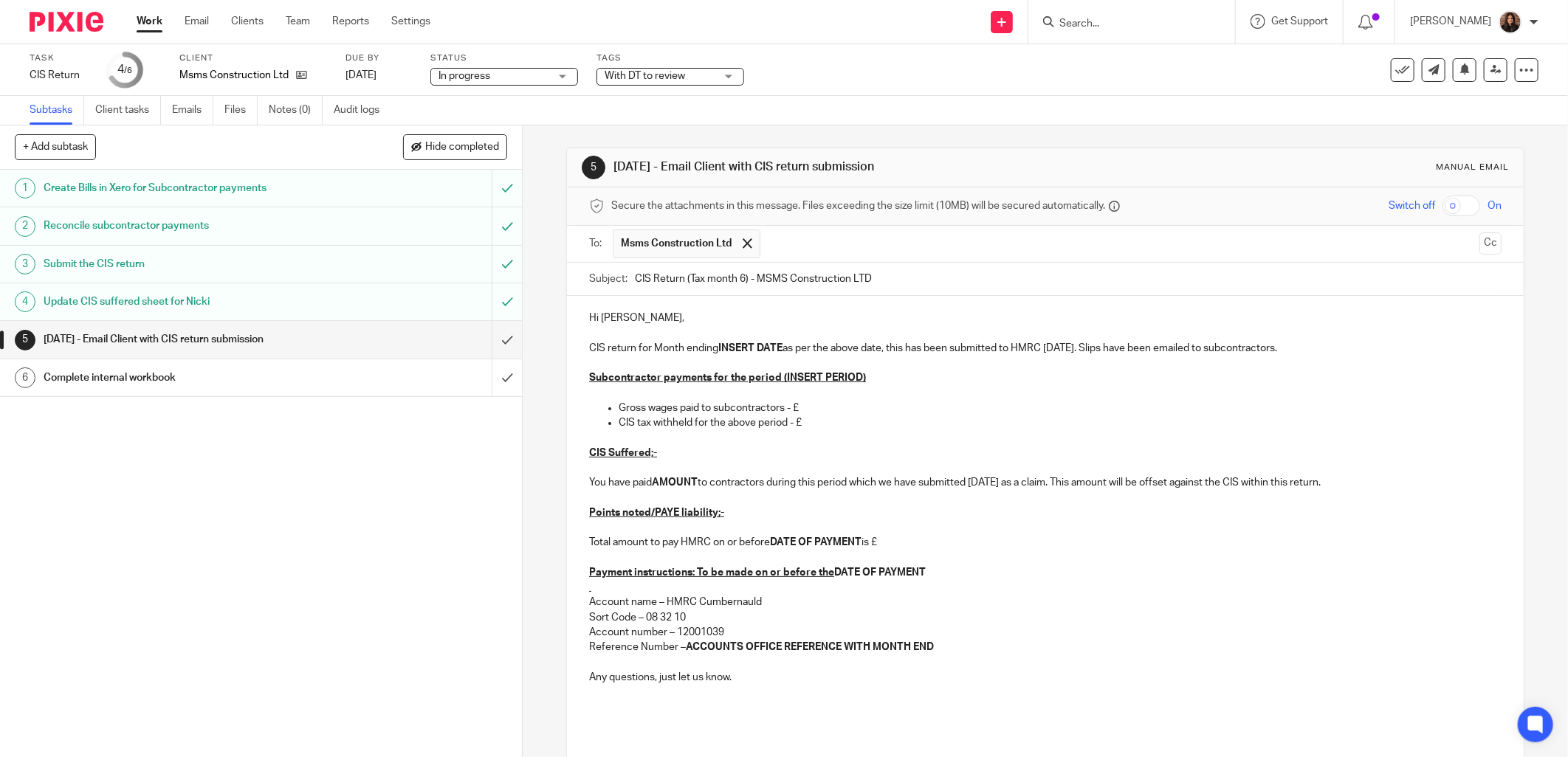
click at [780, 344] on p "CIS return for Month ending INSERT DATE as per the above date, this has been su…" at bounding box center [1045, 347] width 912 height 15
click at [897, 347] on p "CIS return for Month ending 05/10/2025 as per the above date, this has been sub…" at bounding box center [1045, 347] width 912 height 15
click at [941, 348] on p "CIS return for Month ending 05/10/2025 has been submitted to HMRC today. Slips …" at bounding box center [1045, 347] width 912 height 15
click at [937, 348] on p "CIS return for Month ending 05/10/2025 has been submitted to HMRC today. Slips …" at bounding box center [1045, 347] width 912 height 15
click at [1040, 348] on p "CIS return for Month ending 05/10/2025 has been submitted to HMRC. Slips have b…" at bounding box center [1045, 347] width 912 height 15
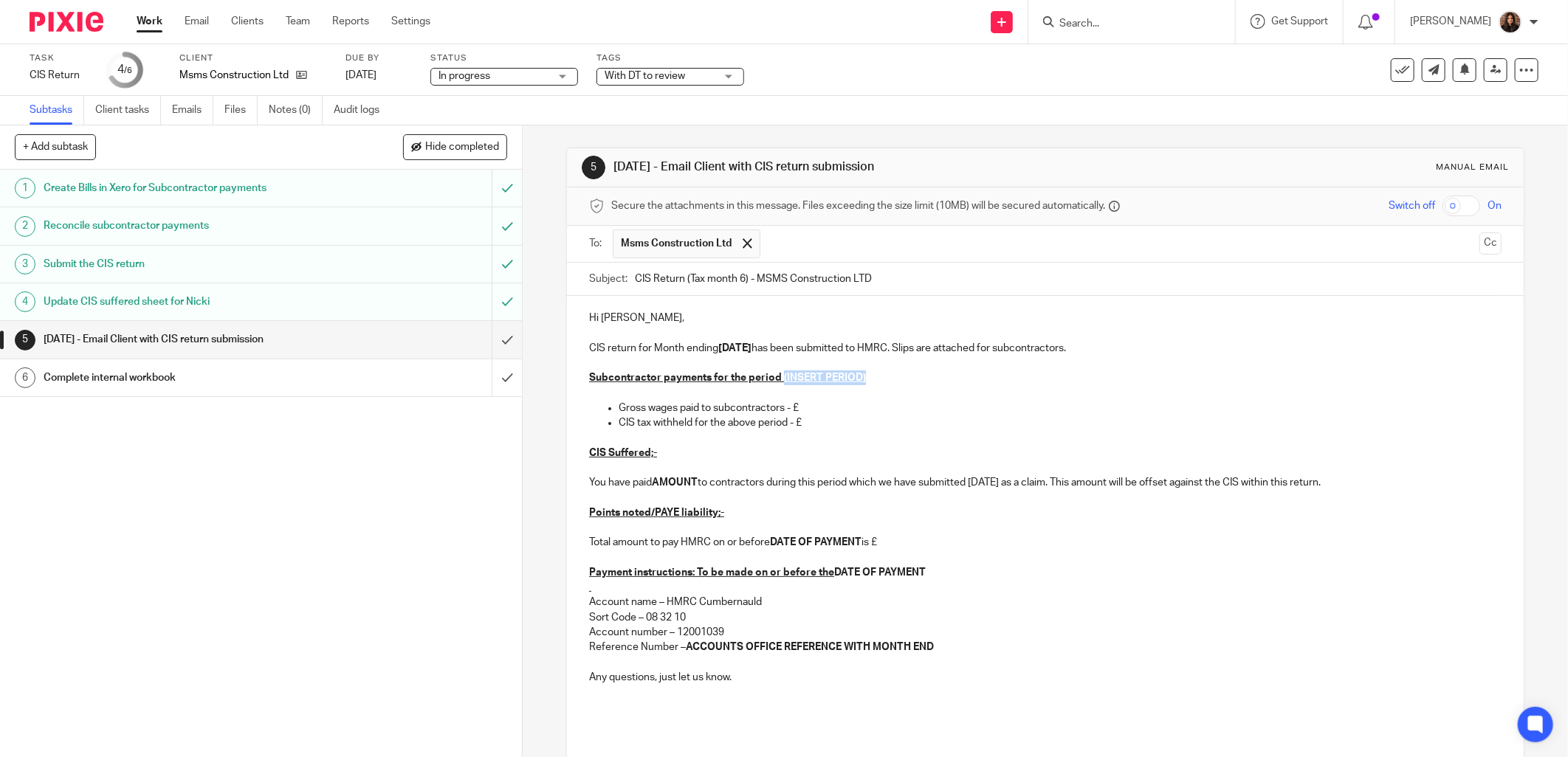
drag, startPoint x: 846, startPoint y: 380, endPoint x: 777, endPoint y: 380, distance: 69.0
click at [777, 380] on p "Subcontractor payments for the period (INSERT PERIOD)" at bounding box center [1045, 377] width 912 height 15
click at [817, 404] on p "Gross wages paid to subcontractors - £" at bounding box center [1060, 407] width 883 height 15
click at [808, 425] on p "CIS tax withheld for the above period - £" at bounding box center [1060, 422] width 883 height 15
click at [684, 446] on p "CIS Suffered;-" at bounding box center [1045, 453] width 912 height 15
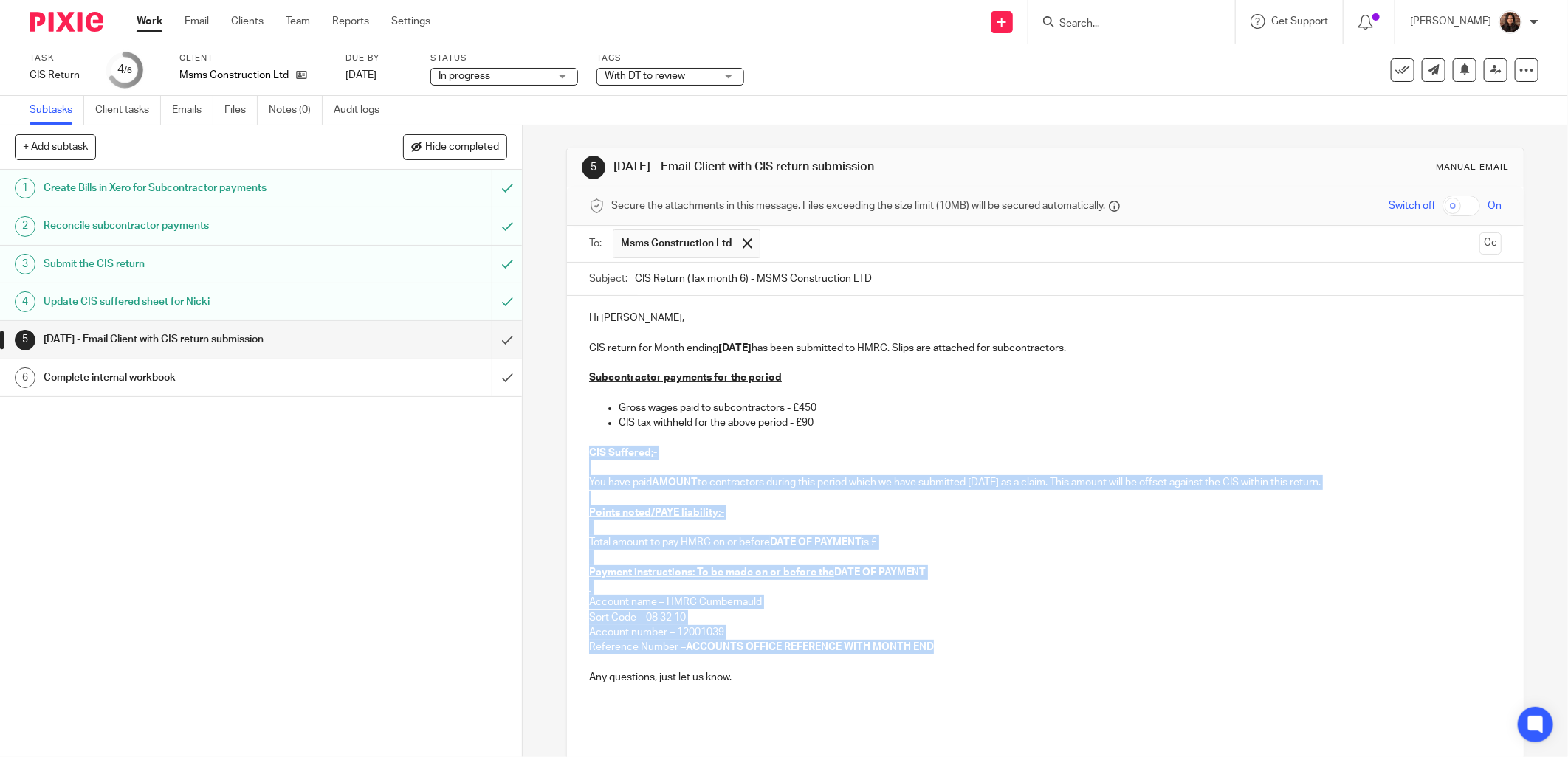
drag, startPoint x: 953, startPoint y: 646, endPoint x: 584, endPoint y: 453, distance: 416.4
click at [584, 453] on div "Hi Mike, CIS return for Month ending 05/10/2025 has been submitted to HMRC. Sli…" at bounding box center [1045, 533] width 957 height 474
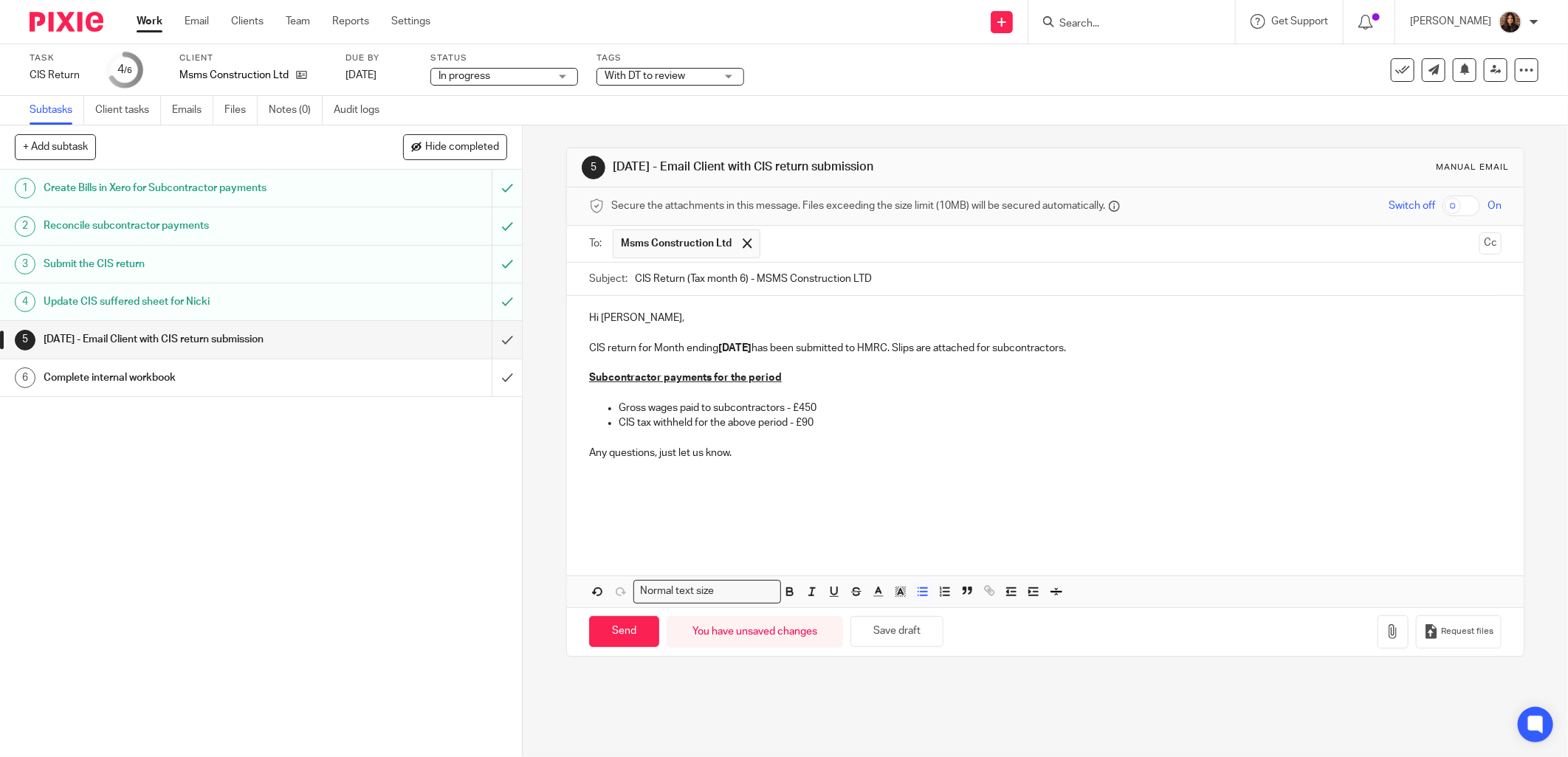
click at [606, 543] on div "Hi Mike, CIS return for Month ending 05/10/2025 has been submitted to HMRC. Sli…" at bounding box center [1045, 420] width 957 height 250
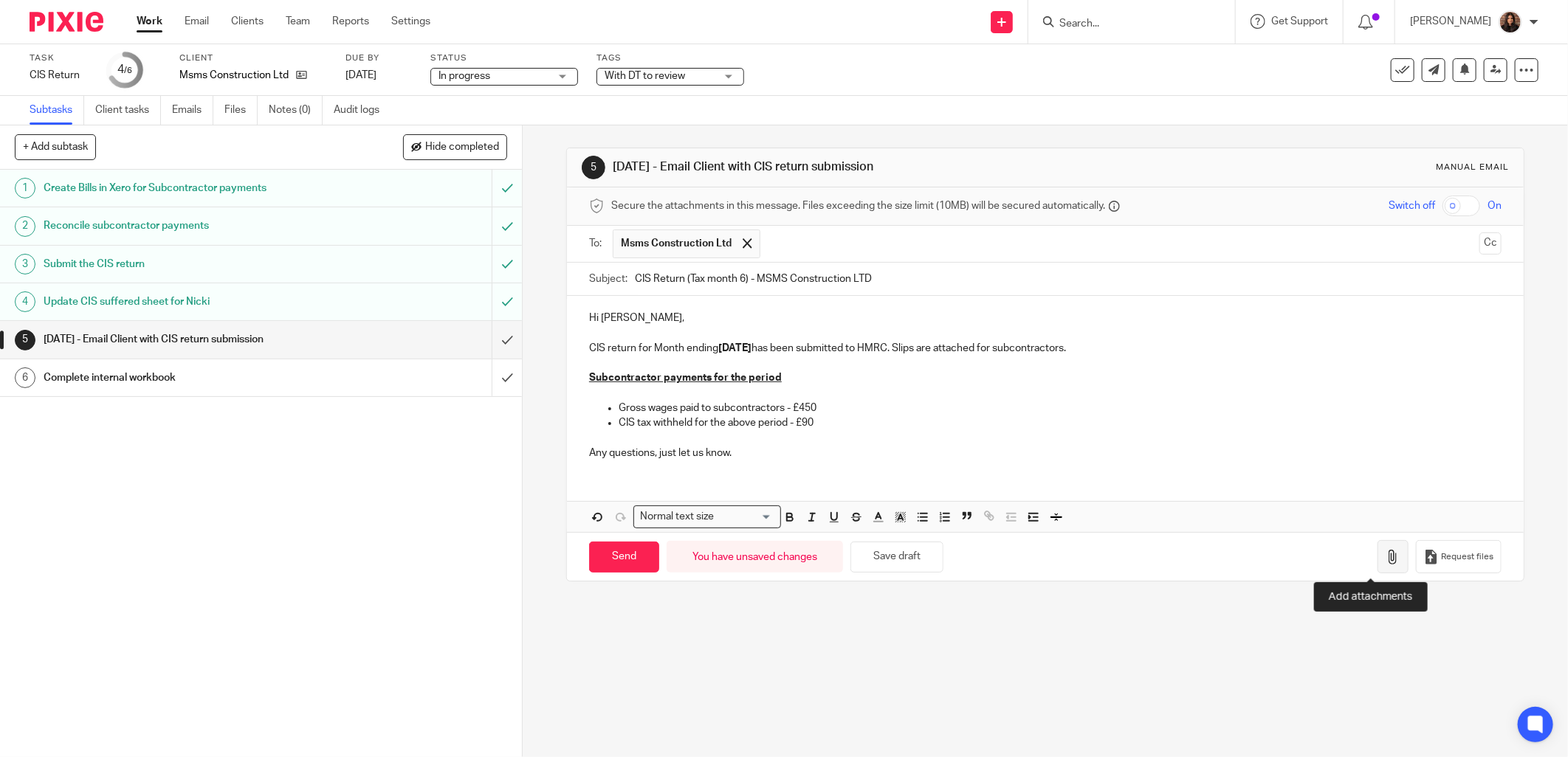
click at [1377, 552] on button "button" at bounding box center [1393, 556] width 31 height 33
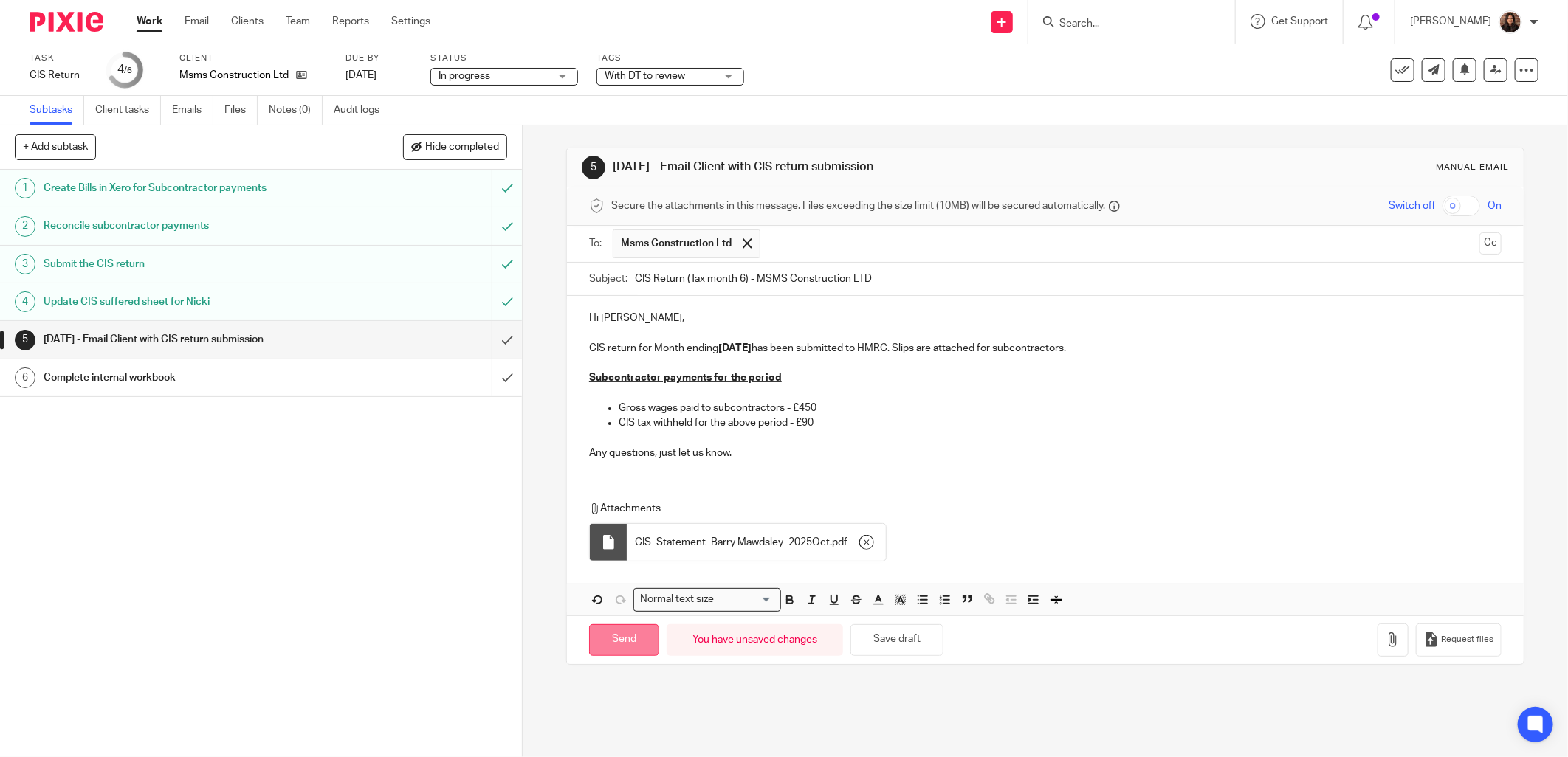
click at [621, 635] on input "Send" at bounding box center [624, 639] width 70 height 32
type input "Sent"
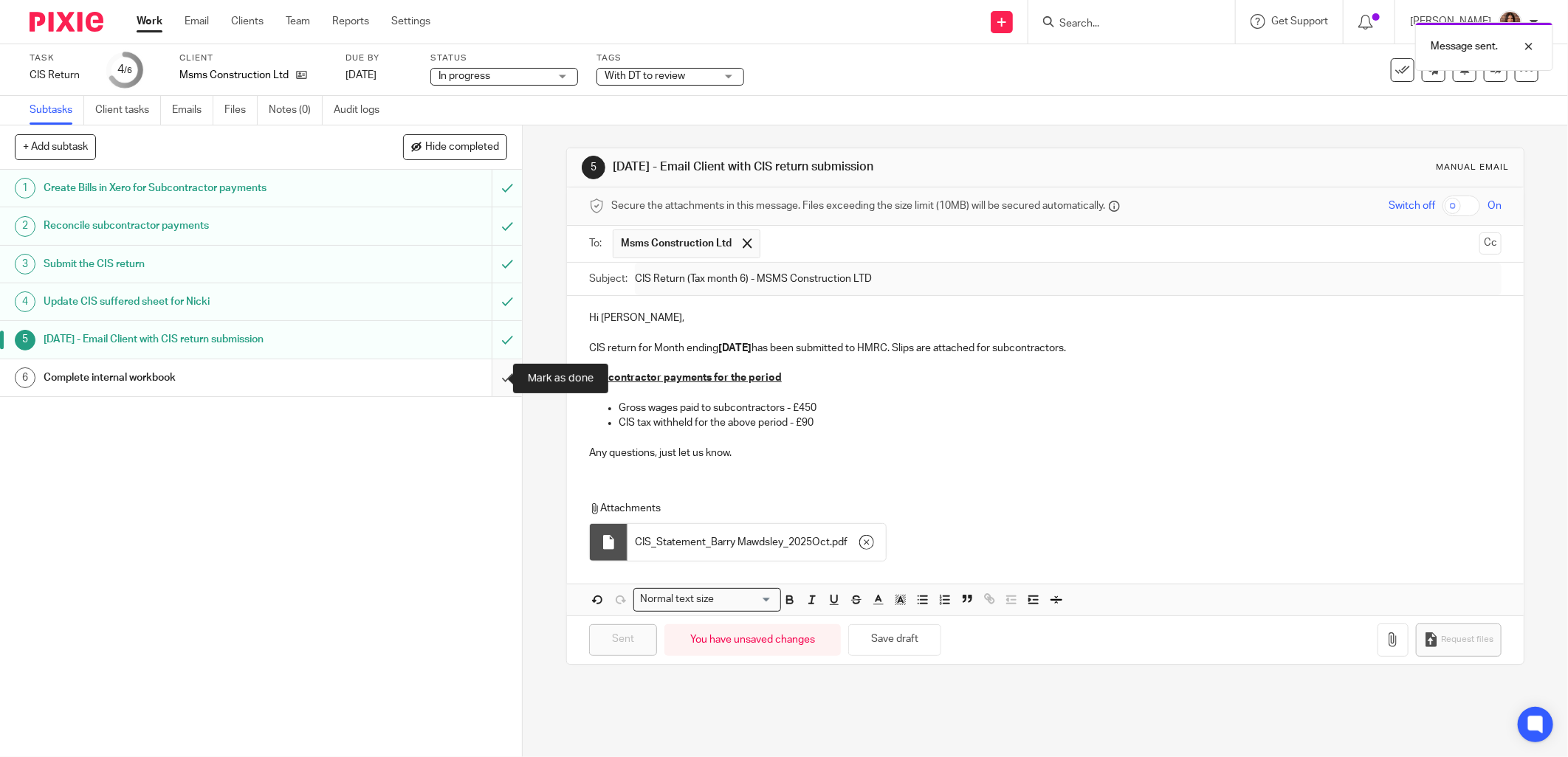
click at [488, 370] on input "submit" at bounding box center [261, 377] width 522 height 37
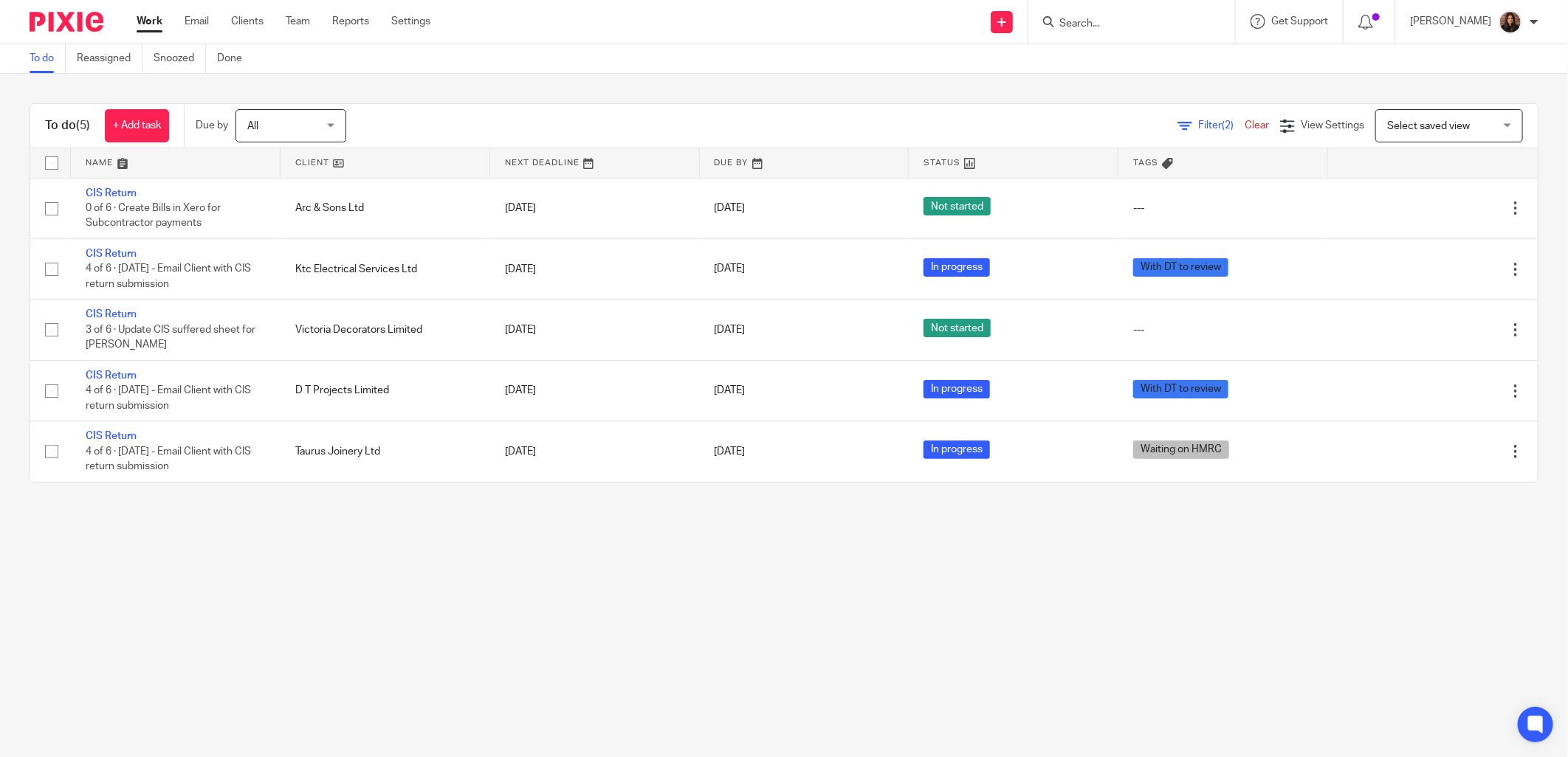
click at [518, 568] on main "To do Reassigned Snoozed Done To do (5) + Add task Due by All All Today Tomorro…" at bounding box center [784, 378] width 1568 height 757
click at [1085, 21] on input "Search" at bounding box center [1124, 24] width 133 height 13
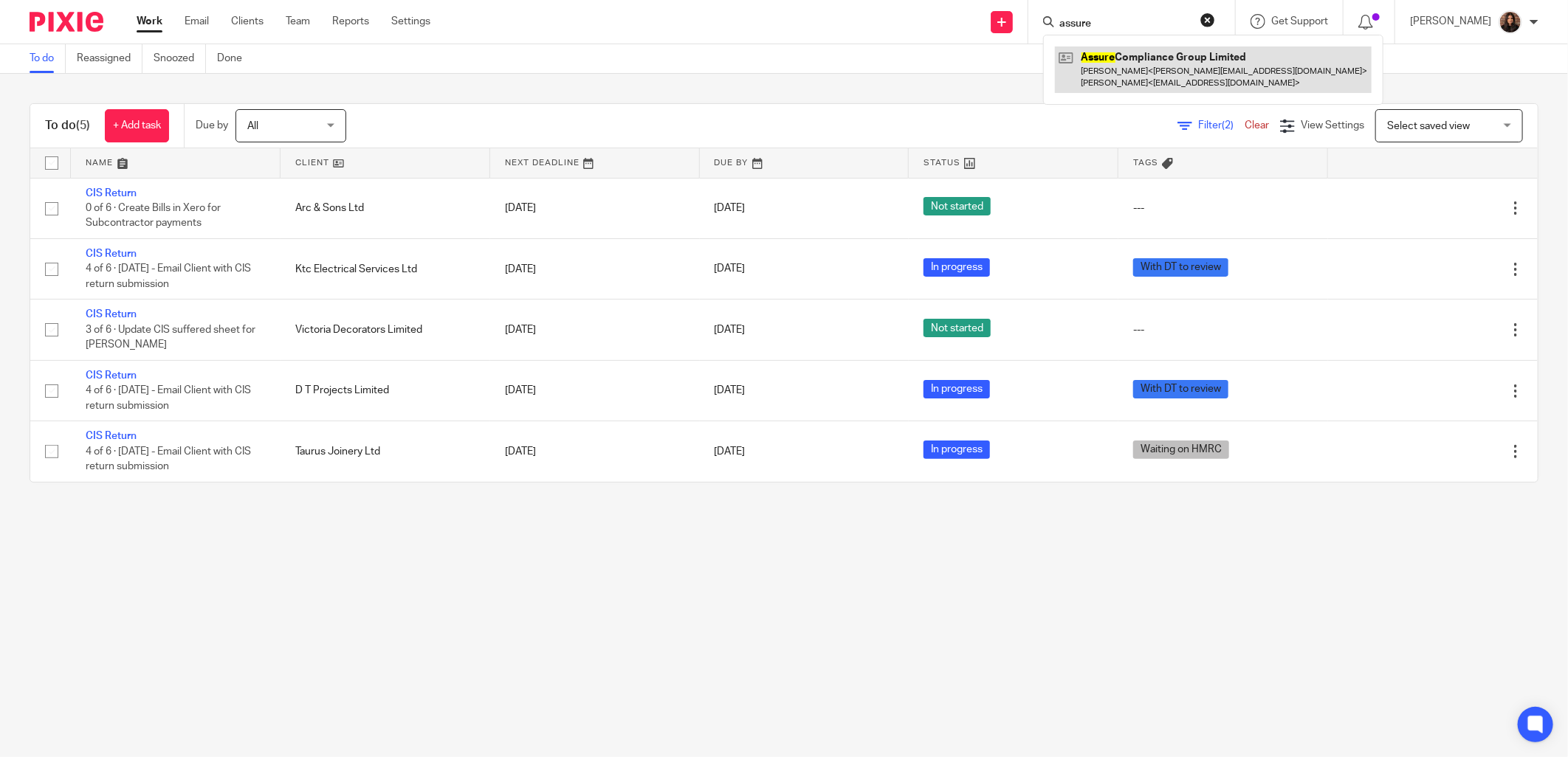
type input "assure"
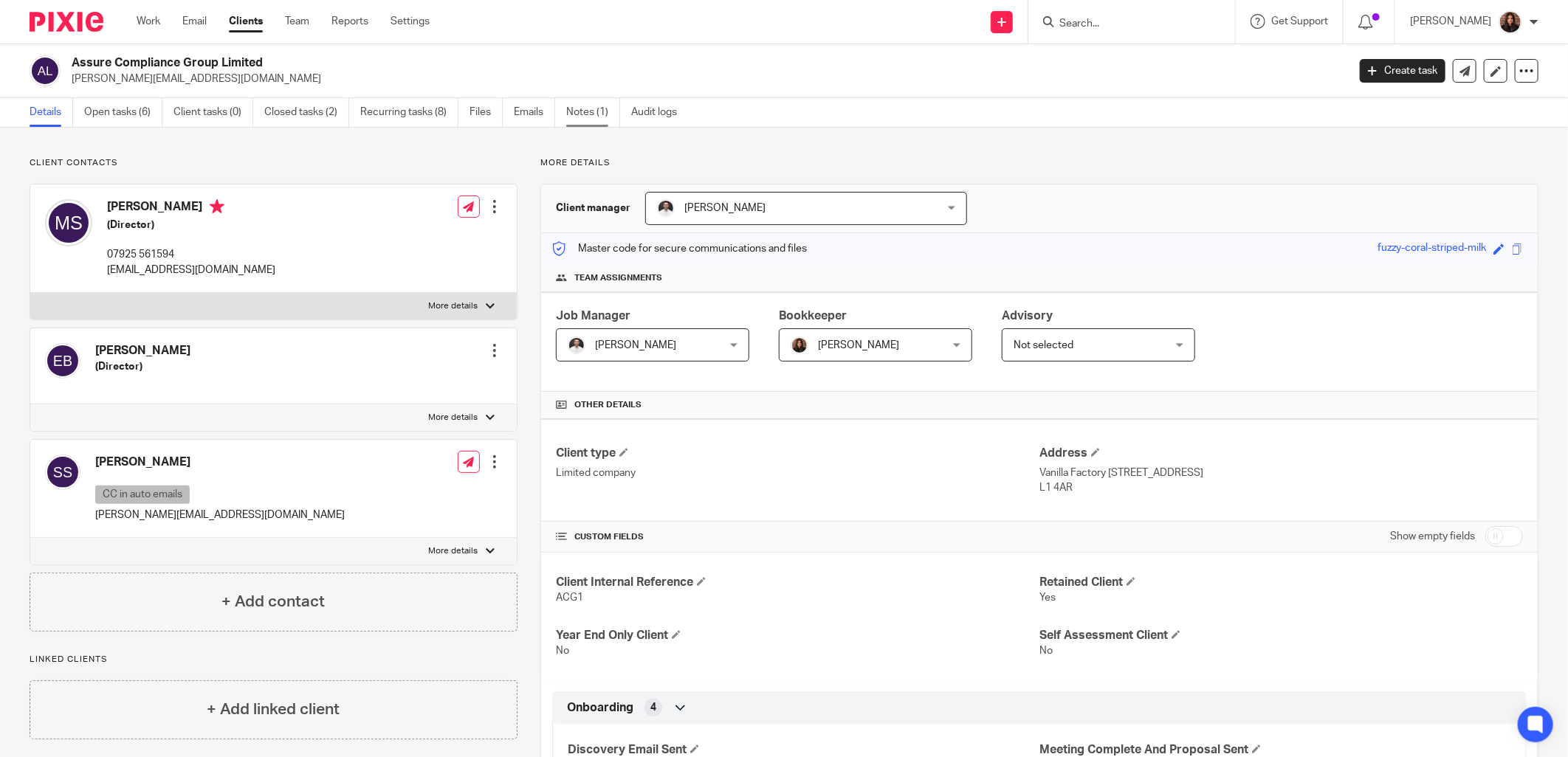
click at [586, 115] on link "Notes (1)" at bounding box center [593, 112] width 54 height 28
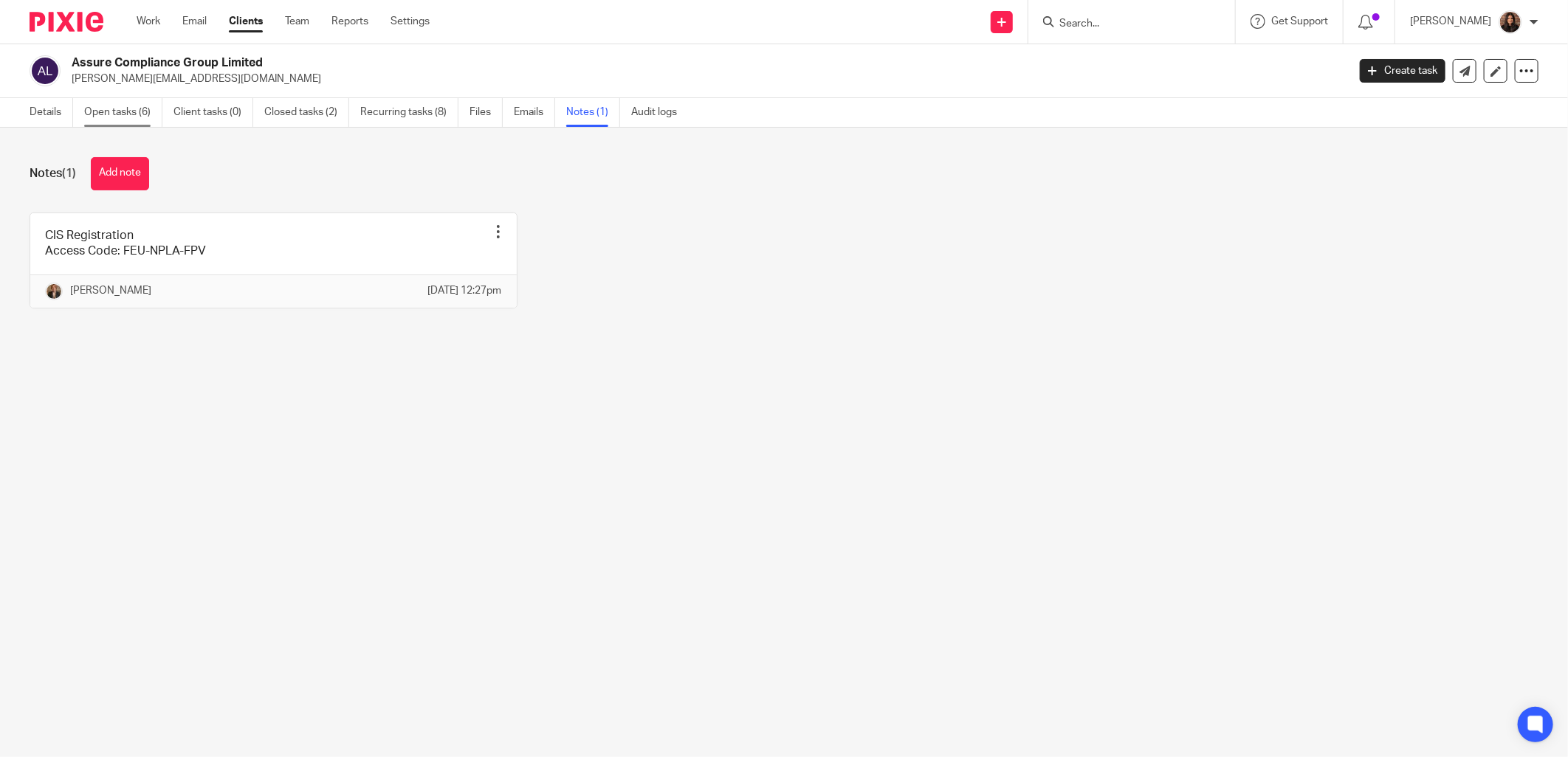
drag, startPoint x: 42, startPoint y: 108, endPoint x: 115, endPoint y: 121, distance: 74.1
click at [42, 107] on link "Details" at bounding box center [51, 112] width 44 height 28
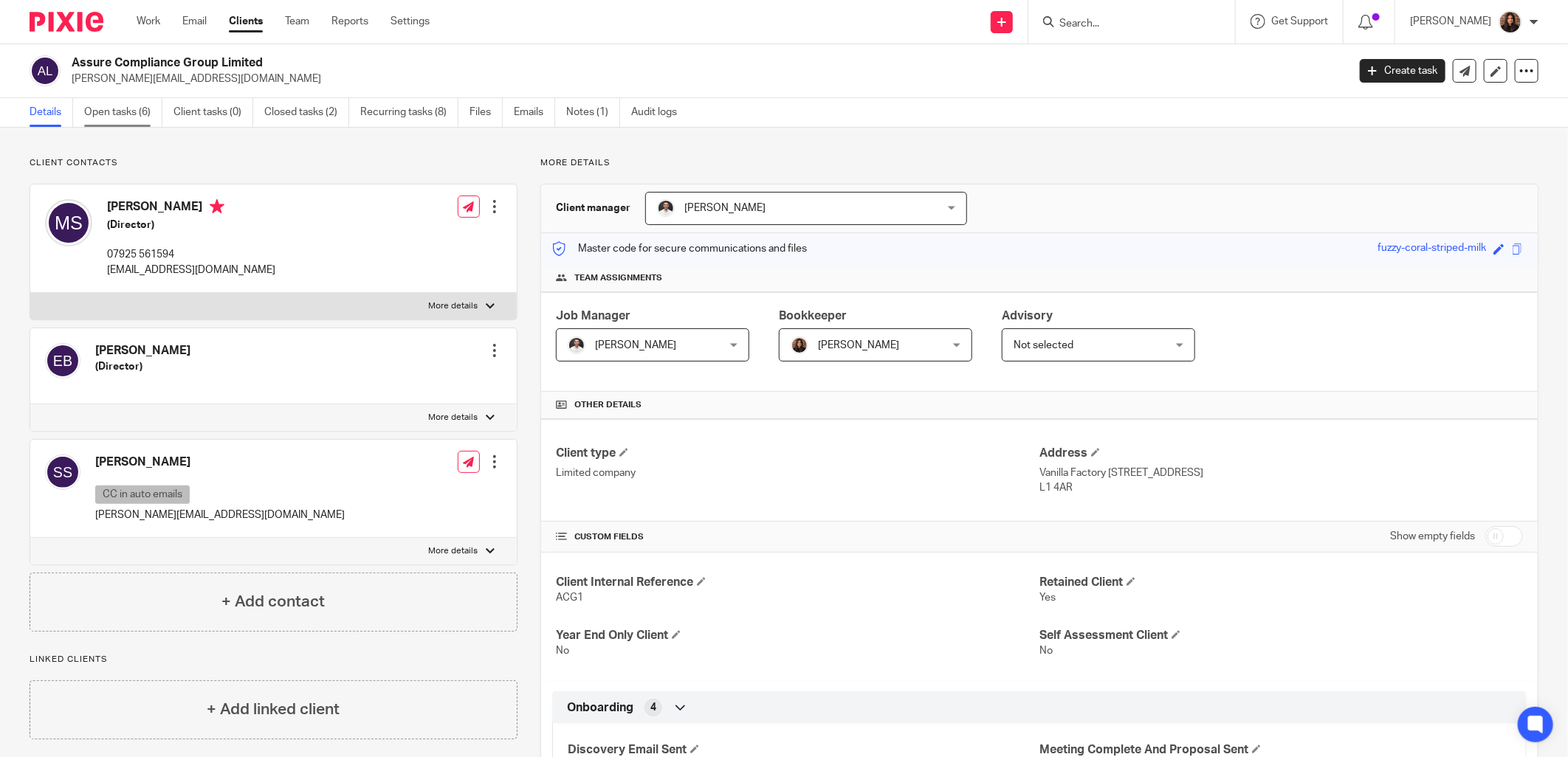
click at [152, 107] on link "Open tasks (6)" at bounding box center [123, 112] width 78 height 28
